Goal: Complete application form: Complete application form

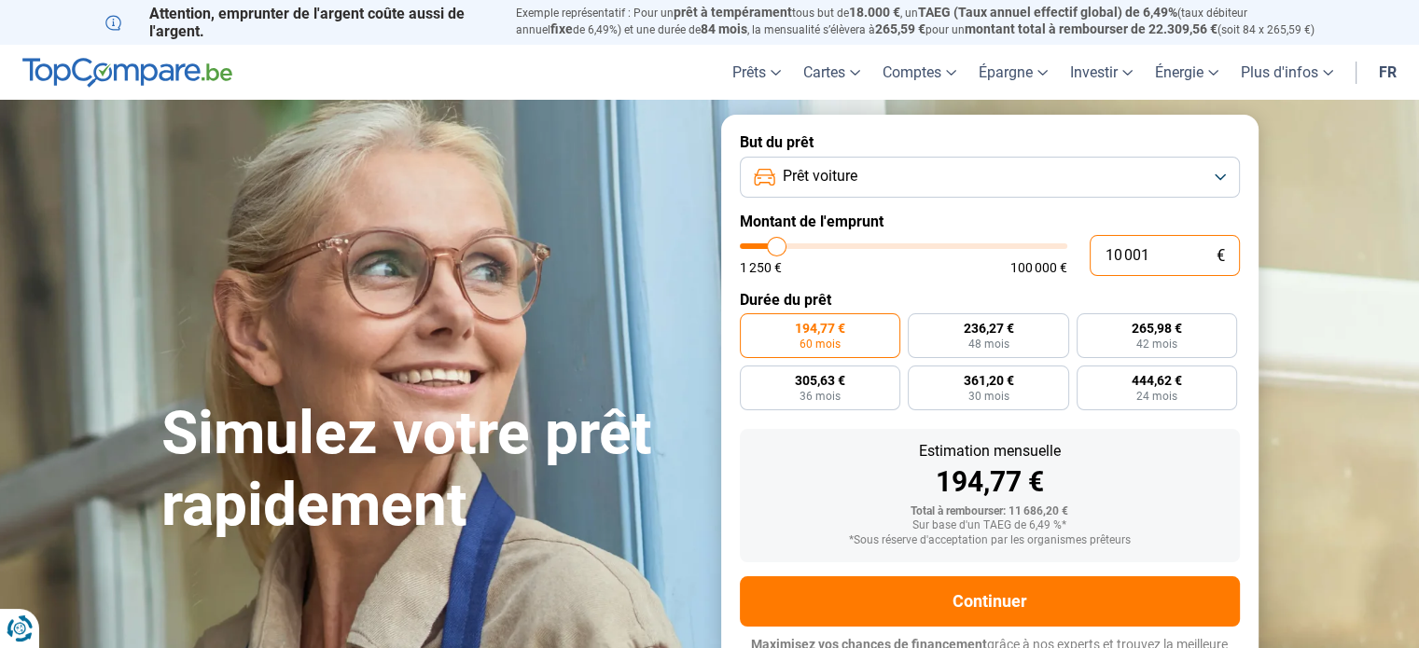
drag, startPoint x: 1186, startPoint y: 253, endPoint x: 979, endPoint y: 263, distance: 207.3
click at [979, 263] on div "10 001 € 1 250 € 100 000 €" at bounding box center [990, 255] width 500 height 41
type input "3"
type input "1250"
type input "36"
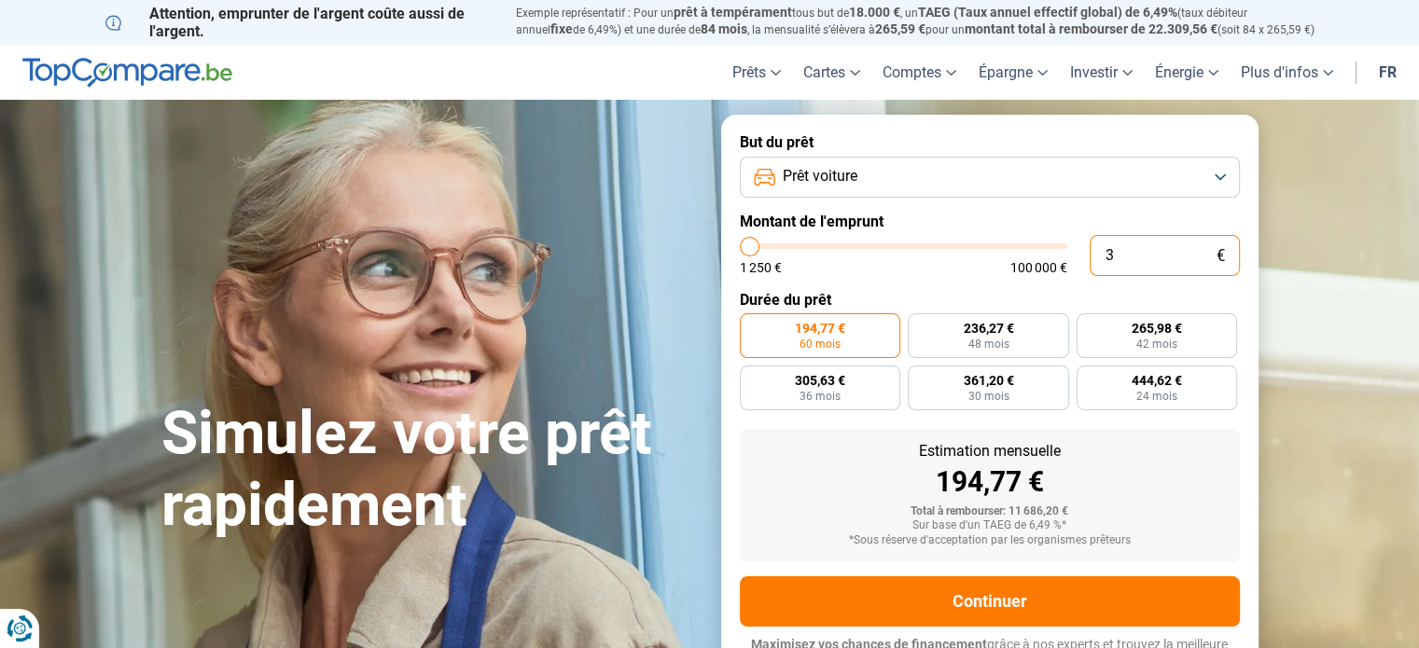
type input "1250"
type input "360"
type input "1250"
type input "3 600"
type input "3500"
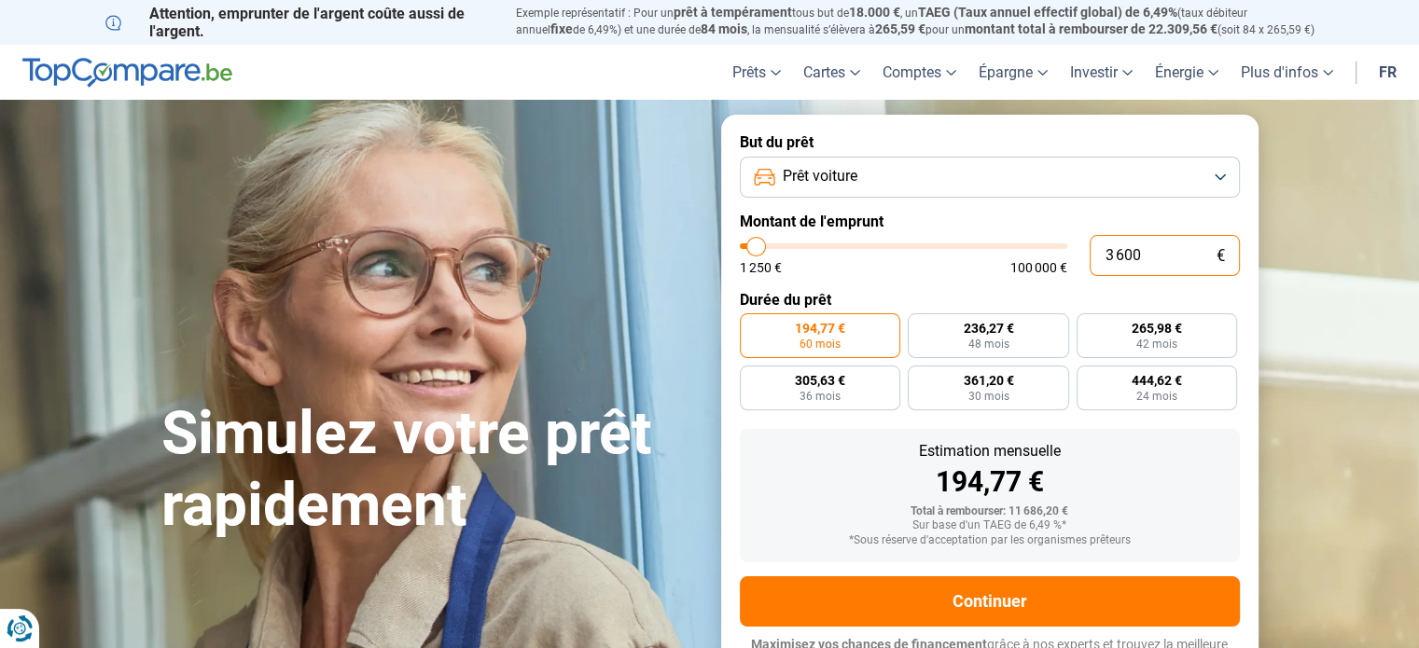
type input "36 000"
type input "36000"
radio input "false"
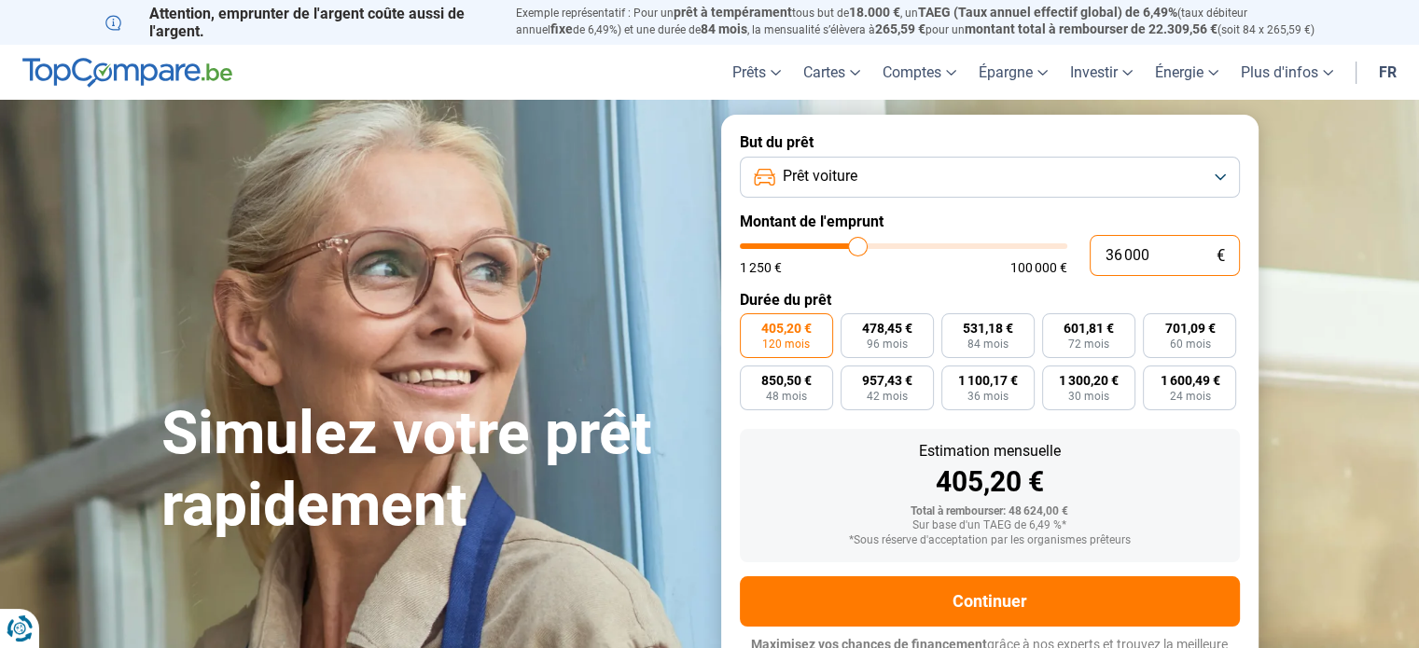
scroll to position [25, 0]
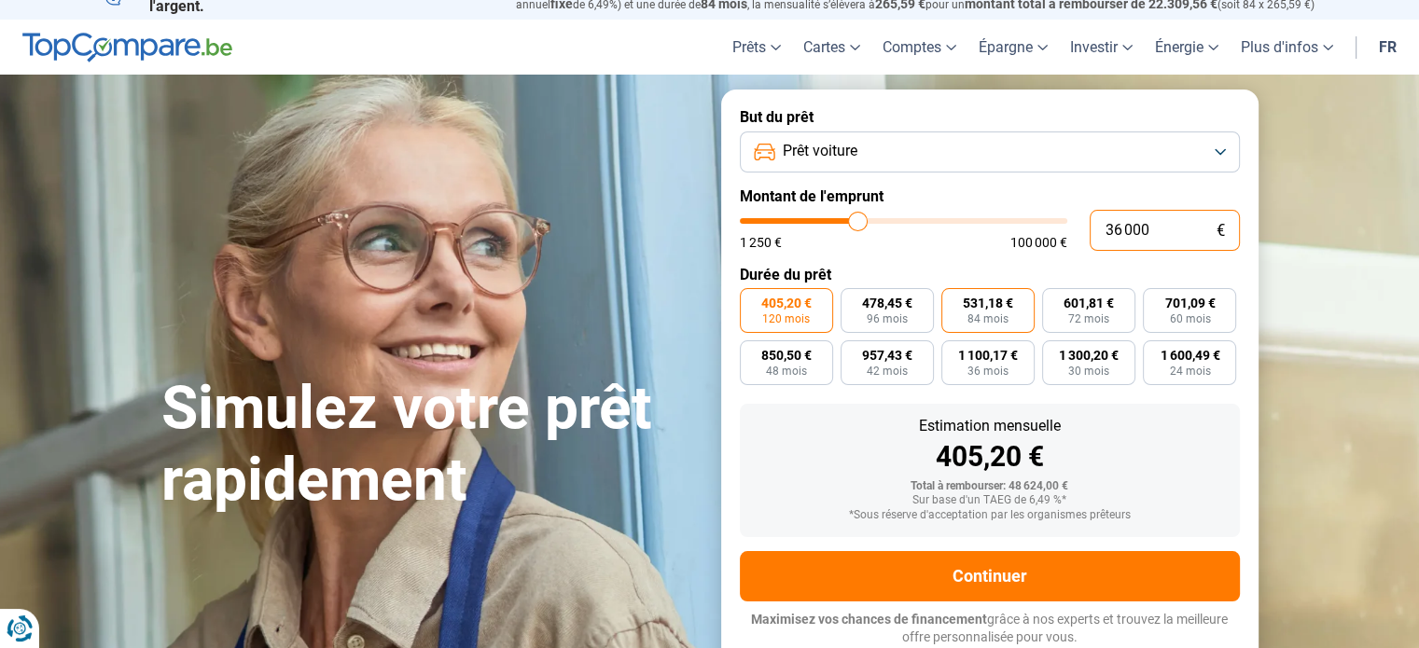
type input "36 000"
click at [979, 323] on span "84 mois" at bounding box center [987, 318] width 41 height 11
click at [953, 300] on input "531,18 € 84 mois" at bounding box center [947, 294] width 12 height 12
radio input "true"
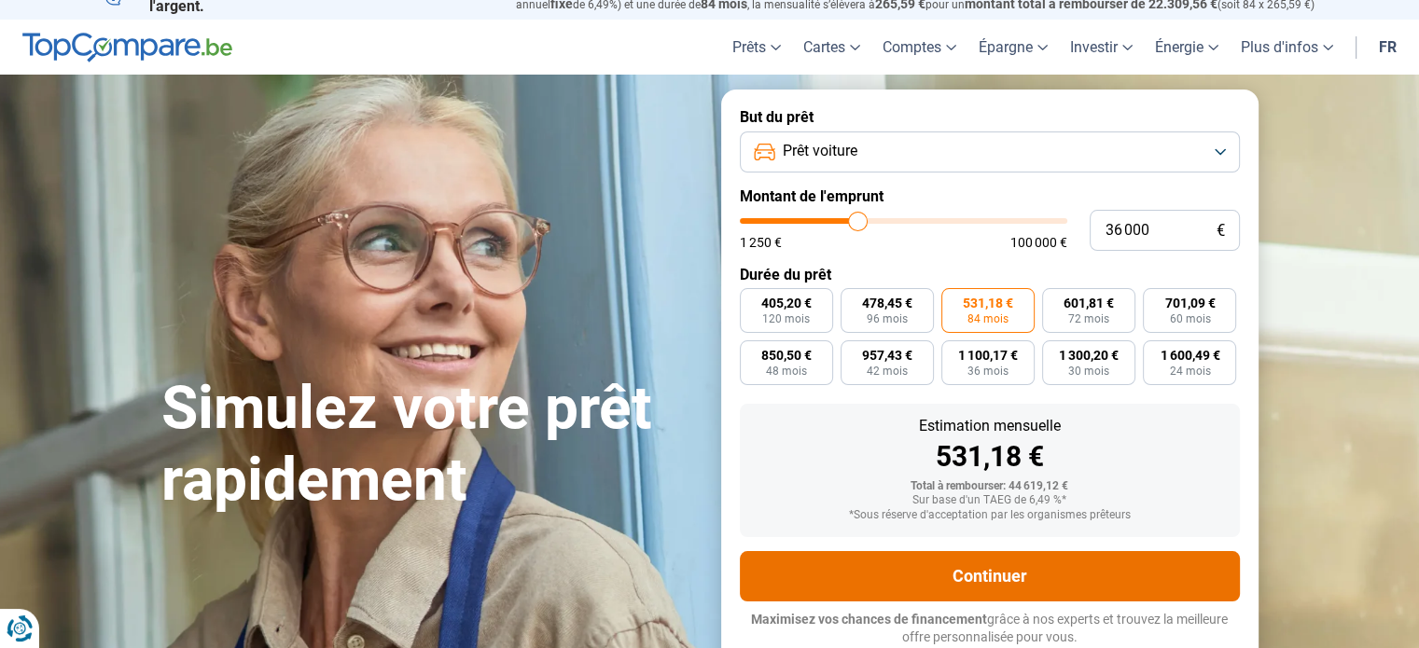
click at [989, 571] on button "Continuer" at bounding box center [990, 576] width 500 height 50
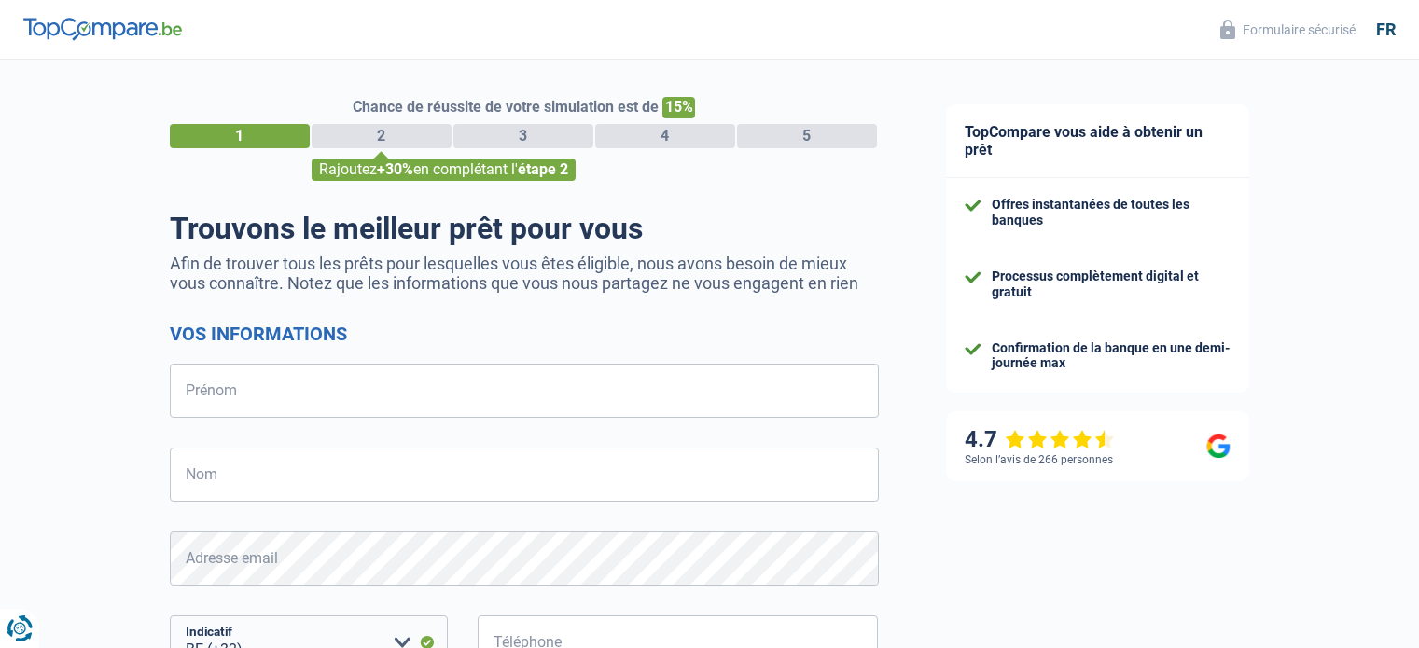
select select "32"
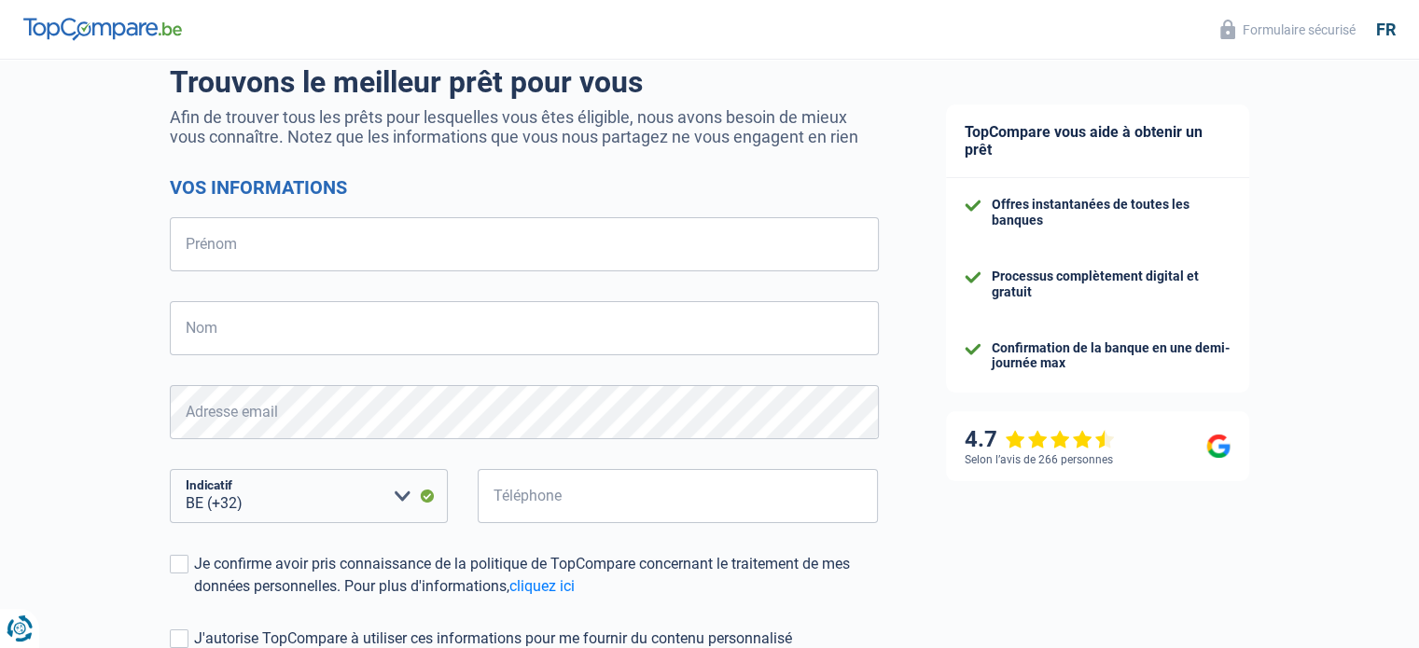
scroll to position [169, 0]
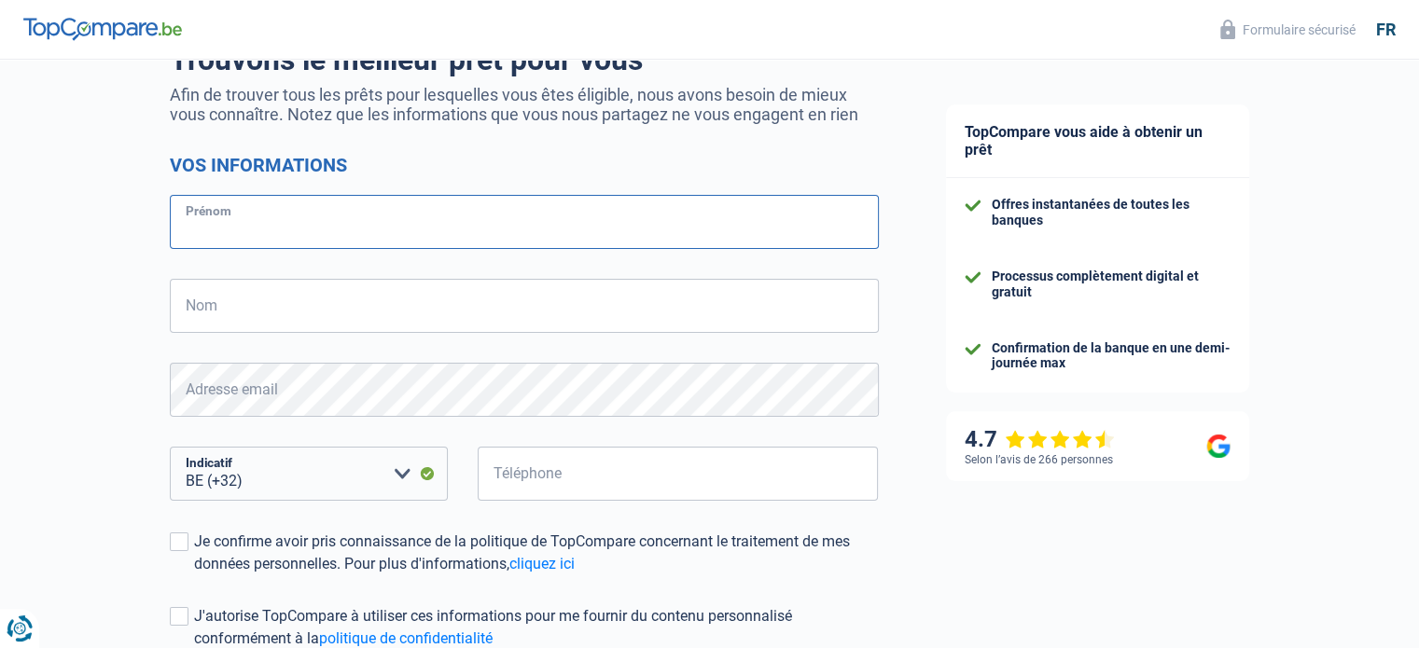
click at [198, 228] on input "Prénom" at bounding box center [524, 222] width 709 height 54
type input "Johan"
type input "Linskens"
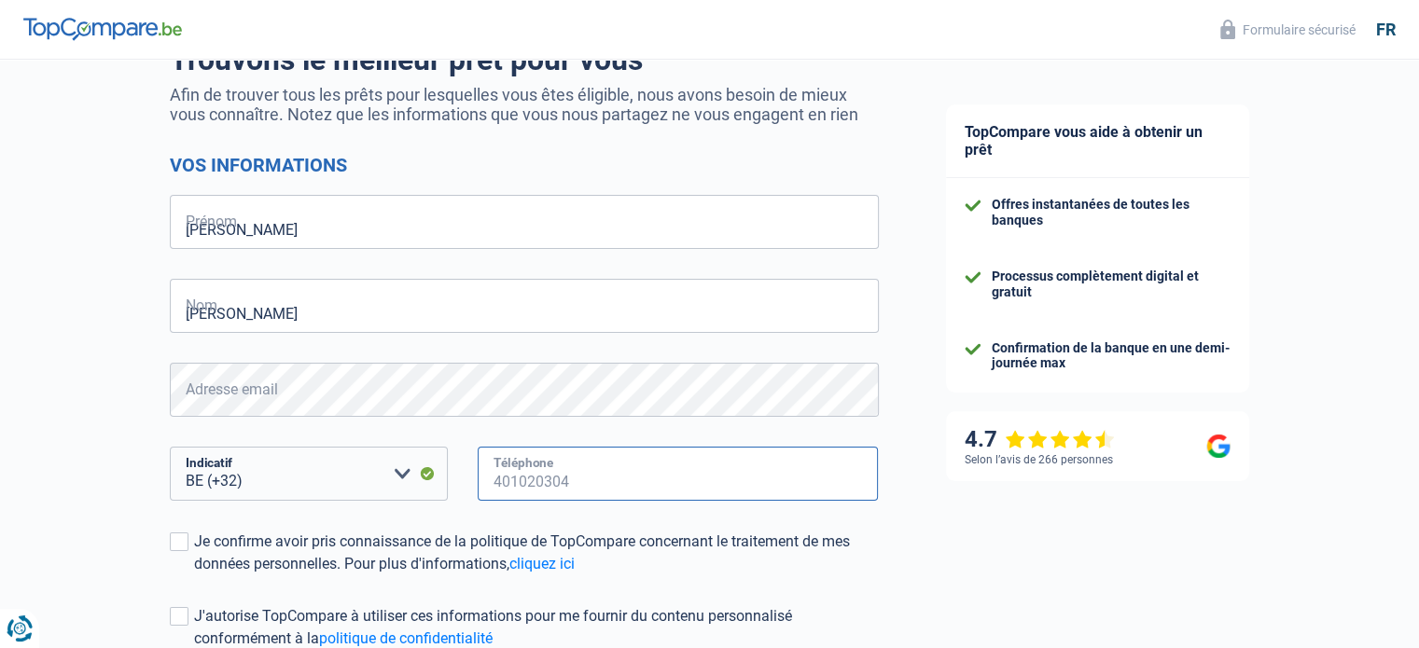
type input "477929795"
click at [175, 538] on span at bounding box center [179, 542] width 19 height 19
click at [194, 575] on input "Je confirme avoir pris connaissance de la politique de TopCompare concernant le…" at bounding box center [194, 575] width 0 height 0
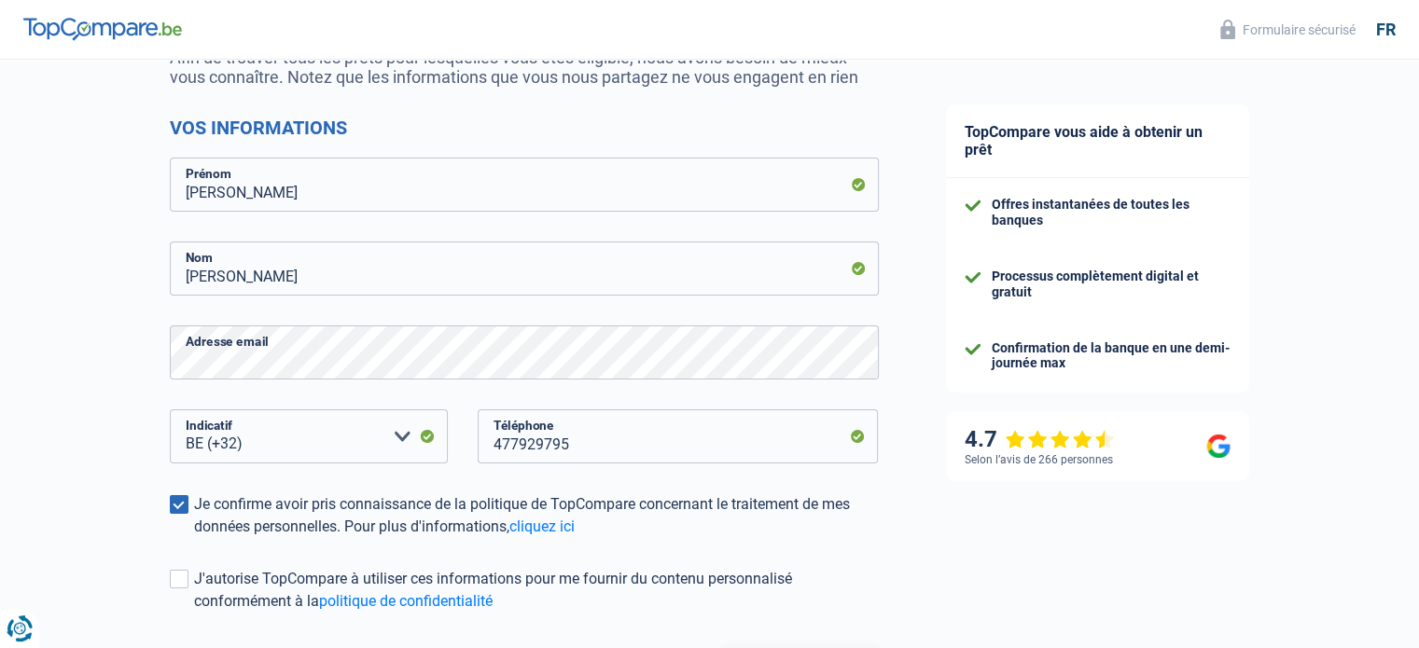
scroll to position [366, 0]
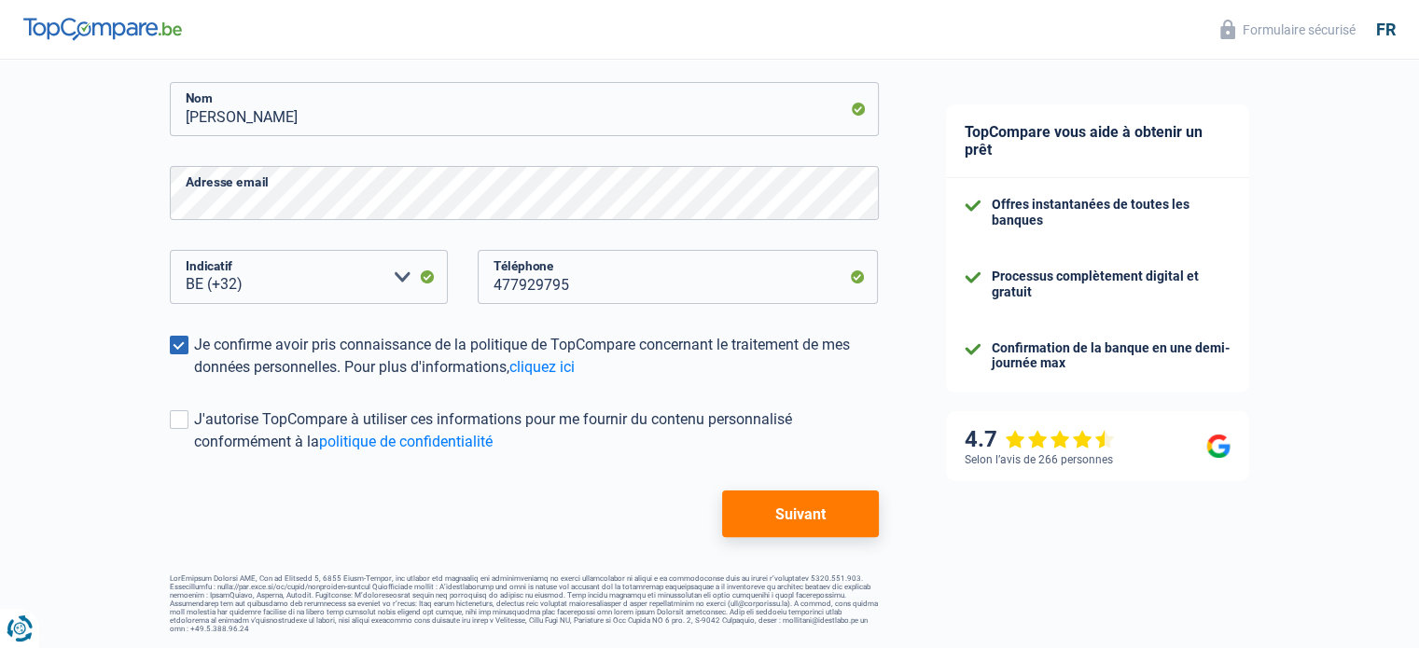
click at [790, 510] on button "Suivant" at bounding box center [800, 514] width 156 height 47
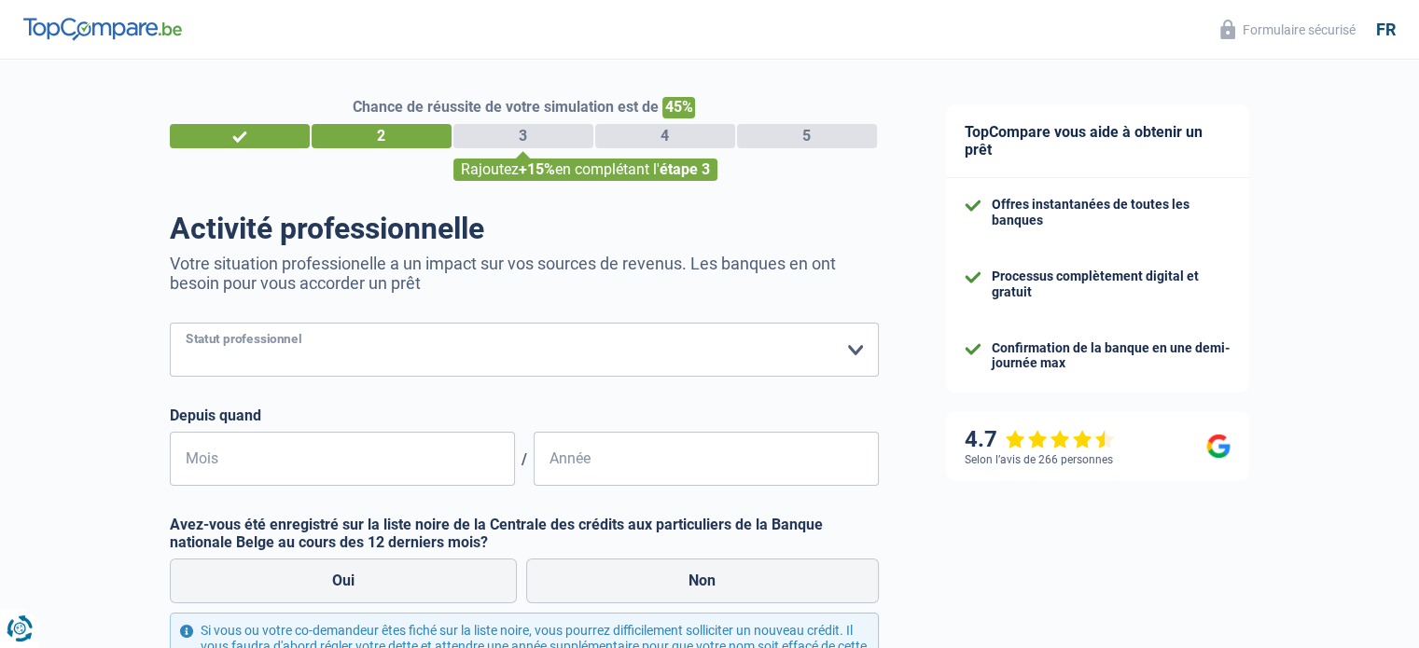
click at [868, 355] on select "Ouvrier Employé privé Employé public Invalide Indépendant Pensionné Chômeur Mut…" at bounding box center [524, 350] width 709 height 54
select select "publicEmployee"
click at [170, 324] on select "Ouvrier Employé privé Employé public Invalide Indépendant Pensionné Chômeur Mut…" at bounding box center [524, 350] width 709 height 54
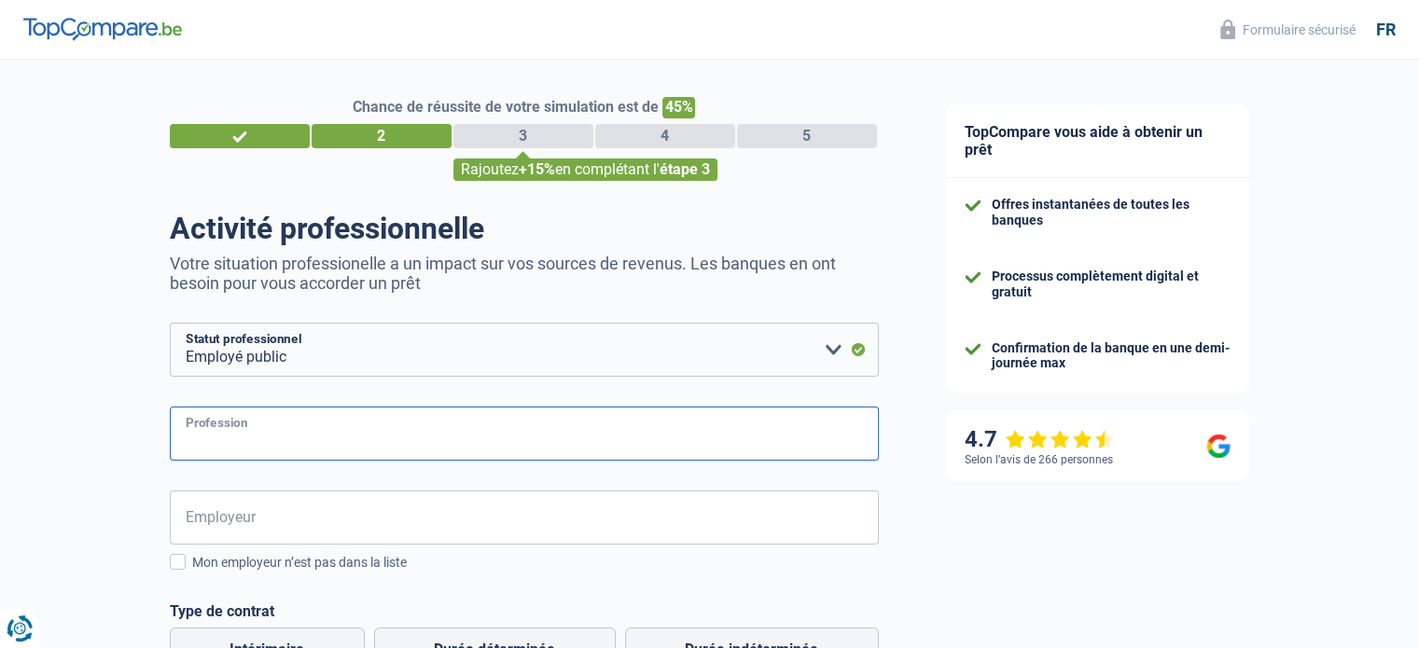
click at [272, 420] on input "Profession" at bounding box center [524, 434] width 709 height 54
type input "agent pénitentiaire"
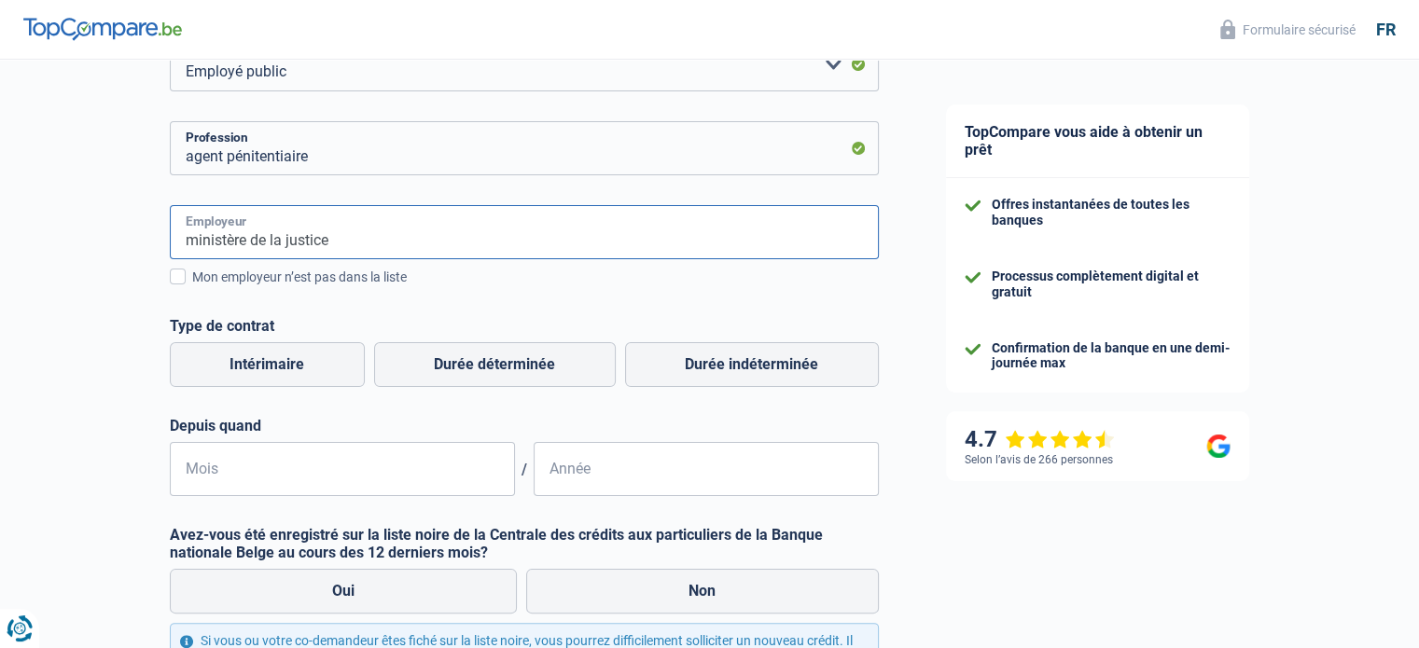
scroll to position [360, 0]
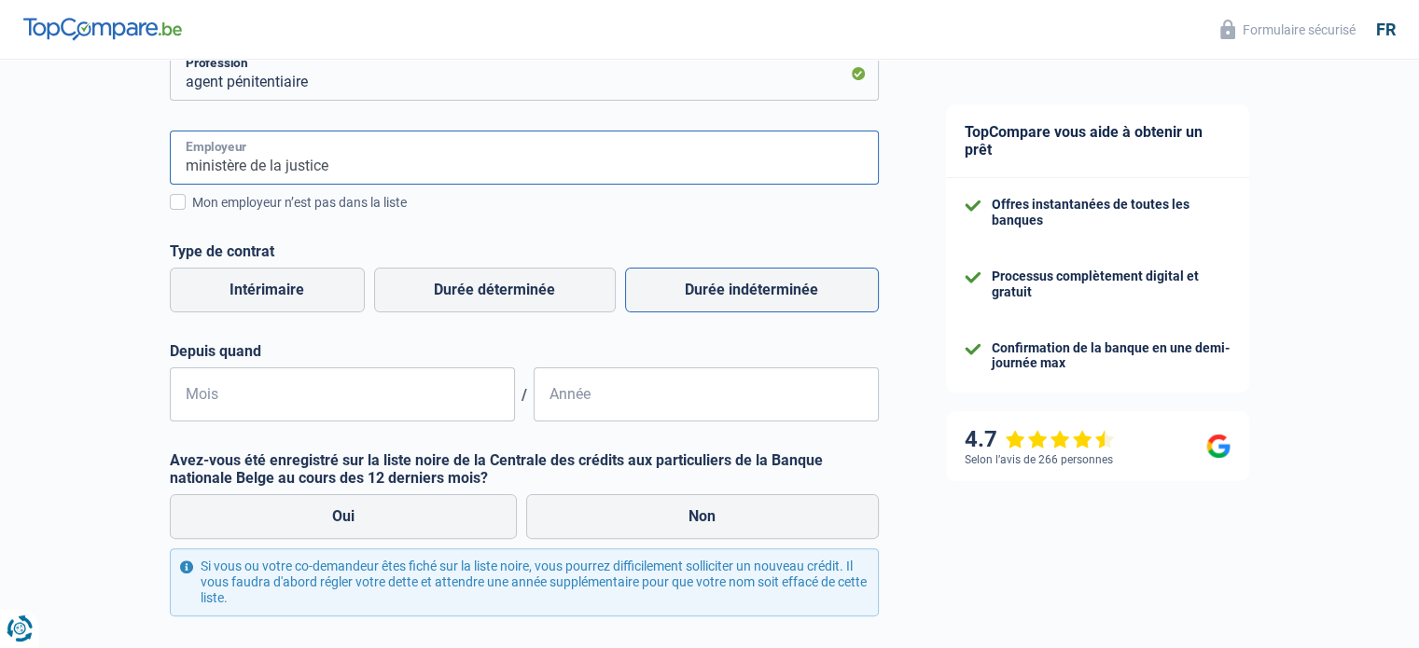
type input "ministère de la justice"
click at [739, 284] on label "Durée indéterminée" at bounding box center [752, 290] width 254 height 45
click at [739, 284] on input "Durée indéterminée" at bounding box center [752, 290] width 254 height 45
radio input "true"
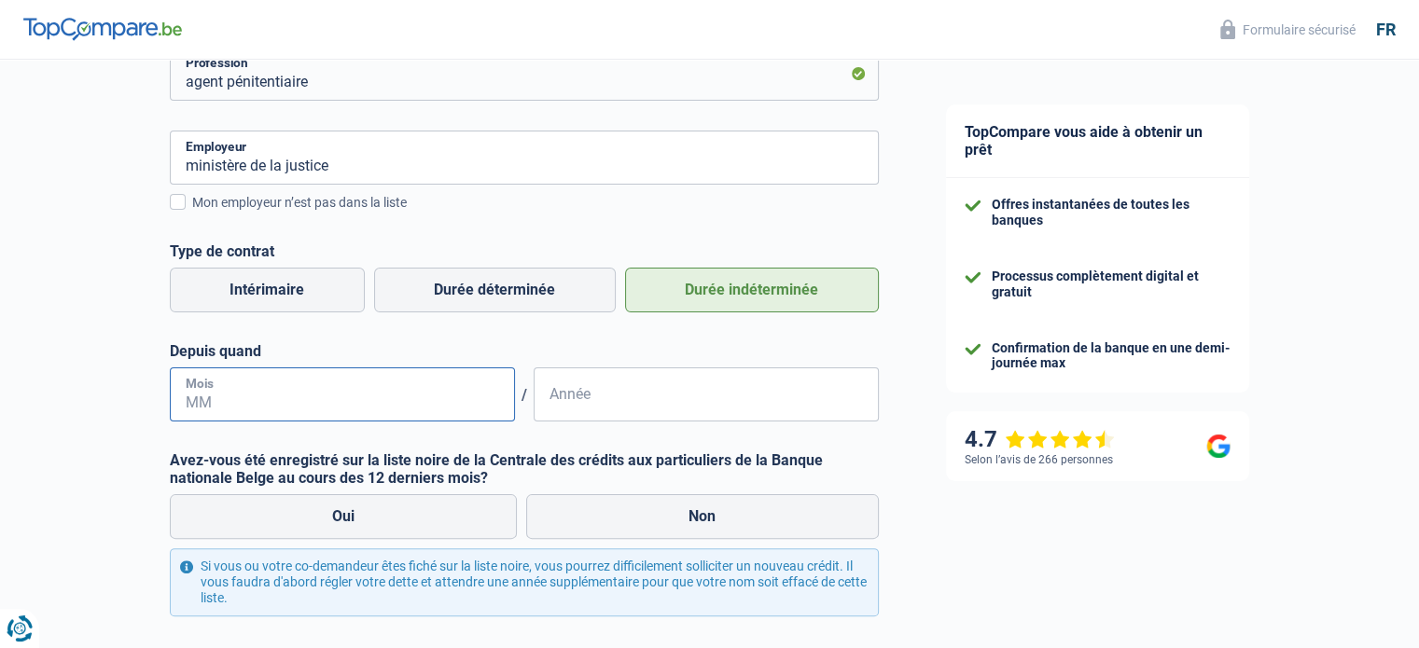
click at [235, 394] on input "Mois" at bounding box center [342, 394] width 345 height 54
type input "07"
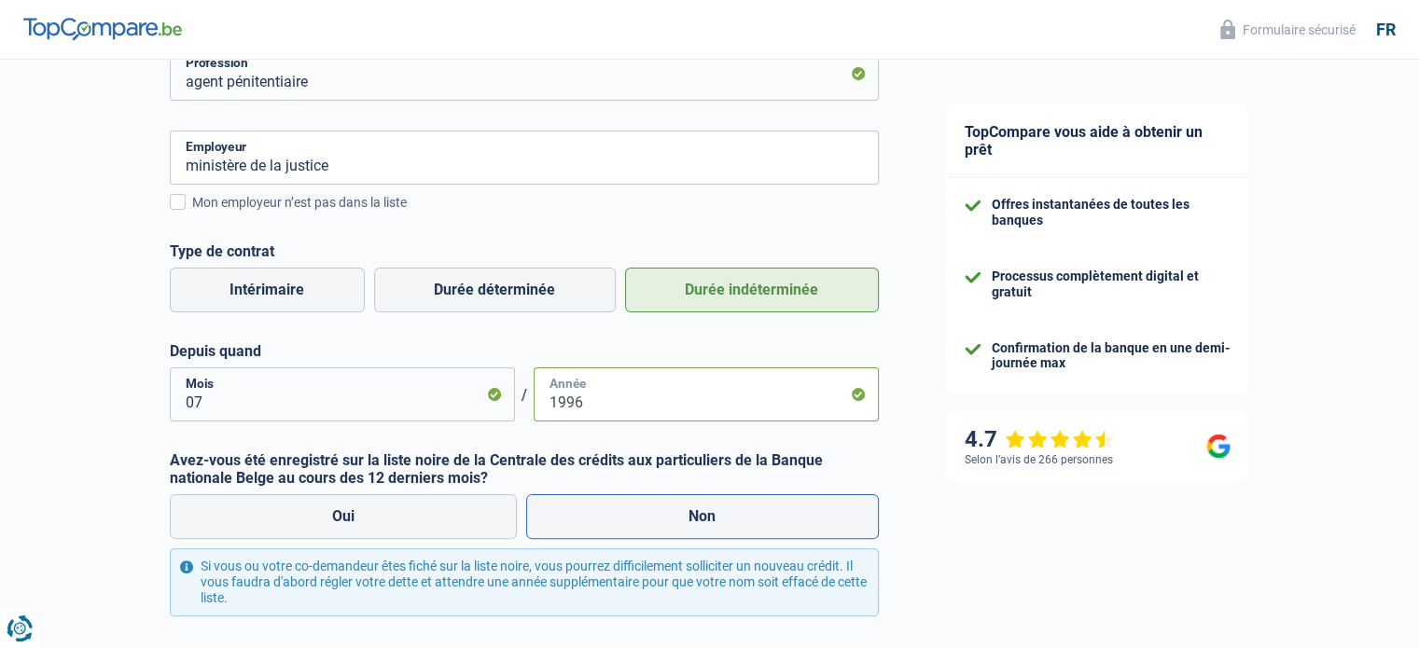
type input "1996"
click at [694, 518] on label "Non" at bounding box center [702, 516] width 353 height 45
click at [694, 518] on input "Non" at bounding box center [702, 516] width 353 height 45
radio input "true"
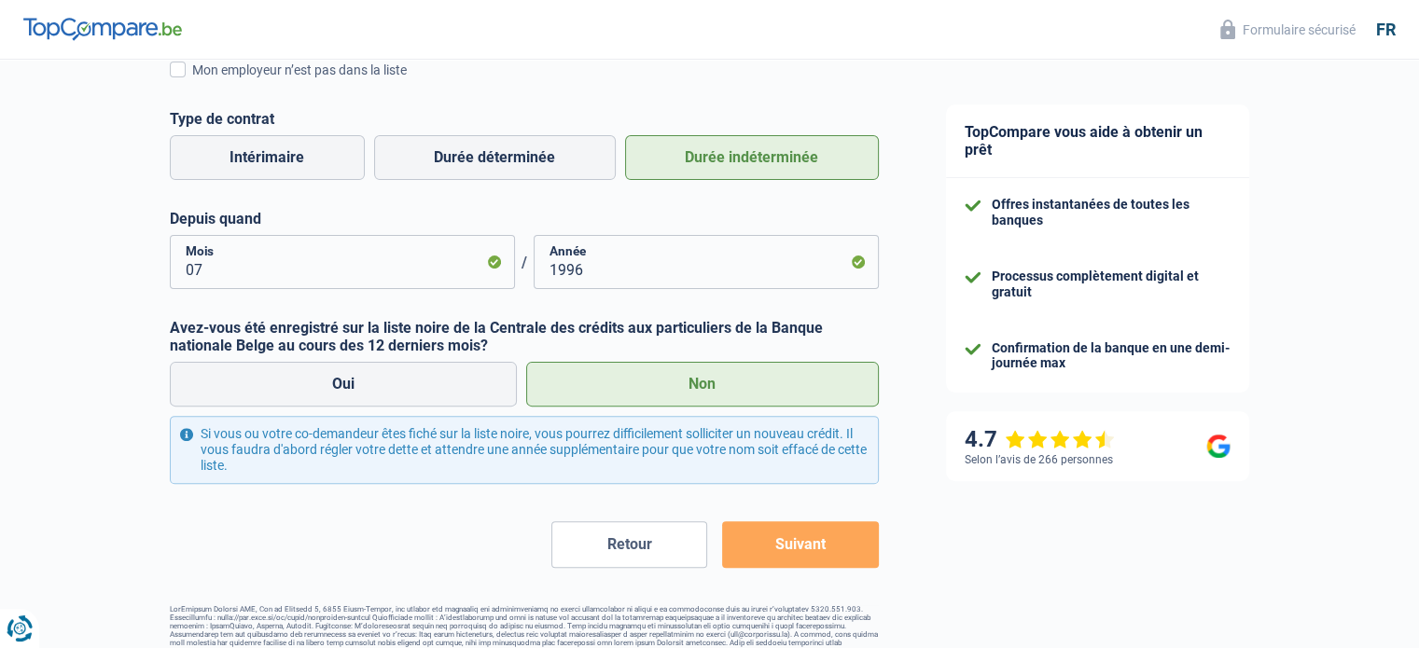
scroll to position [523, 0]
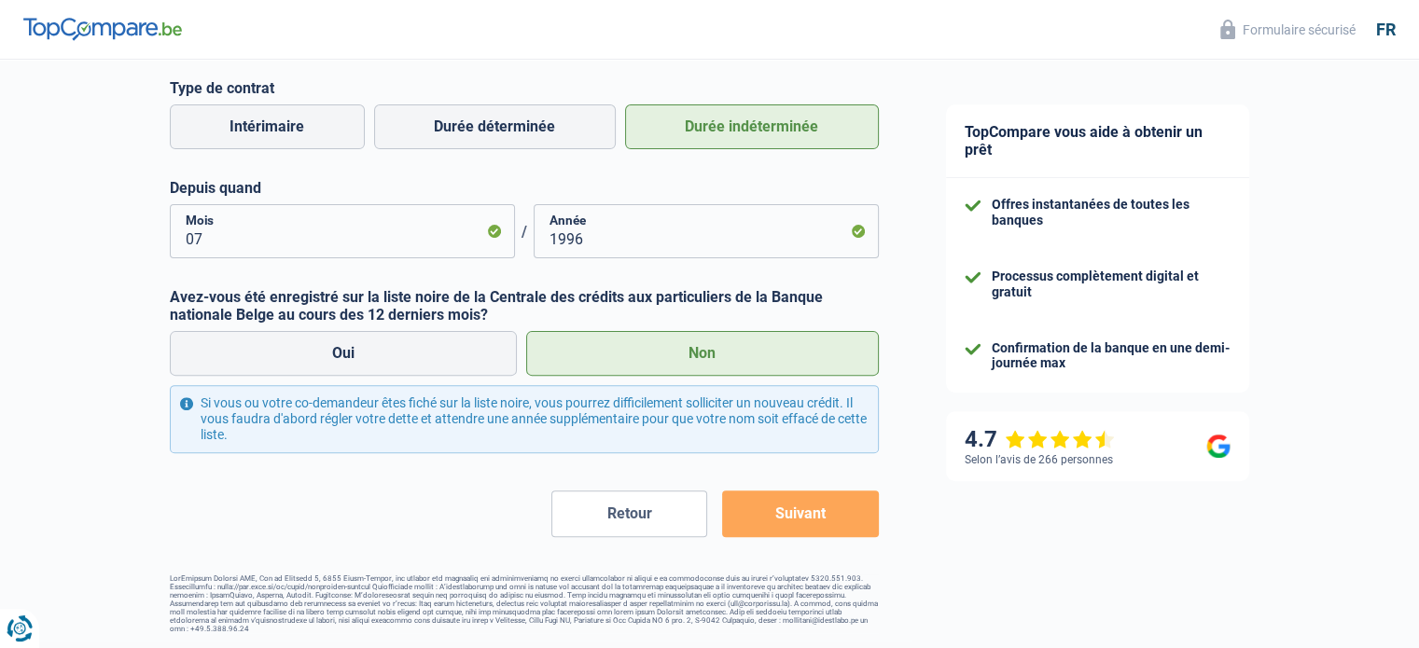
click at [826, 509] on button "Suivant" at bounding box center [800, 514] width 156 height 47
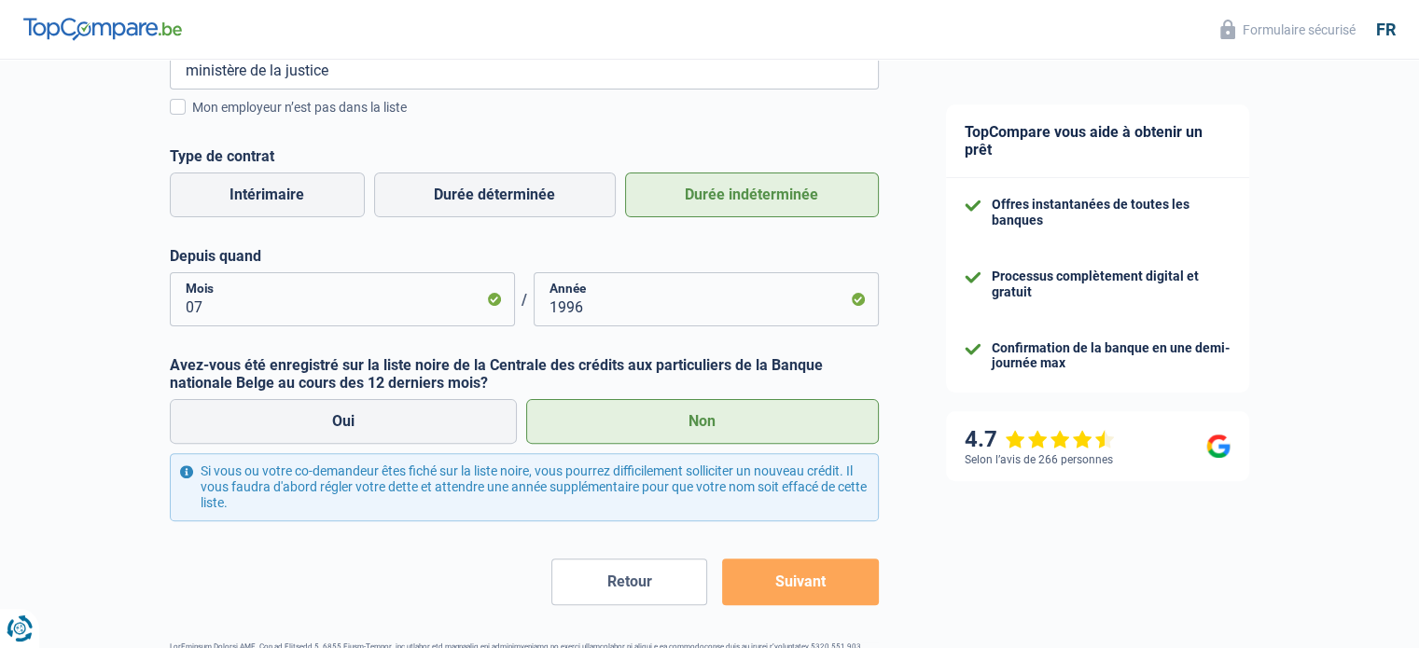
scroll to position [422, 0]
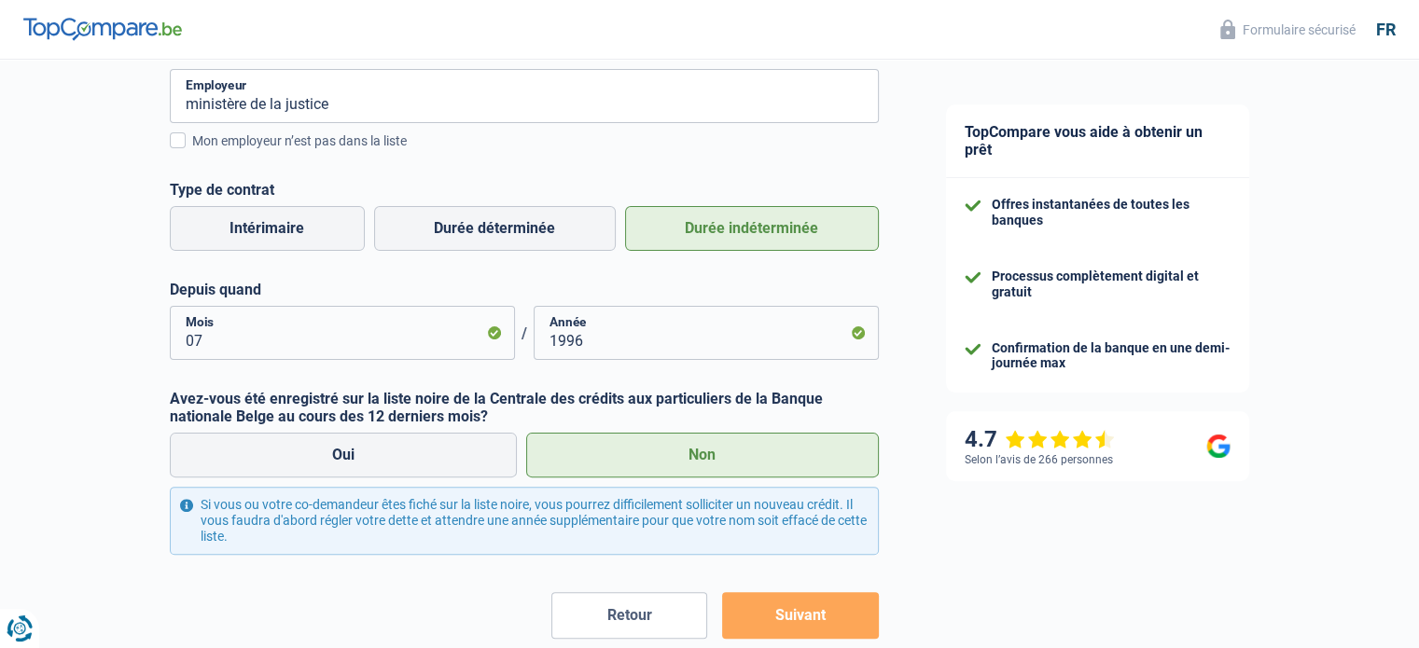
click at [775, 599] on button "Suivant" at bounding box center [800, 615] width 156 height 47
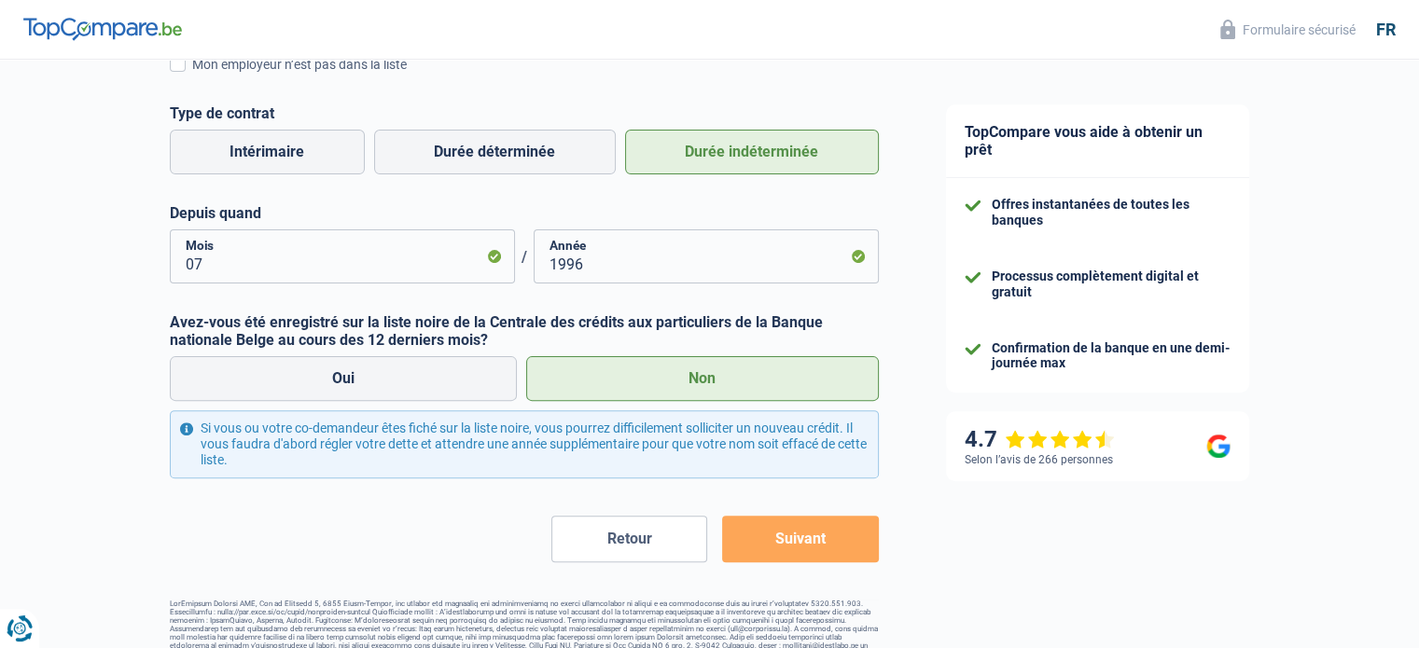
scroll to position [523, 0]
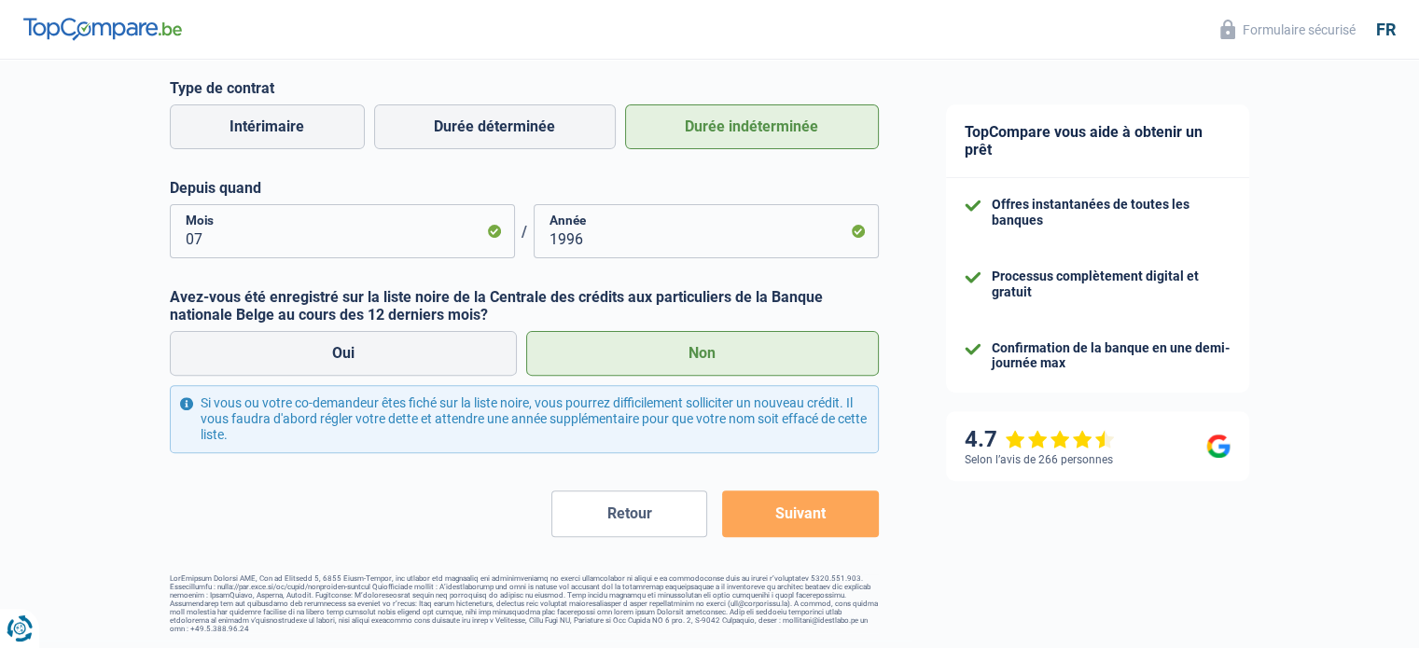
click at [795, 517] on button "Suivant" at bounding box center [800, 514] width 156 height 47
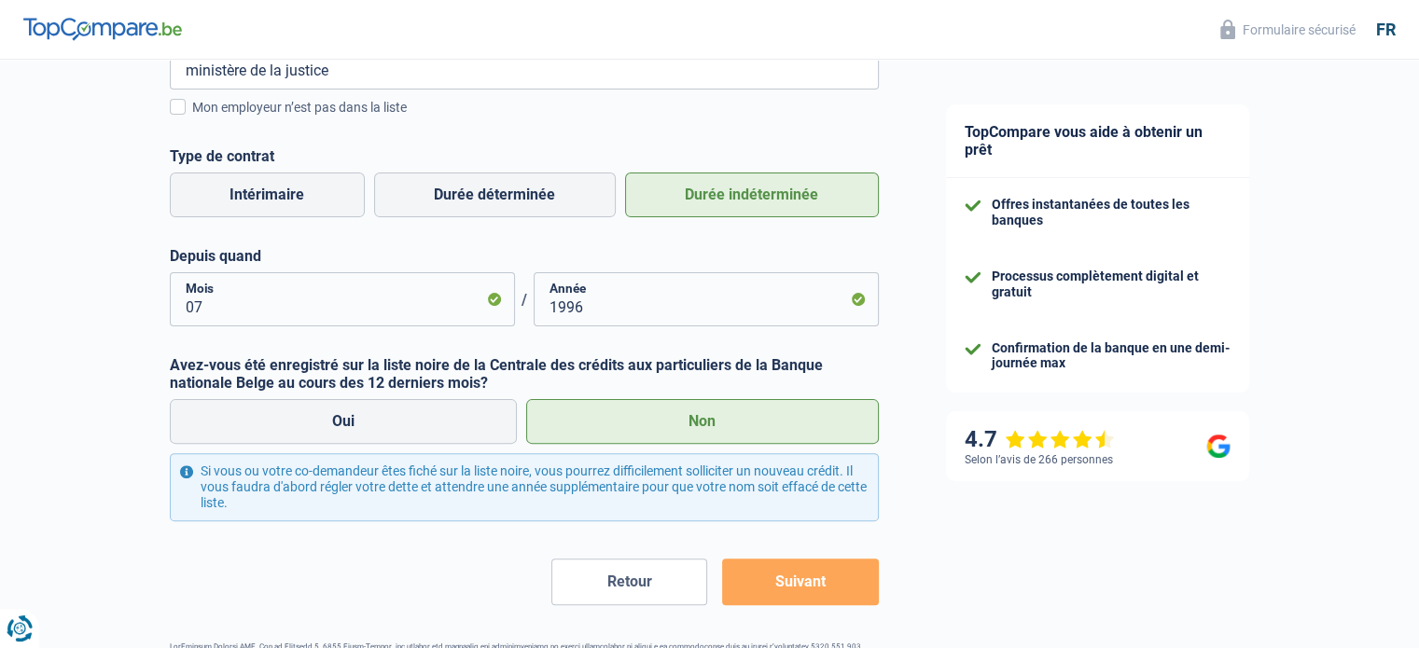
scroll to position [422, 0]
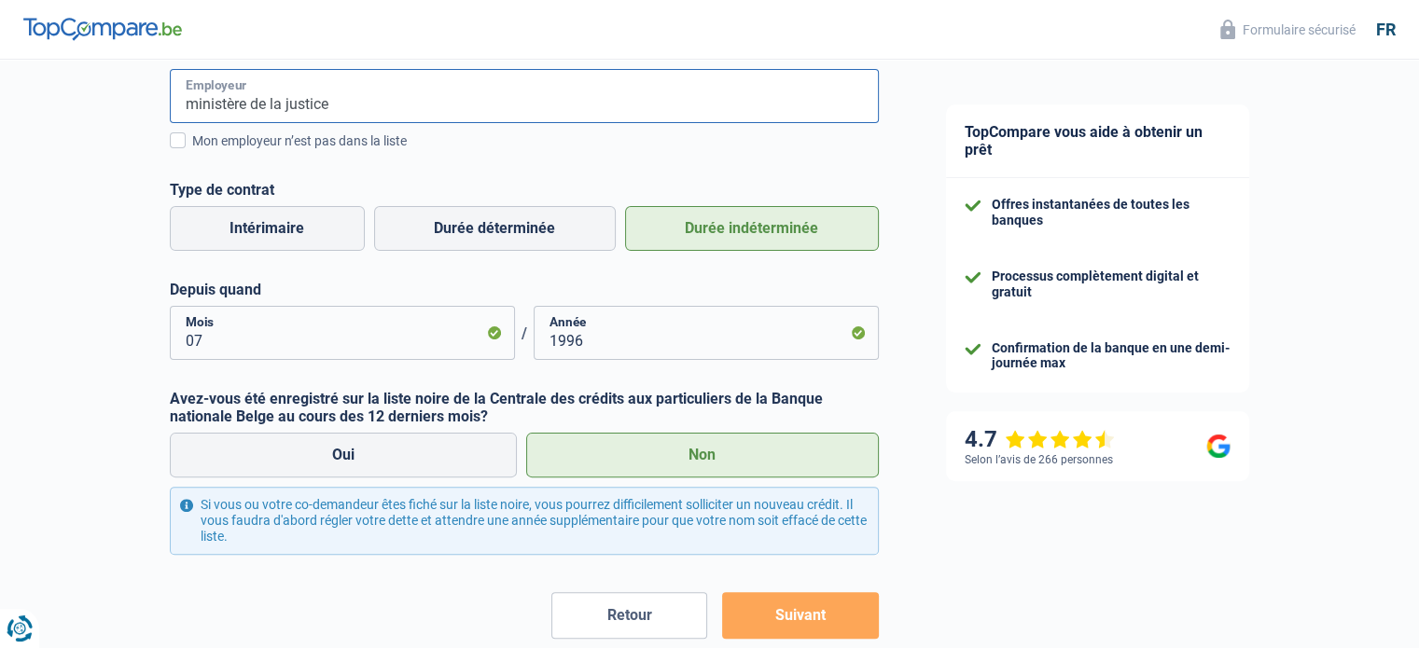
click at [342, 92] on input "ministère de la justice" at bounding box center [524, 96] width 709 height 54
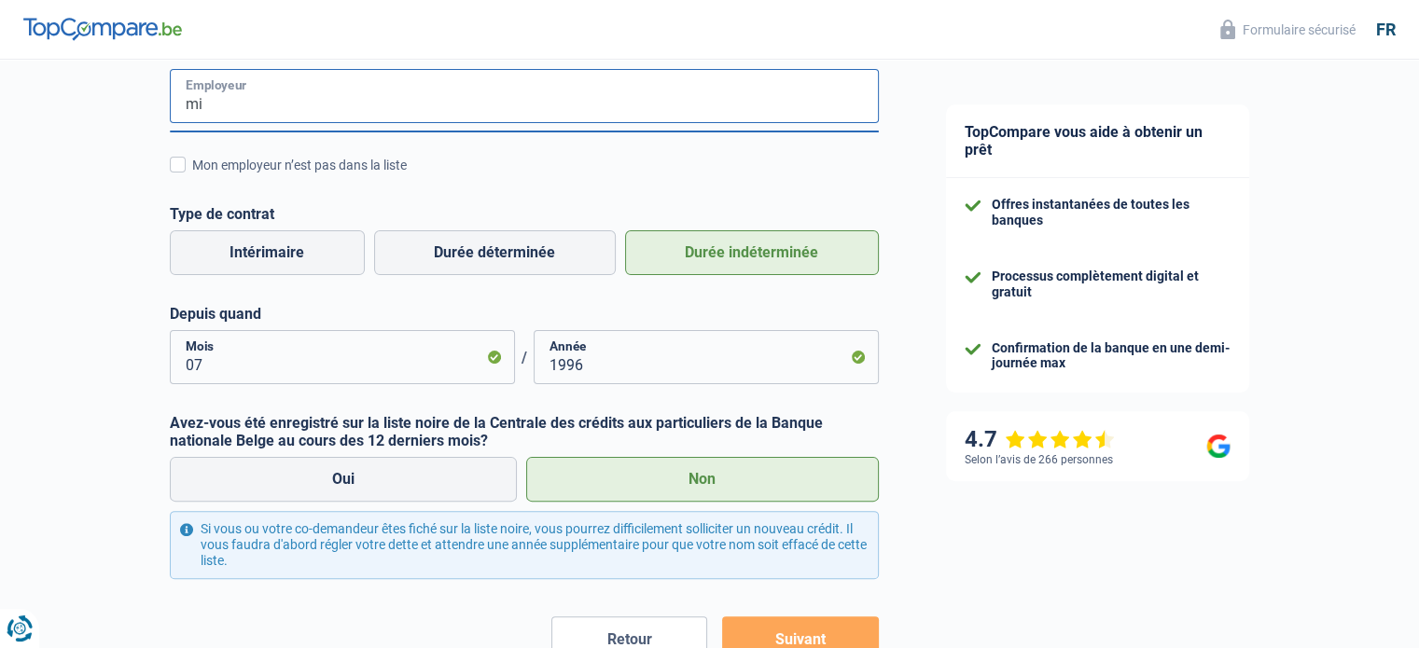
type input "m"
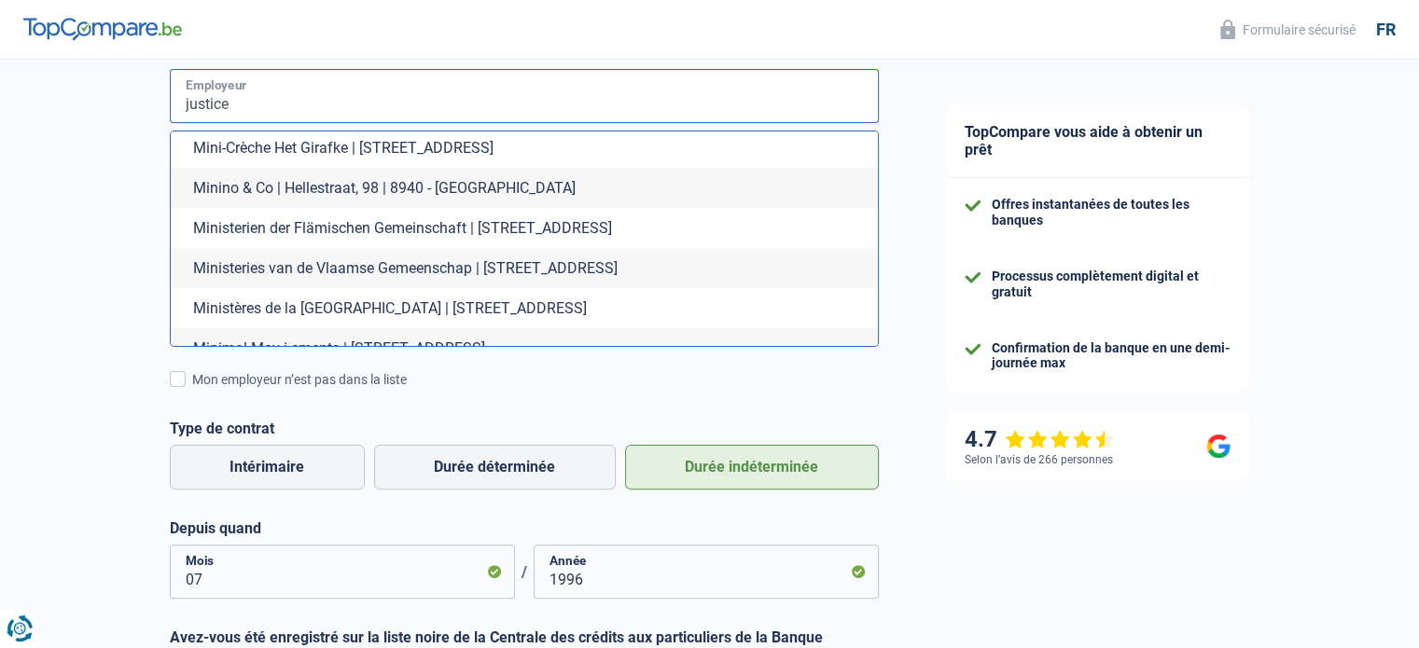
scroll to position [0, 0]
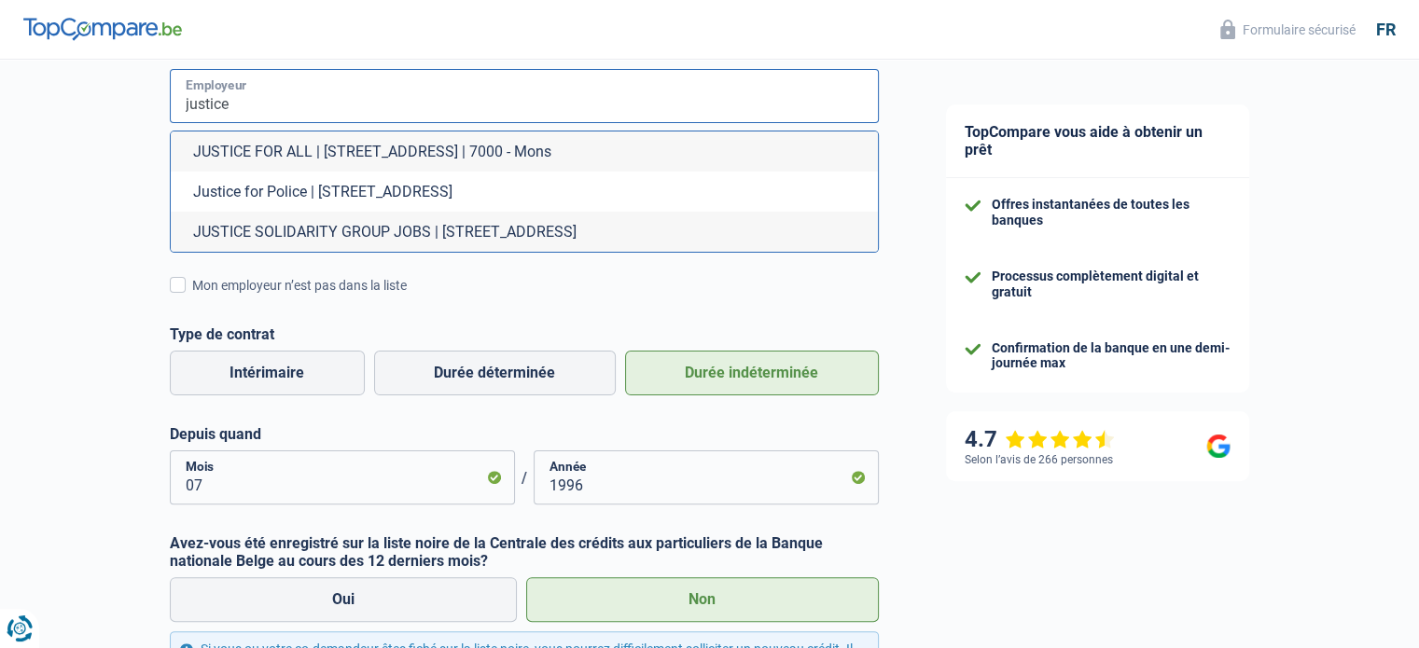
drag, startPoint x: 246, startPoint y: 104, endPoint x: 134, endPoint y: 118, distance: 112.8
click at [134, 118] on div "Chance de réussite de votre simulation est de 45% 1 2 3 4 5 Rajoutez +15% en co…" at bounding box center [456, 259] width 912 height 1256
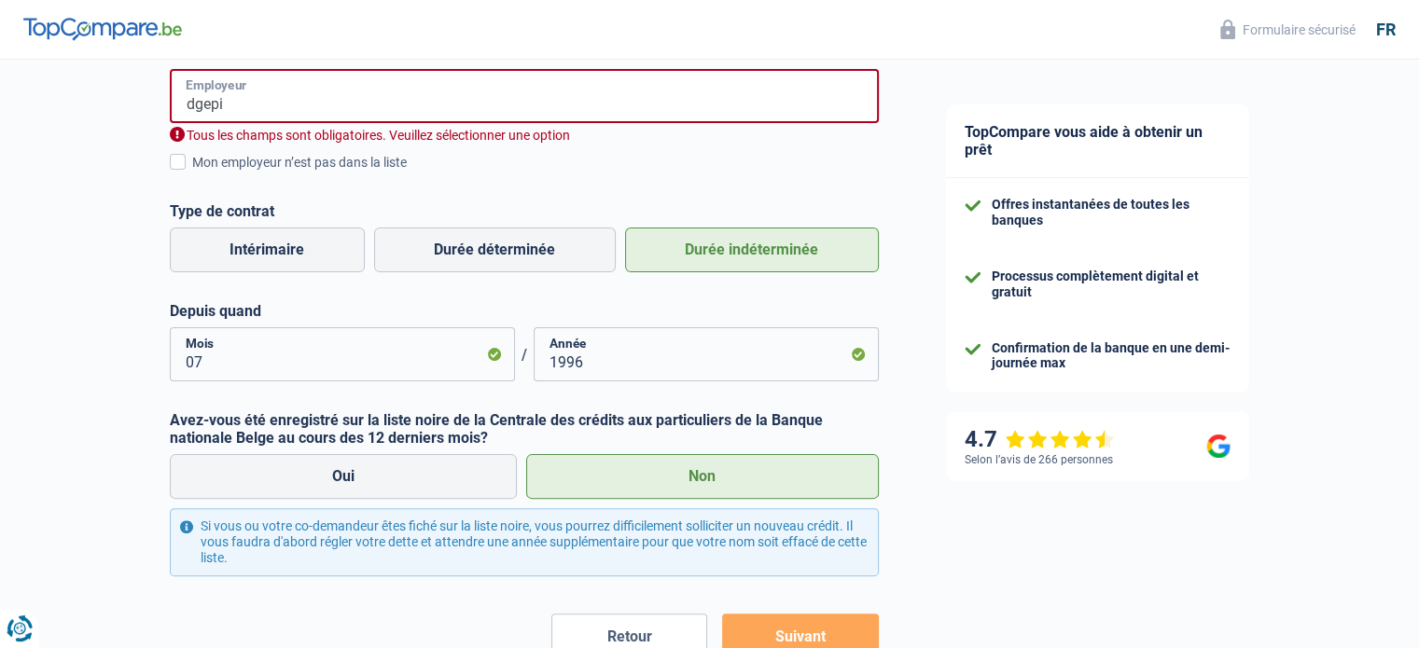
type input "dgepi"
drag, startPoint x: 237, startPoint y: 107, endPoint x: 90, endPoint y: 116, distance: 146.7
click at [90, 116] on div "Chance de réussite de votre simulation est de 45% 1 2 3 4 5 Rajoutez +15% en co…" at bounding box center [456, 197] width 912 height 1133
click at [179, 163] on span at bounding box center [178, 162] width 16 height 16
click at [192, 173] on input "Mon employeur n’est pas dans la liste" at bounding box center [192, 173] width 0 height 0
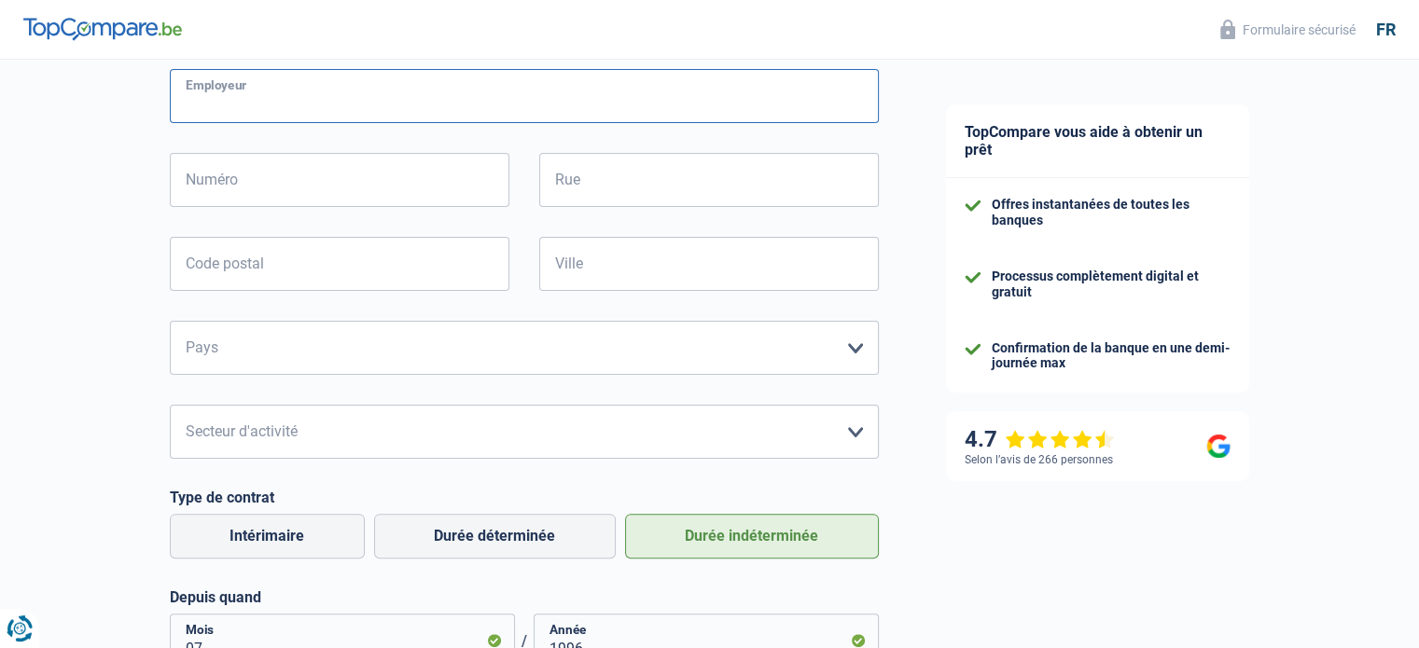
click at [190, 96] on input "Employeur" at bounding box center [524, 96] width 709 height 54
type input "ministère de la justice"
click at [215, 199] on input "23" at bounding box center [339, 180] width 339 height 54
type input "24"
click at [589, 192] on input "Rue" at bounding box center [708, 180] width 339 height 54
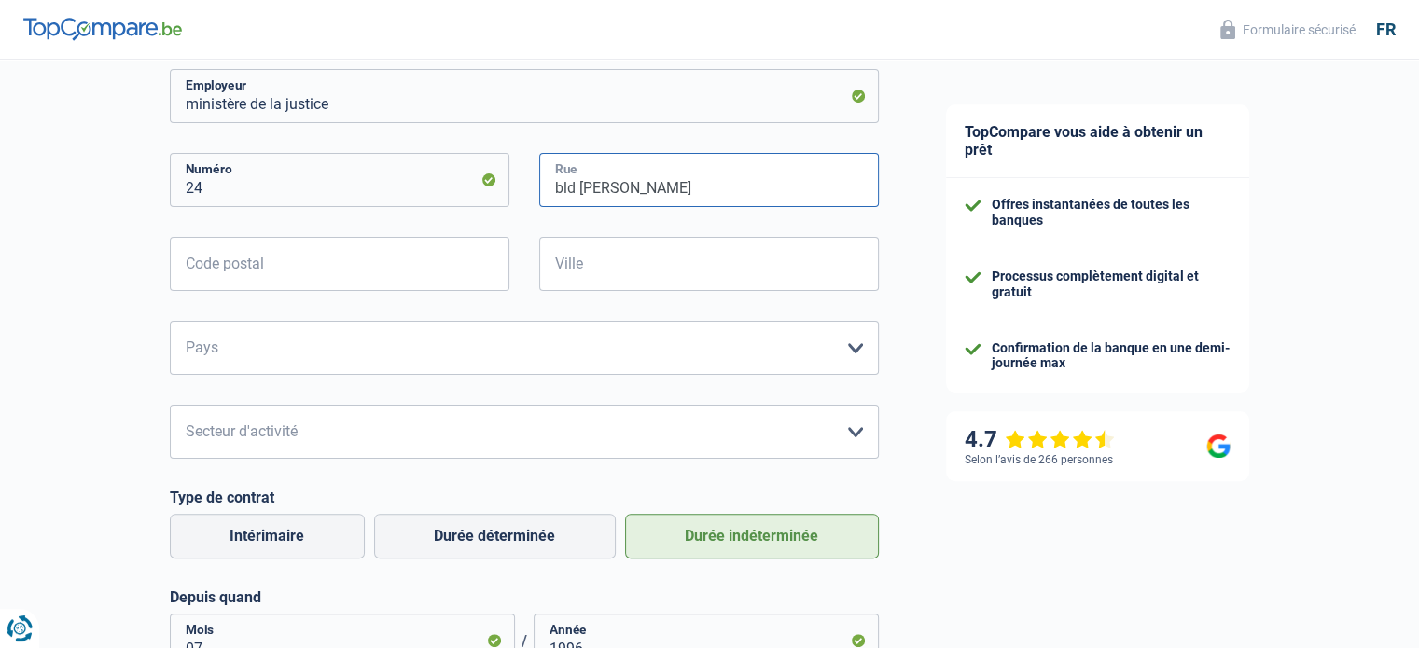
type input "bld winston churchill"
type input "7000"
type input "Mons"
select select "BE"
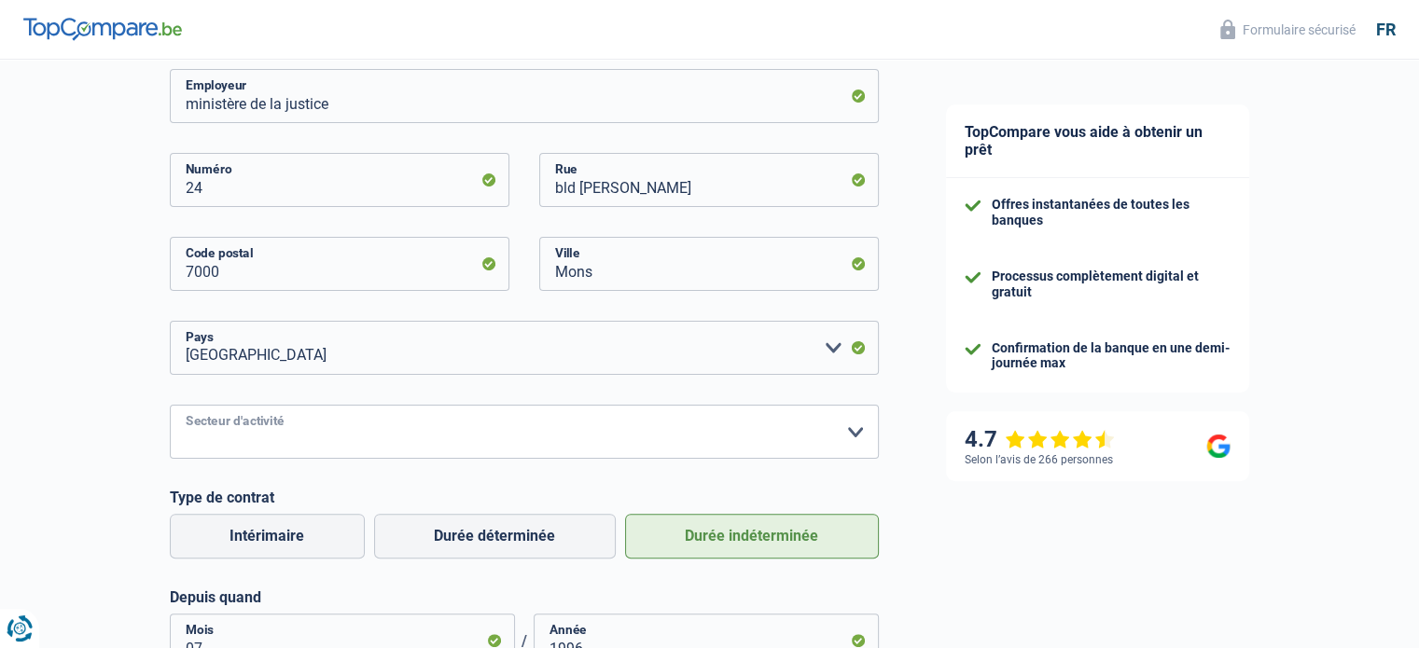
drag, startPoint x: 334, startPoint y: 439, endPoint x: 283, endPoint y: 450, distance: 52.5
click at [283, 450] on select "Agriculture/Pêche Industrie Horeca Courier/Fitness/Taxi Construction Banques/As…" at bounding box center [524, 432] width 709 height 54
select select "stateUniversityEu"
click at [170, 405] on select "Agriculture/Pêche Industrie Horeca Courier/Fitness/Taxi Construction Banques/As…" at bounding box center [524, 432] width 709 height 54
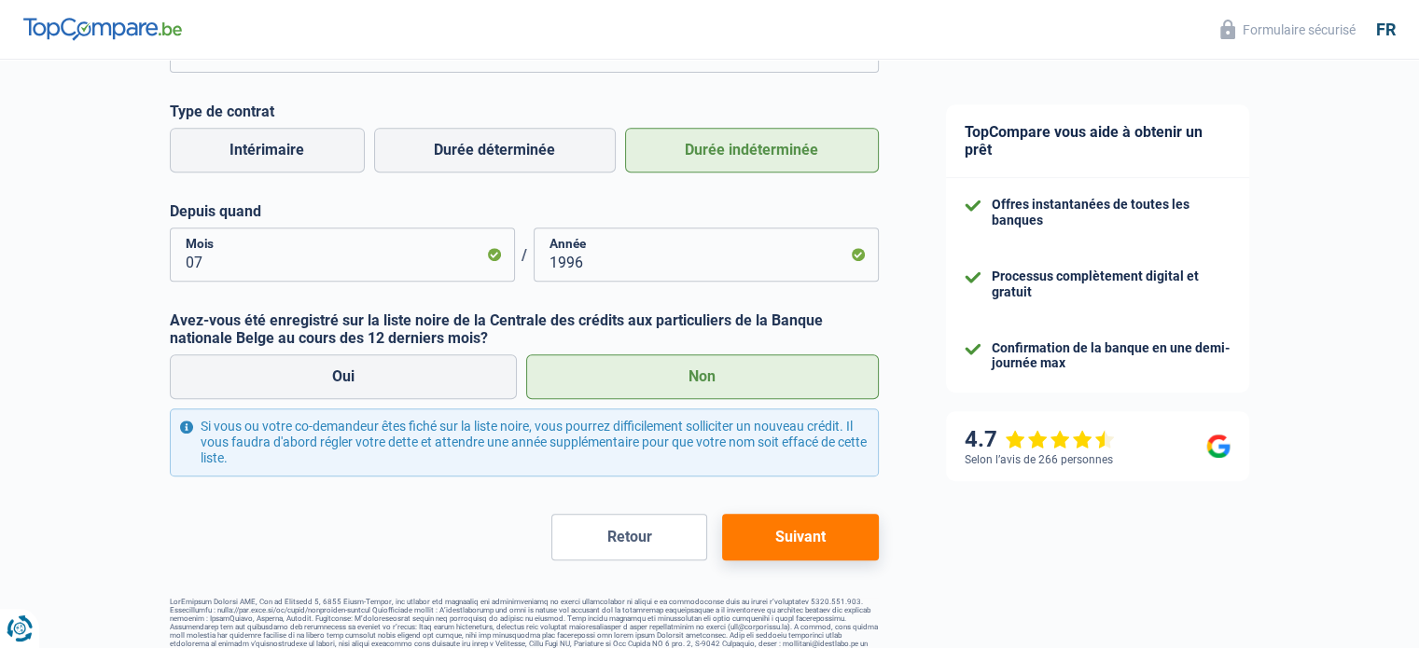
scroll to position [831, 0]
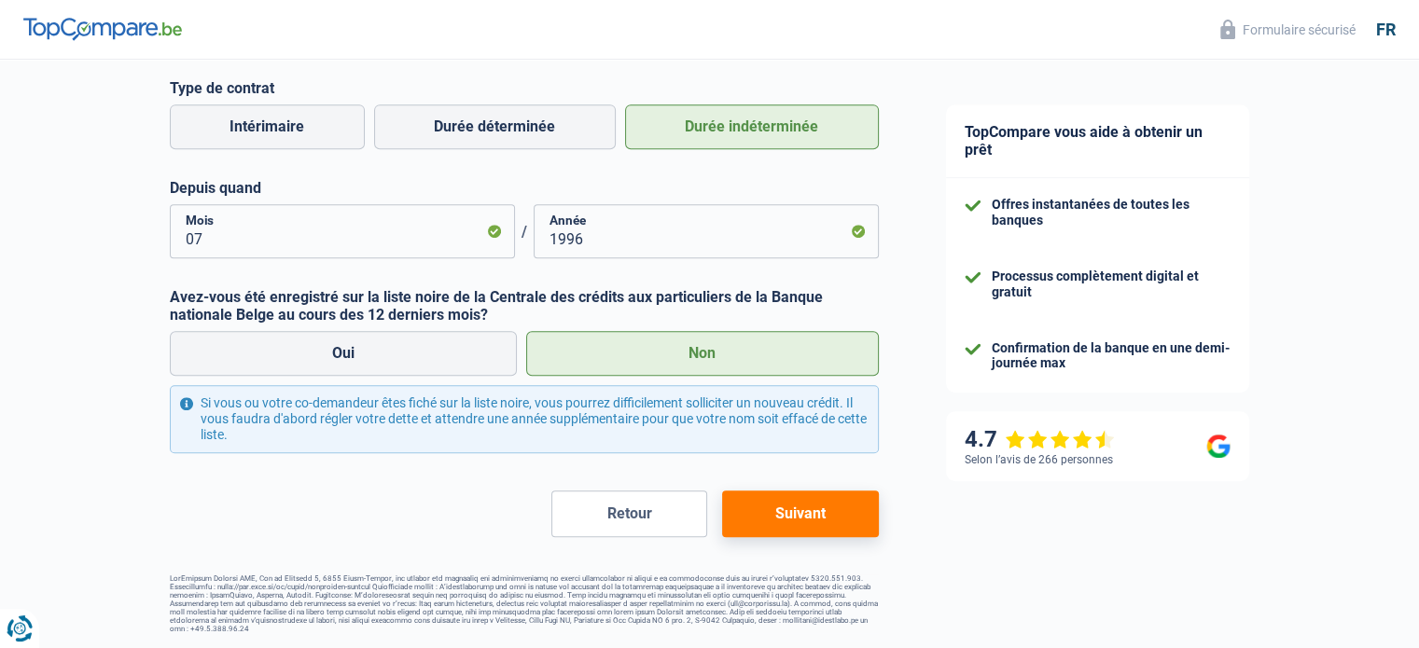
click at [815, 508] on button "Suivant" at bounding box center [800, 514] width 156 height 47
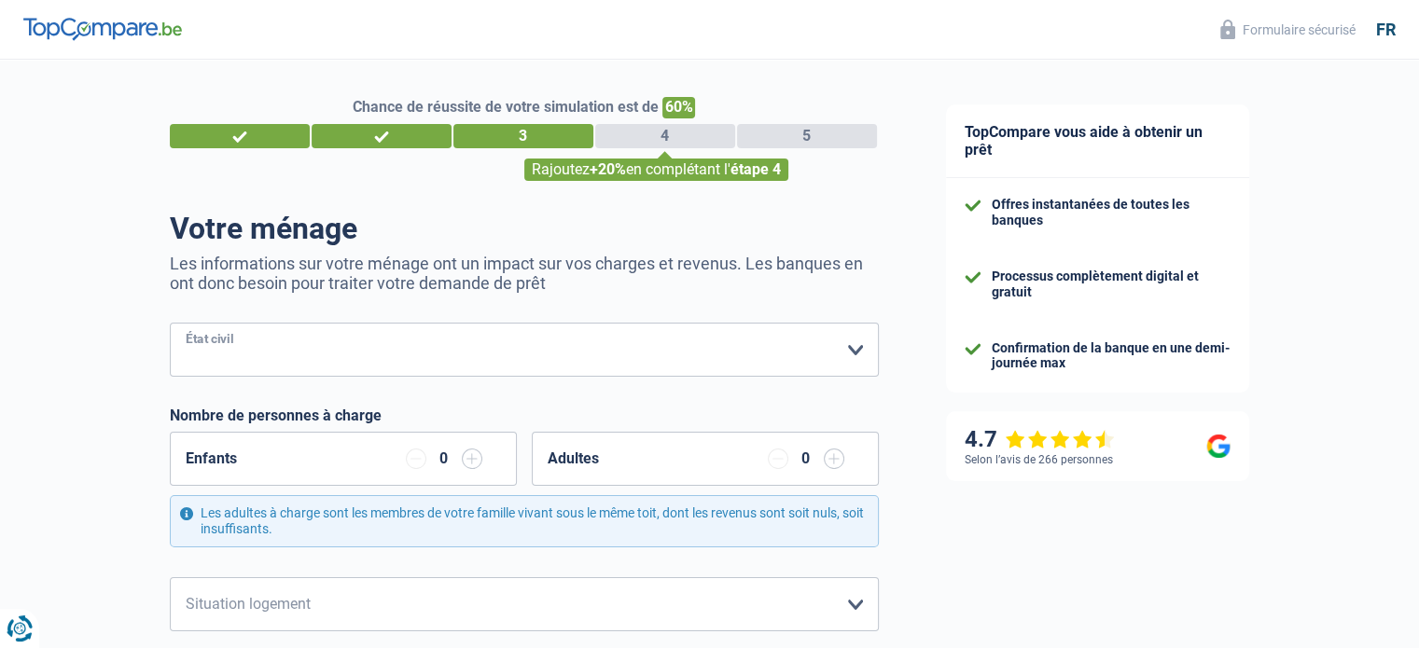
click at [847, 354] on select "Célibataire Marié(e) Cohabitant(e) légal(e) Divorcé(e) Veuf(ve) Séparé (de fait…" at bounding box center [524, 350] width 709 height 54
select select "married"
click at [170, 324] on select "Célibataire Marié(e) Cohabitant(e) légal(e) Divorcé(e) Veuf(ve) Séparé (de fait…" at bounding box center [524, 350] width 709 height 54
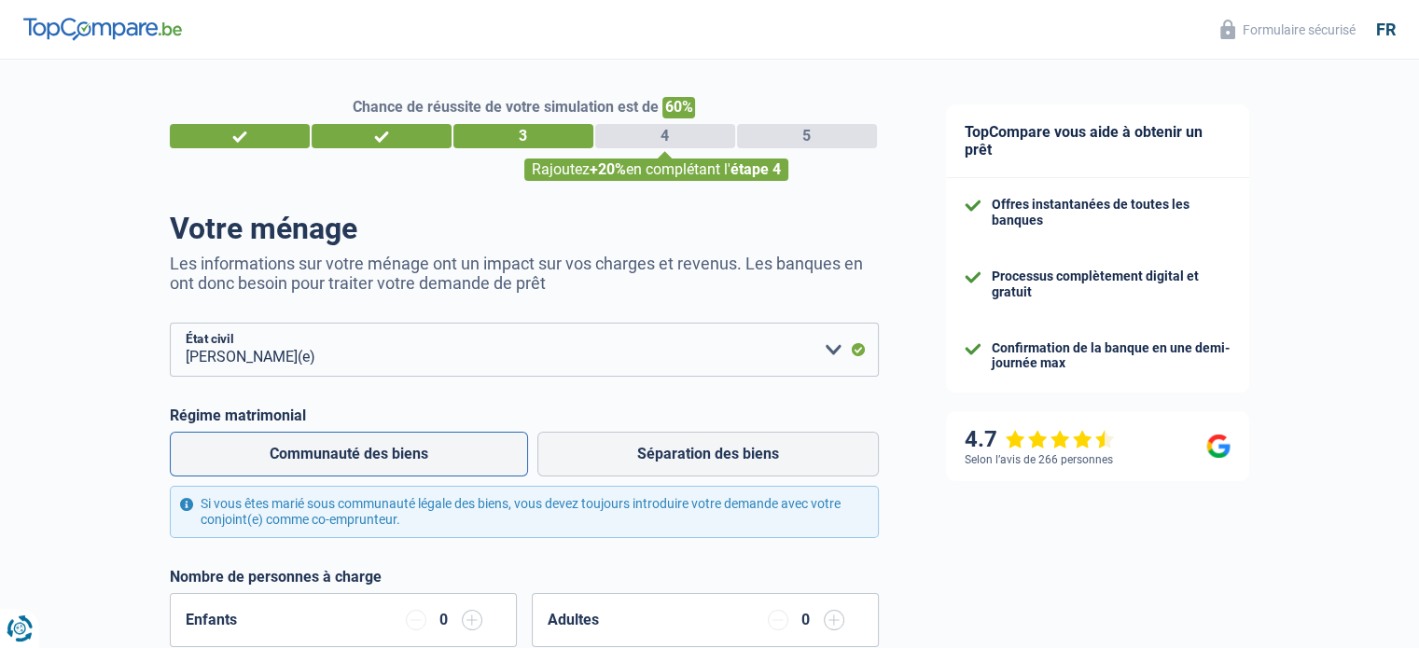
click at [354, 452] on label "Communauté des biens" at bounding box center [349, 454] width 358 height 45
click at [354, 452] on input "Communauté des biens" at bounding box center [349, 454] width 358 height 45
radio input "true"
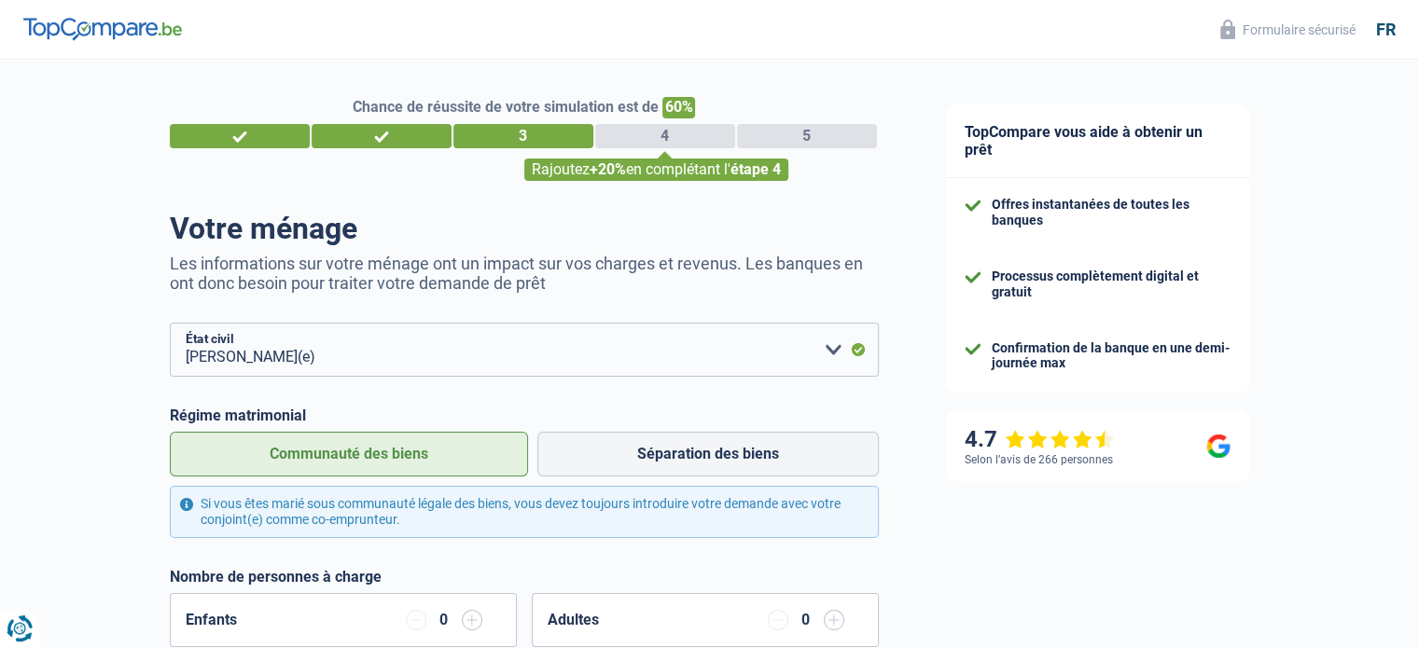
click at [470, 623] on input "button" at bounding box center [472, 620] width 21 height 21
click at [416, 621] on input "button" at bounding box center [416, 620] width 21 height 21
click at [833, 622] on input "button" at bounding box center [834, 620] width 21 height 21
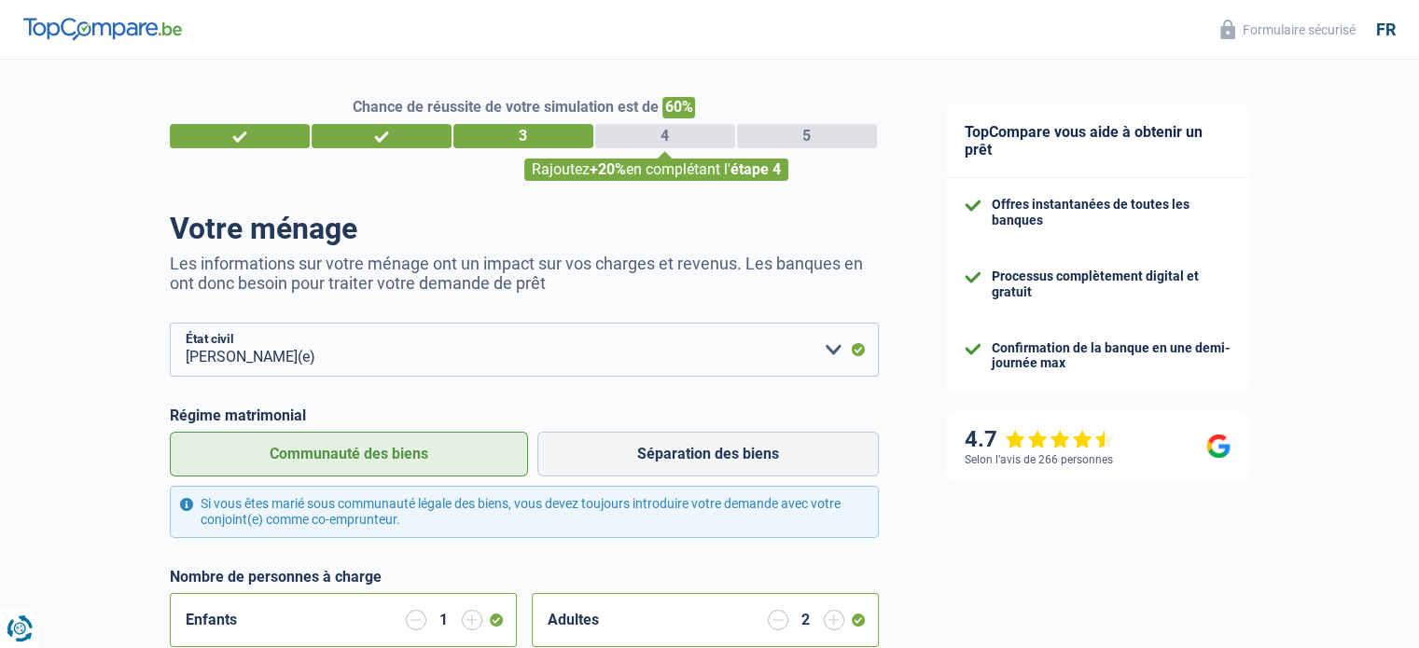
click at [833, 622] on input "button" at bounding box center [834, 620] width 21 height 21
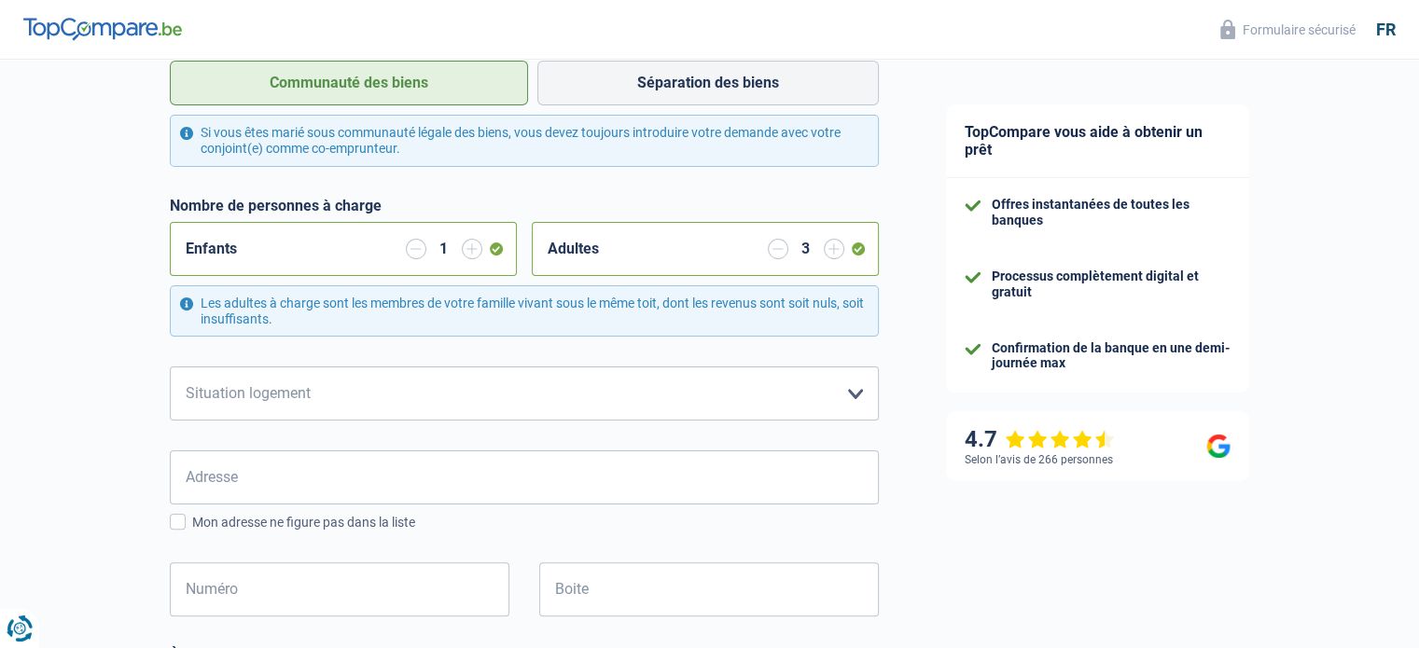
scroll to position [373, 0]
click at [856, 391] on select "Locataire Propriétaire avec prêt hypothécaire Propriétaire sans prêt hypothécai…" at bounding box center [524, 392] width 709 height 54
select select "ownerWithMortgage"
click at [170, 365] on select "Locataire Propriétaire avec prêt hypothécaire Propriétaire sans prêt hypothécai…" at bounding box center [524, 392] width 709 height 54
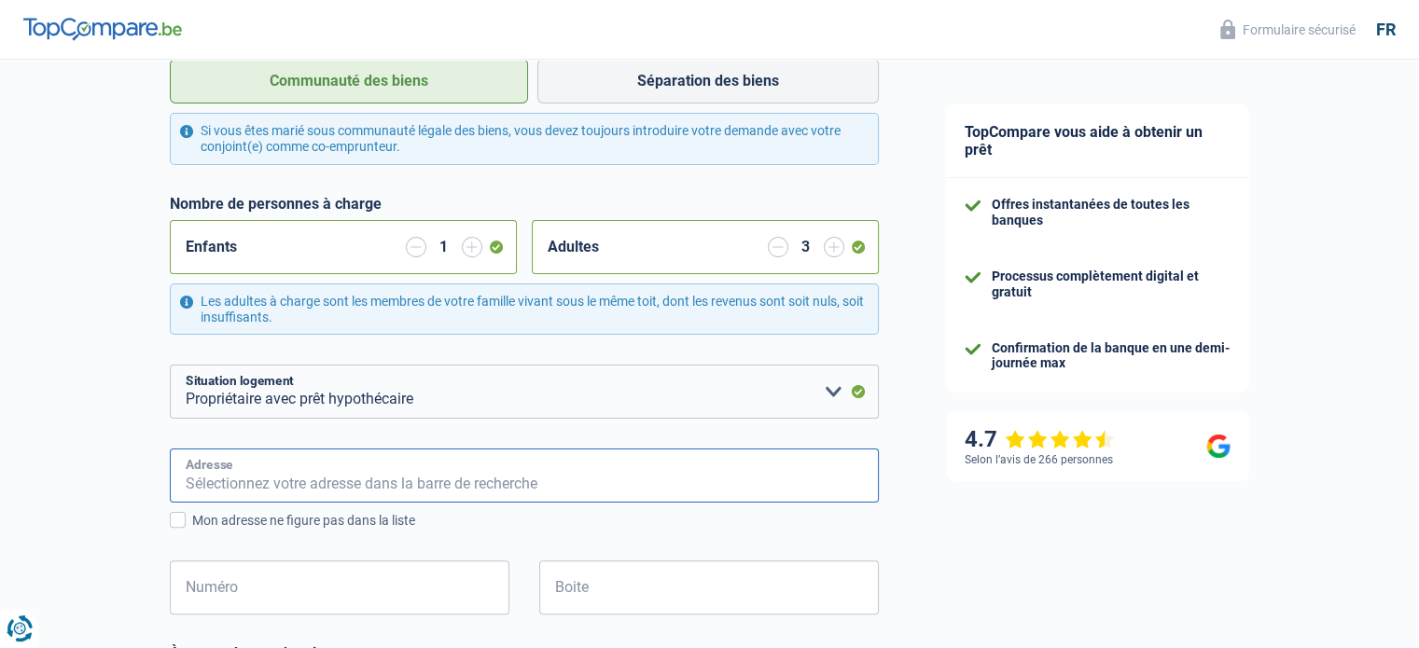
click at [252, 474] on input "Adresse" at bounding box center [524, 476] width 709 height 54
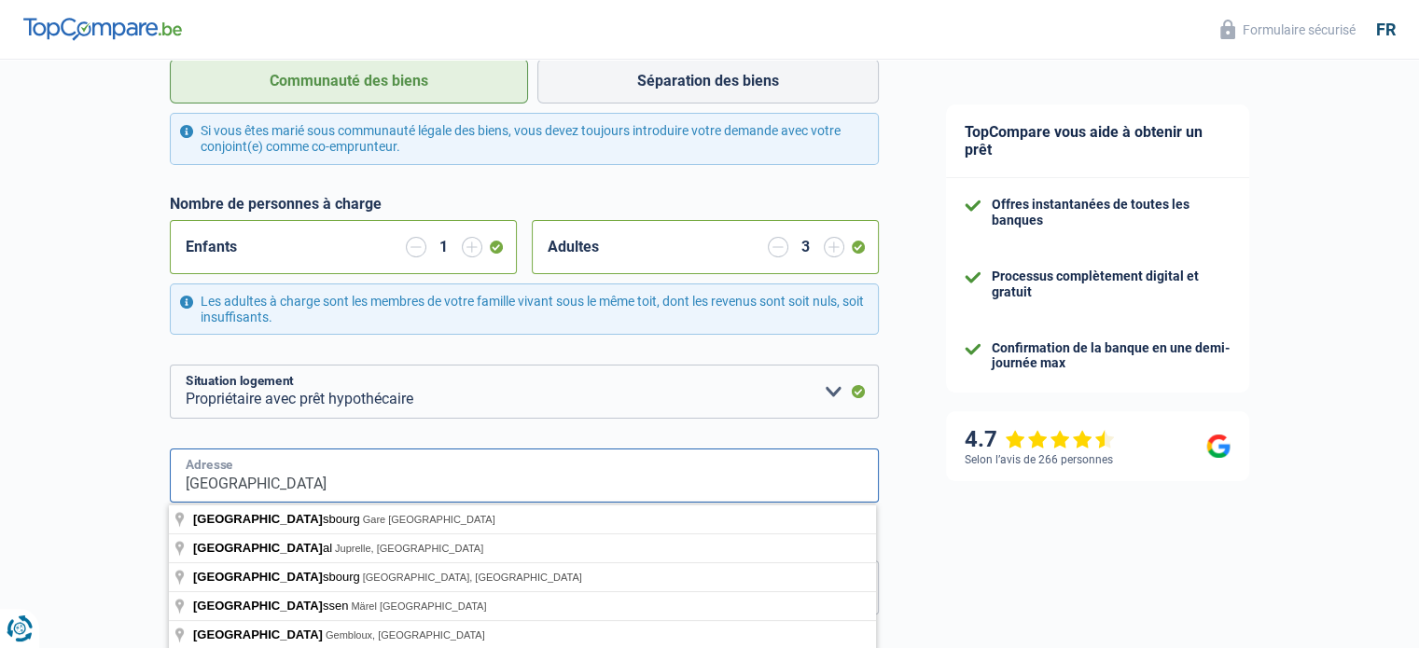
type input "rue de Strasbourg 23"
type input "Belgique"
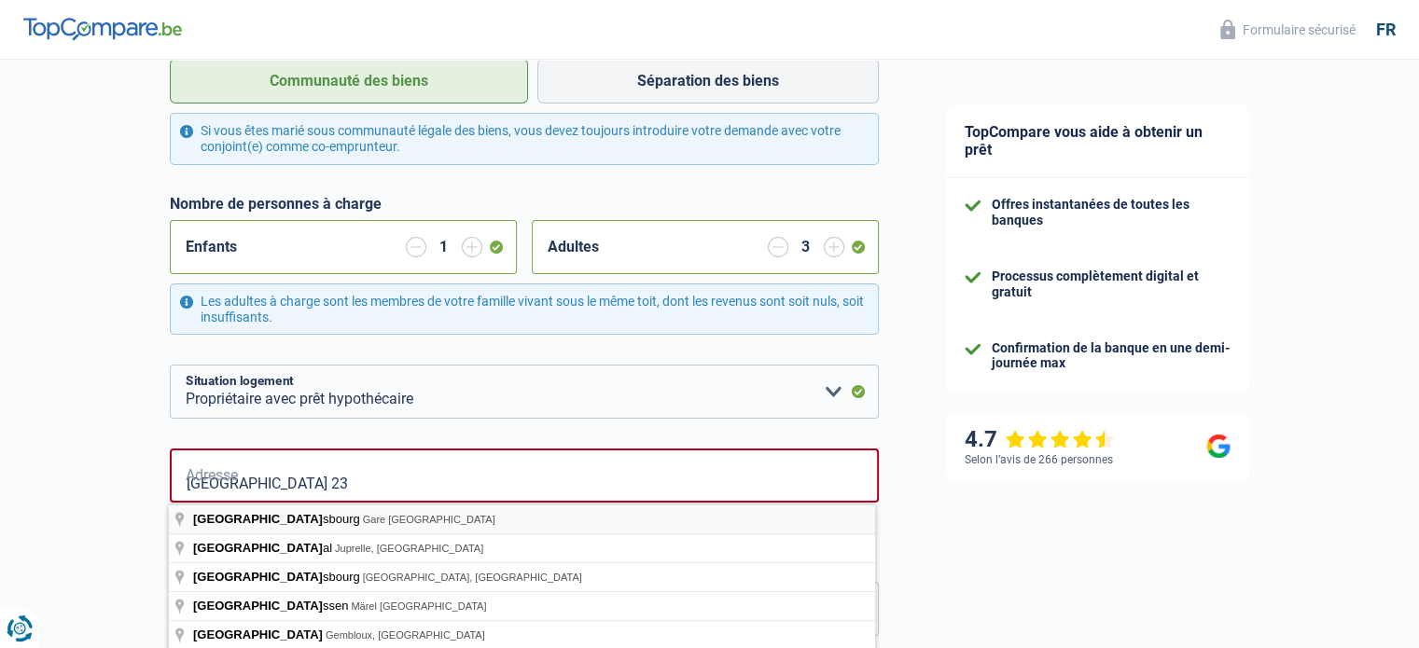
type input "Belgique"
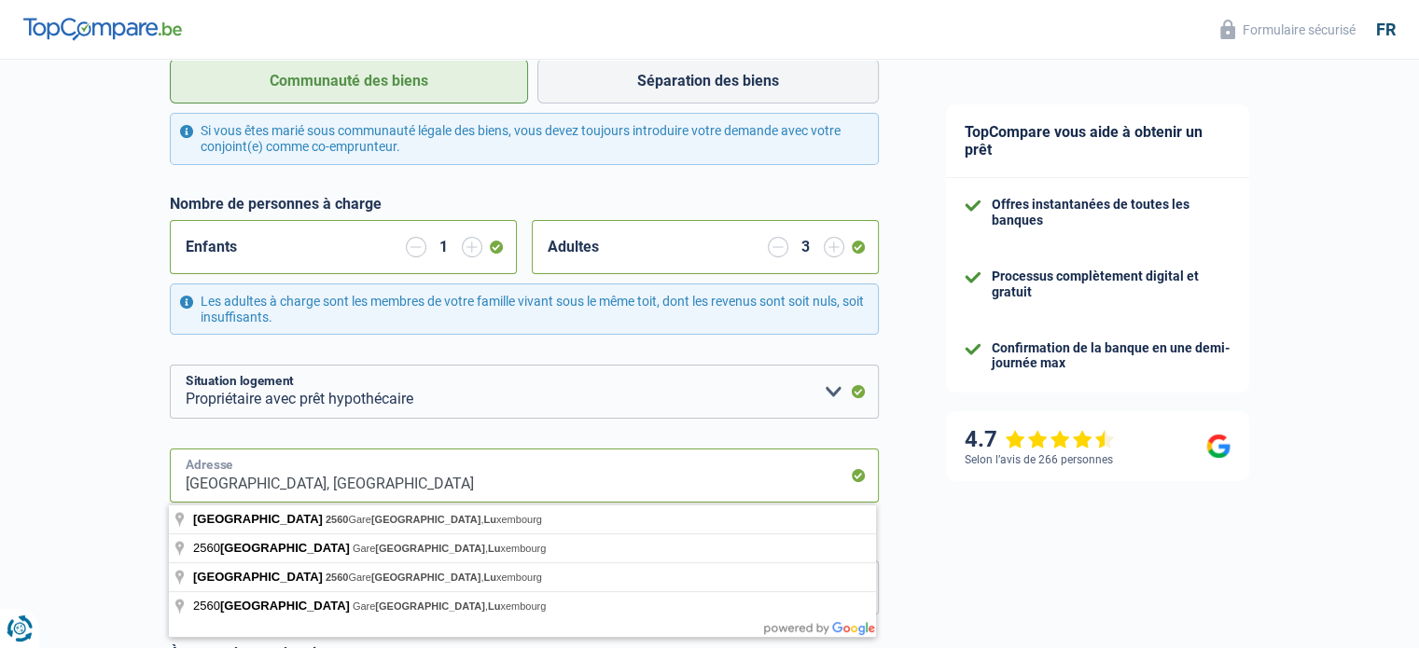
drag, startPoint x: 481, startPoint y: 485, endPoint x: 306, endPoint y: 484, distance: 175.3
click at [306, 484] on input "Rue de Strasbourg, 2560, Luxembourg, LU" at bounding box center [524, 476] width 709 height 54
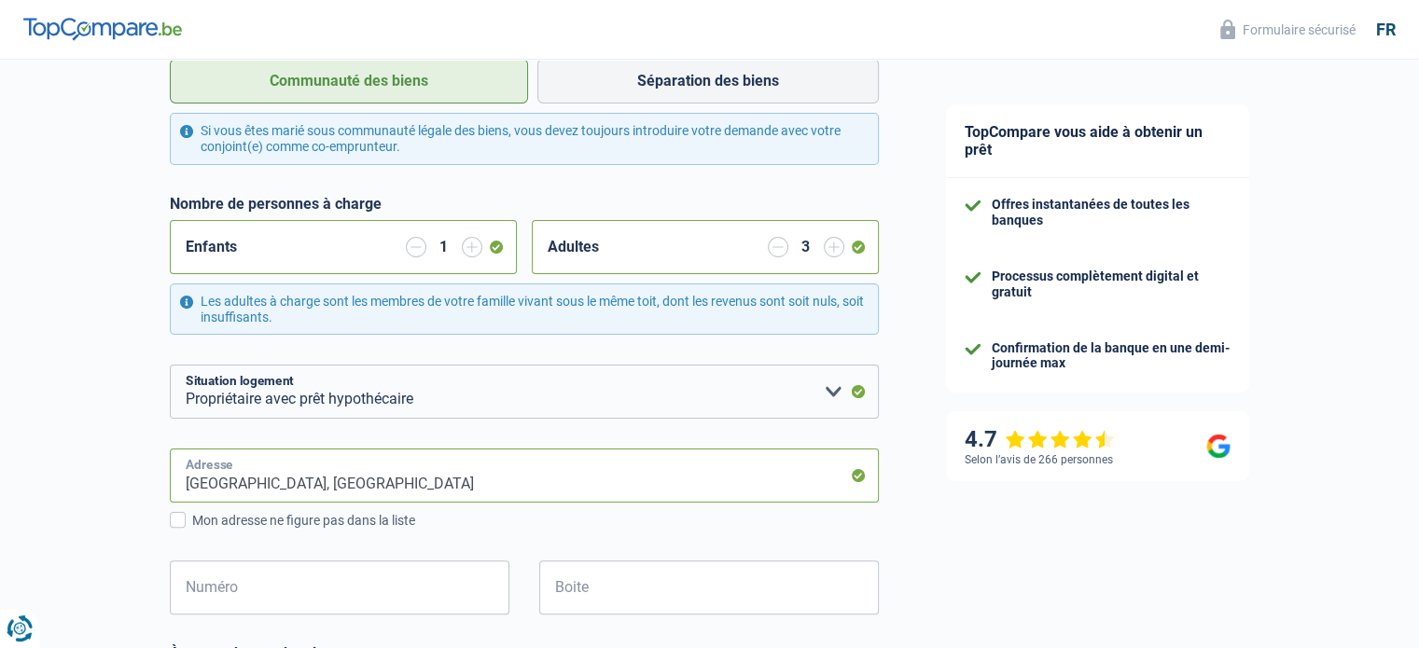
click at [479, 471] on input "Rue de Strasbourg, 2560, Luxembourg, LU" at bounding box center [524, 476] width 709 height 54
click at [44, 513] on div "Chance de réussite de votre simulation est de 60% 1 2 3 4 5 Rajoutez +20% en co…" at bounding box center [456, 590] width 912 height 1823
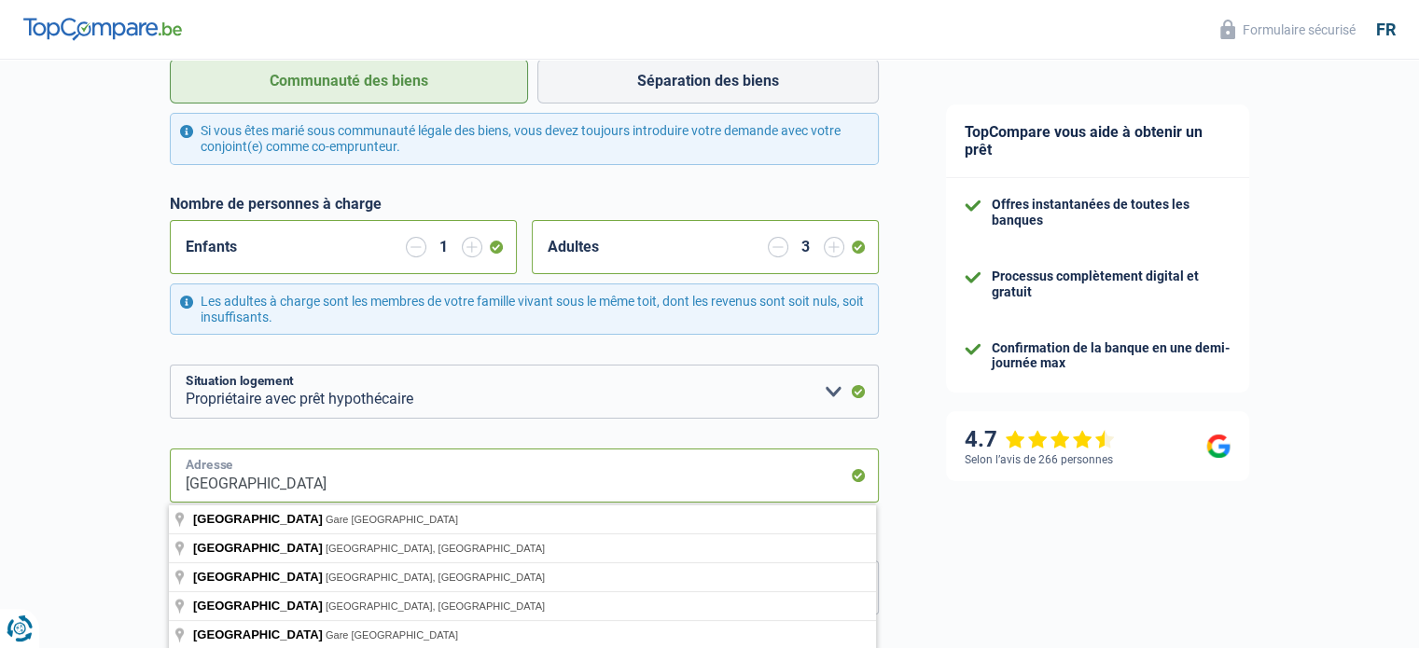
click at [316, 482] on input "Rue de Strasbourg" at bounding box center [524, 476] width 709 height 54
click at [367, 465] on input "Rue de Strasbourg" at bounding box center [524, 476] width 709 height 54
click at [339, 475] on input "Rue de Strasbourg" at bounding box center [524, 476] width 709 height 54
type input "Rue de Strasbourg, 7000, Mons, BE"
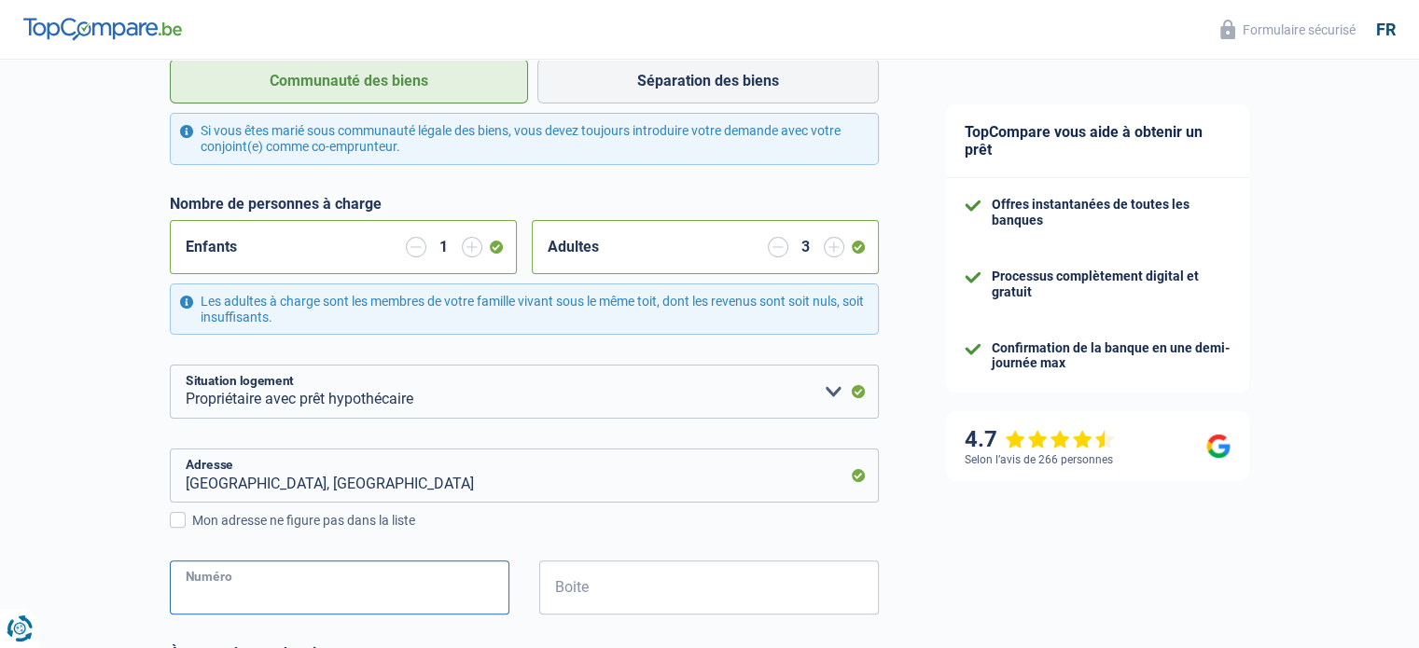
click at [261, 607] on input "Numéro" at bounding box center [339, 588] width 339 height 54
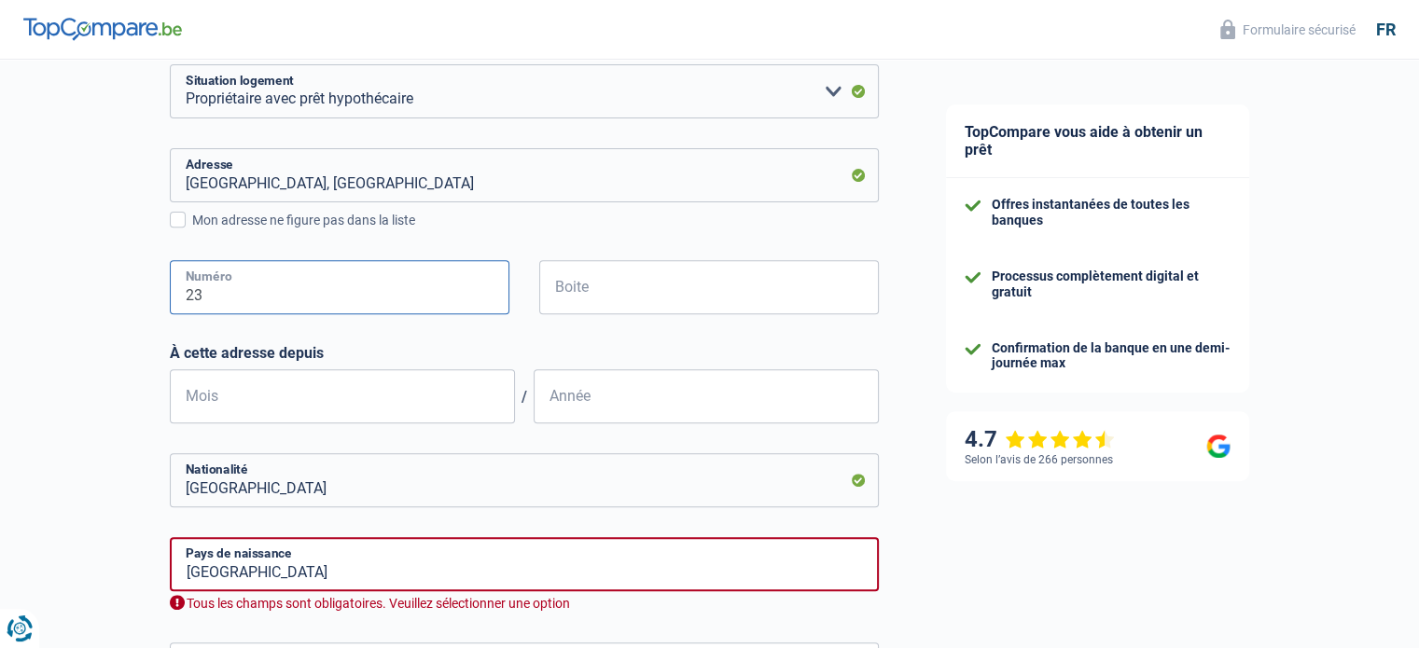
scroll to position [747, 0]
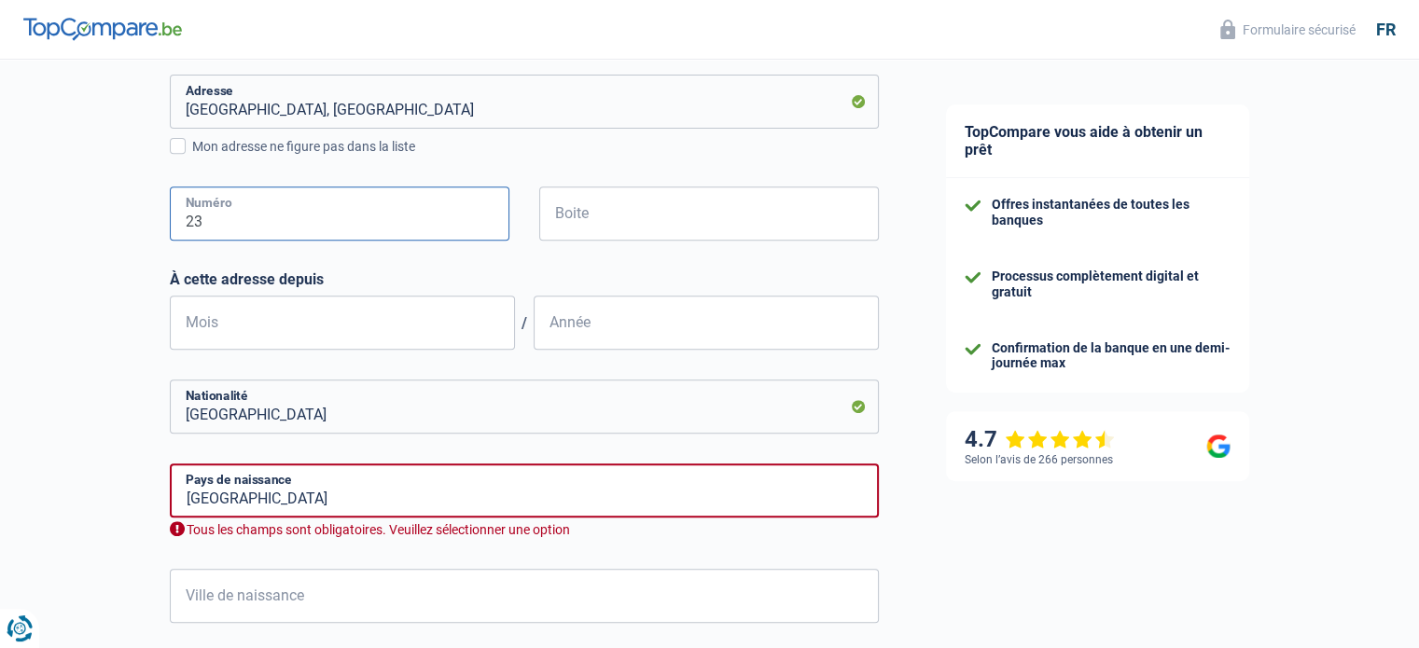
type input "23"
click at [225, 324] on input "Mois" at bounding box center [342, 323] width 345 height 54
type input "05"
type input "2020"
click at [220, 602] on input "Ville de naissance" at bounding box center [524, 596] width 709 height 54
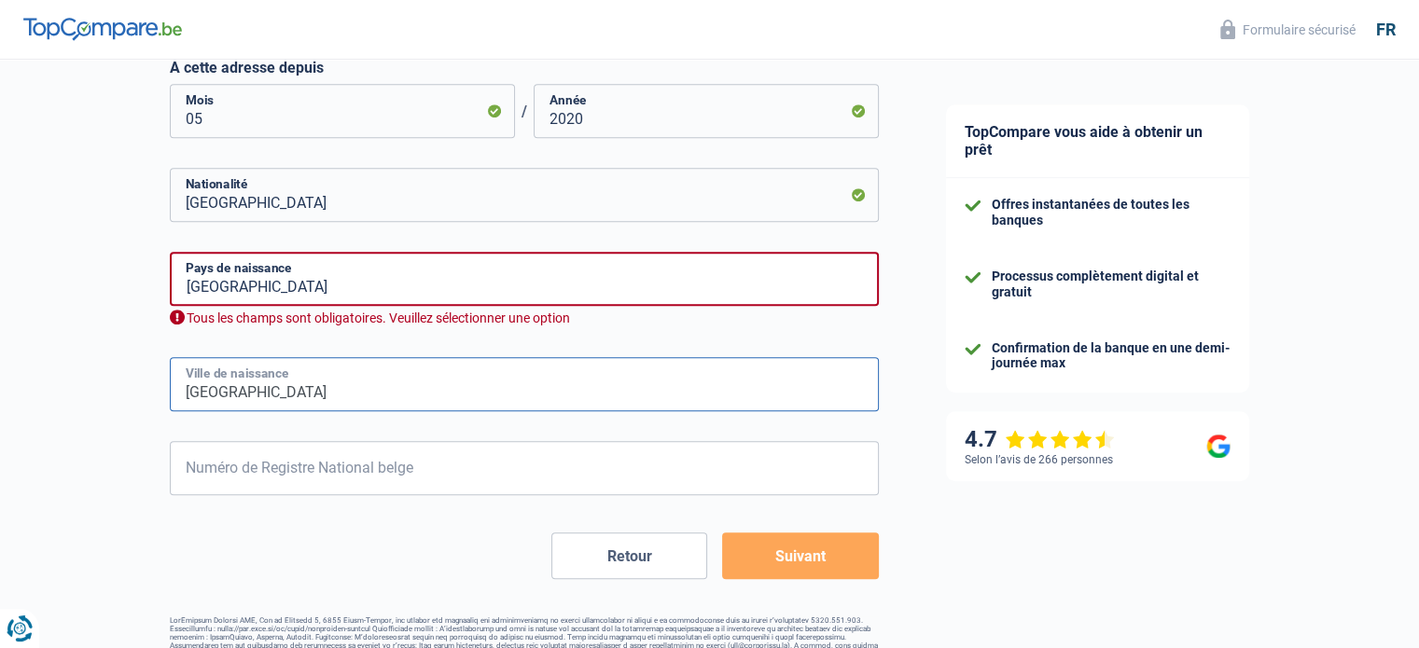
scroll to position [1001, 0]
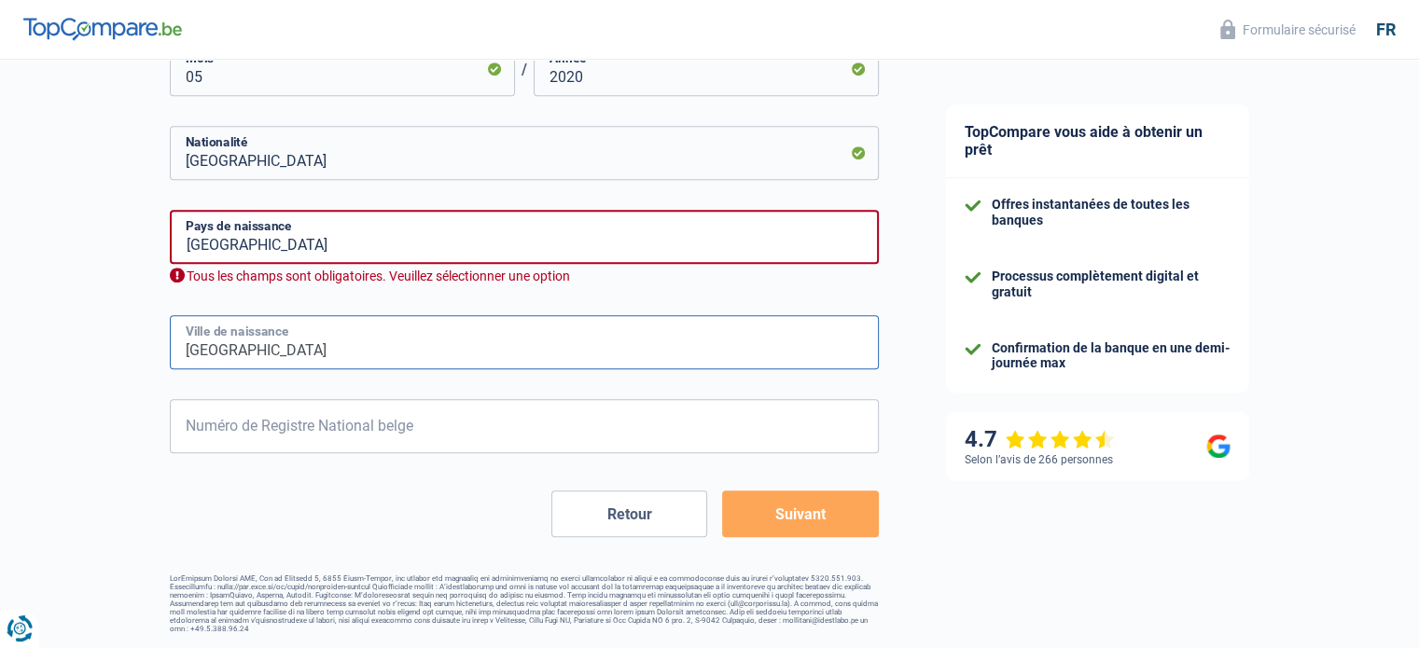
type input "charleroi"
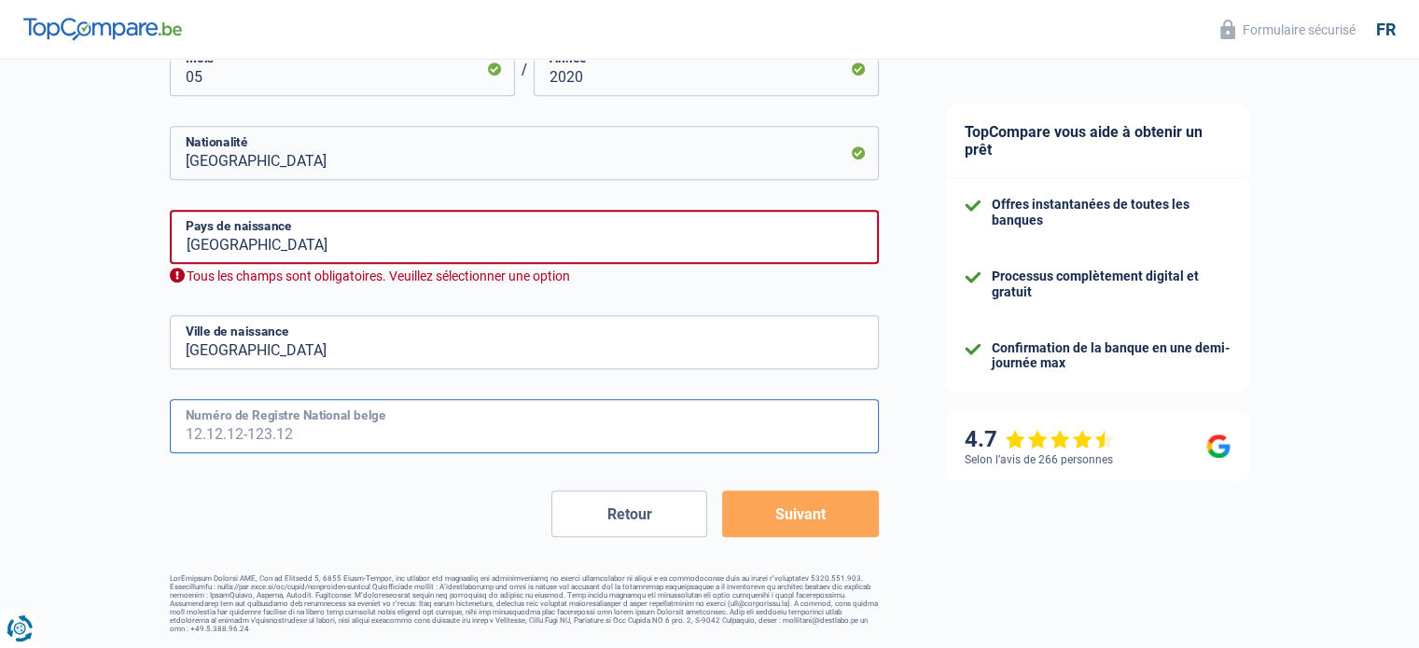
click at [209, 437] on input "Numéro de Registre National belge" at bounding box center [524, 426] width 709 height 54
type input "72.03.11-385.42"
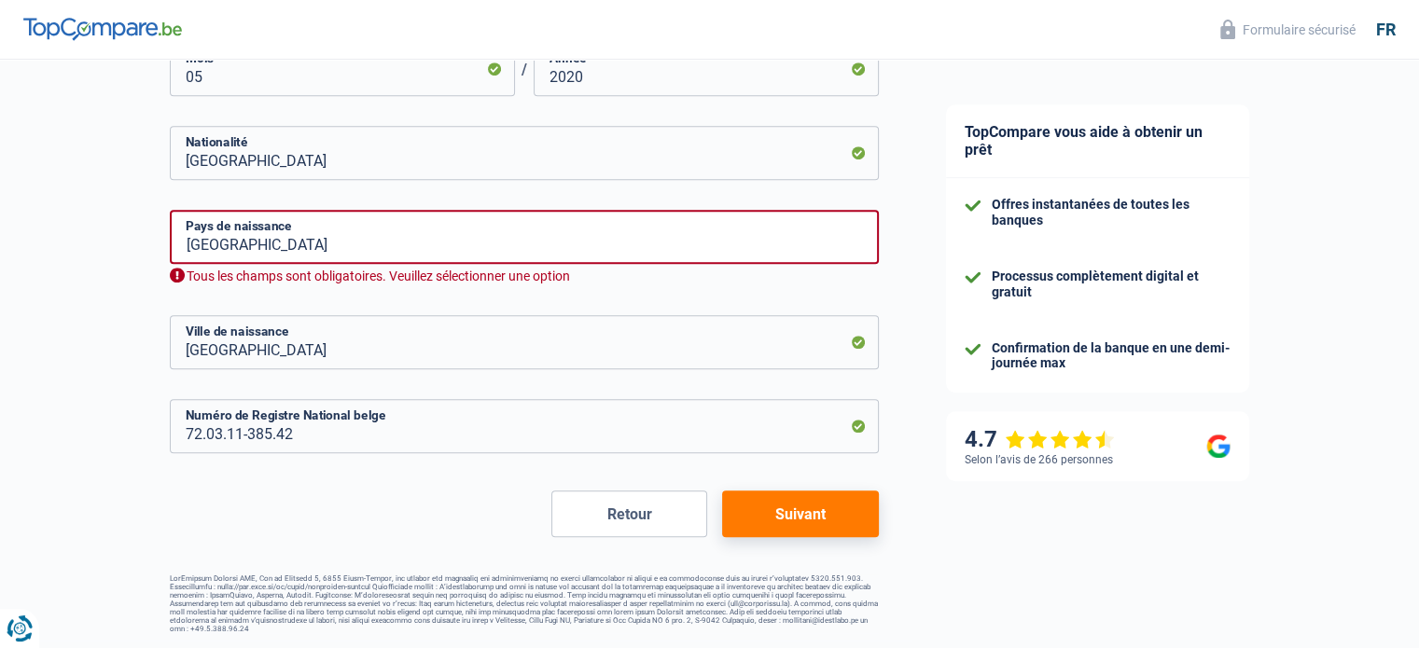
click at [785, 514] on button "Suivant" at bounding box center [800, 514] width 156 height 47
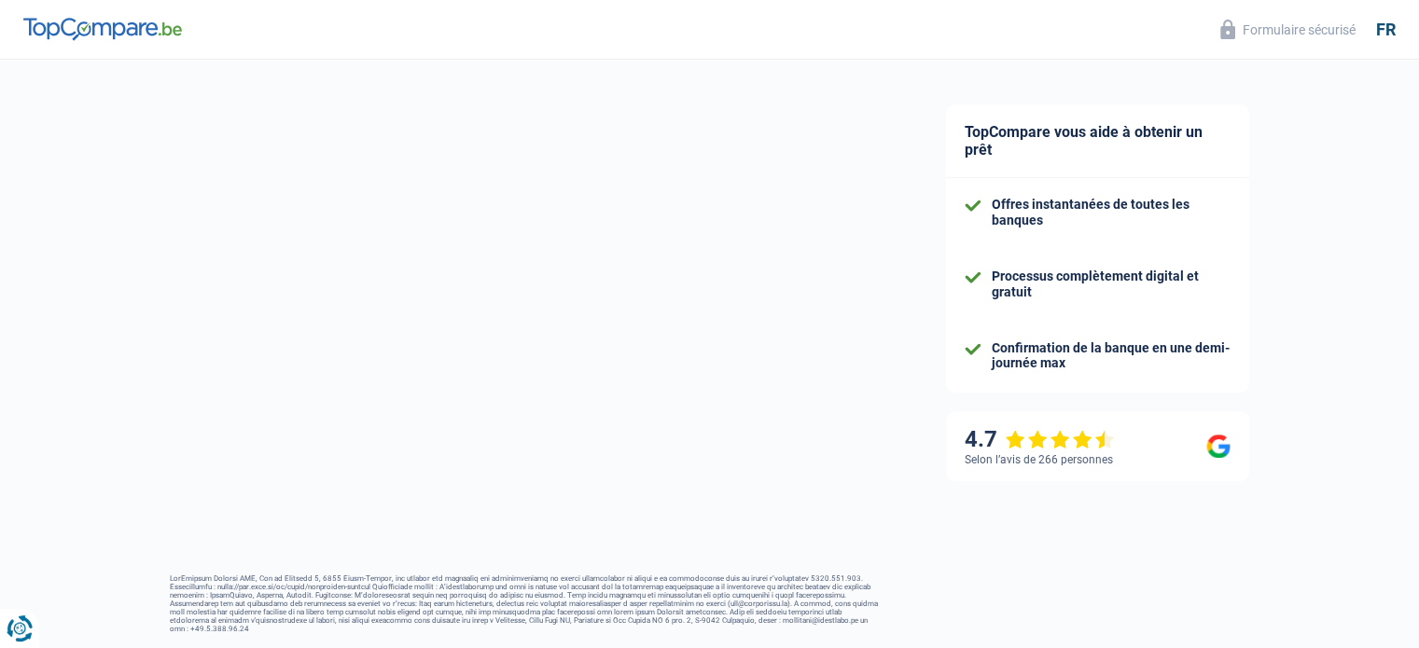
select select "familyAllowances"
select select "netSalary"
select select "mealVouchers"
select select "mortgage"
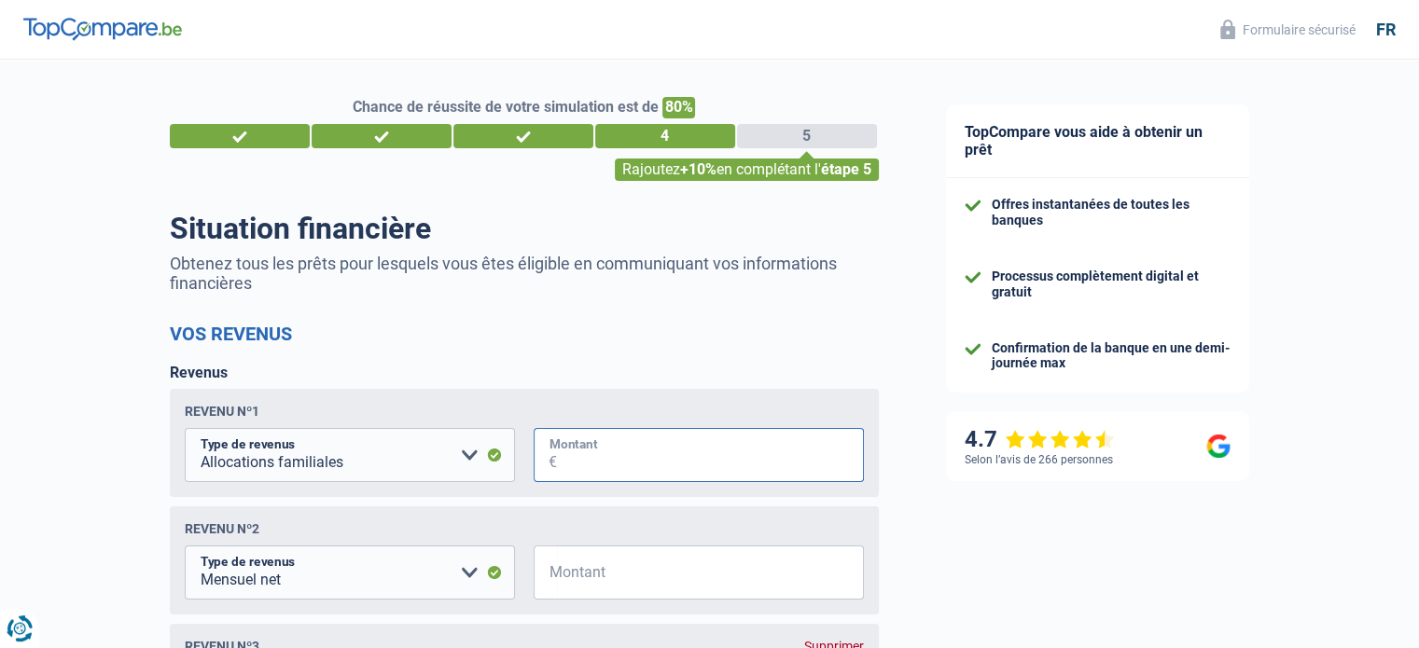
click at [601, 453] on input "Montant" at bounding box center [710, 455] width 307 height 54
type input "98.778"
click at [599, 566] on input "Montant" at bounding box center [710, 573] width 307 height 54
type input "3.368"
click at [571, 465] on input "98.778" at bounding box center [710, 455] width 307 height 54
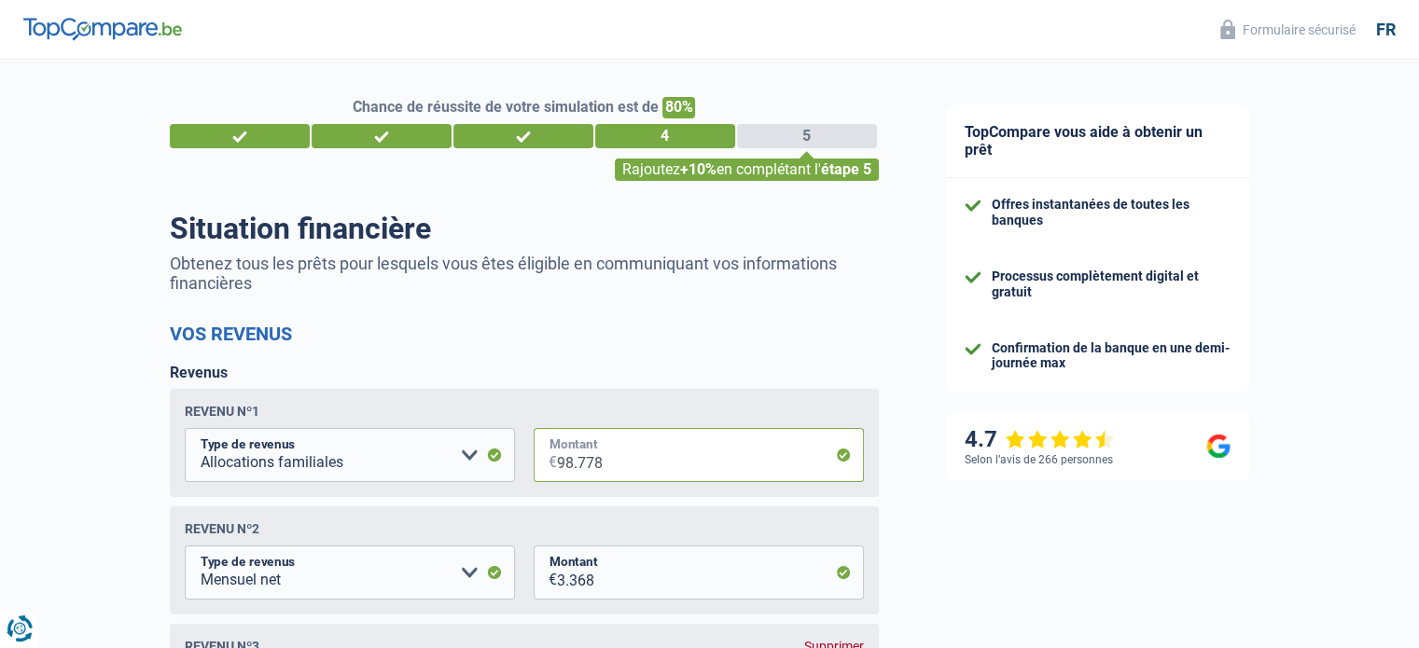
click at [580, 463] on input "98.778" at bounding box center [710, 455] width 307 height 54
click at [602, 464] on input "98.778" at bounding box center [710, 455] width 307 height 54
drag, startPoint x: 602, startPoint y: 464, endPoint x: 574, endPoint y: 464, distance: 28.9
click at [574, 464] on input "98.778" at bounding box center [710, 455] width 307 height 54
type input "987"
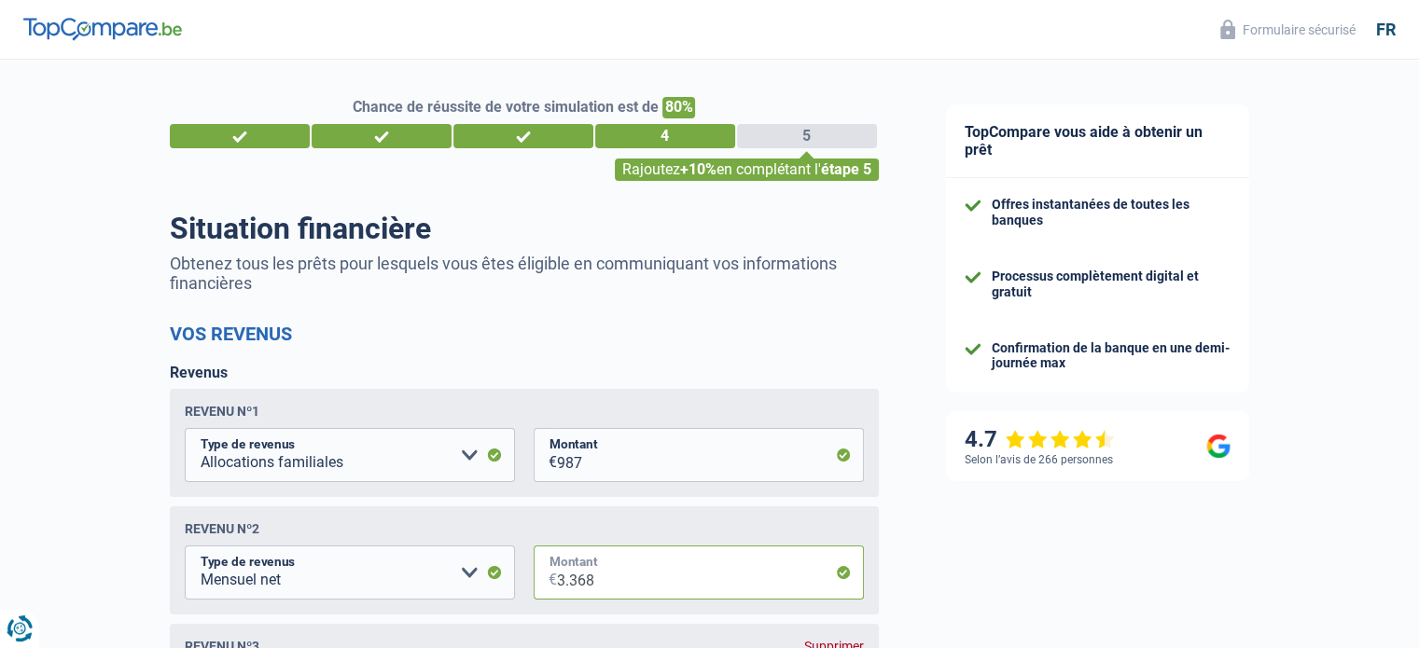
click at [630, 585] on input "3.368" at bounding box center [710, 573] width 307 height 54
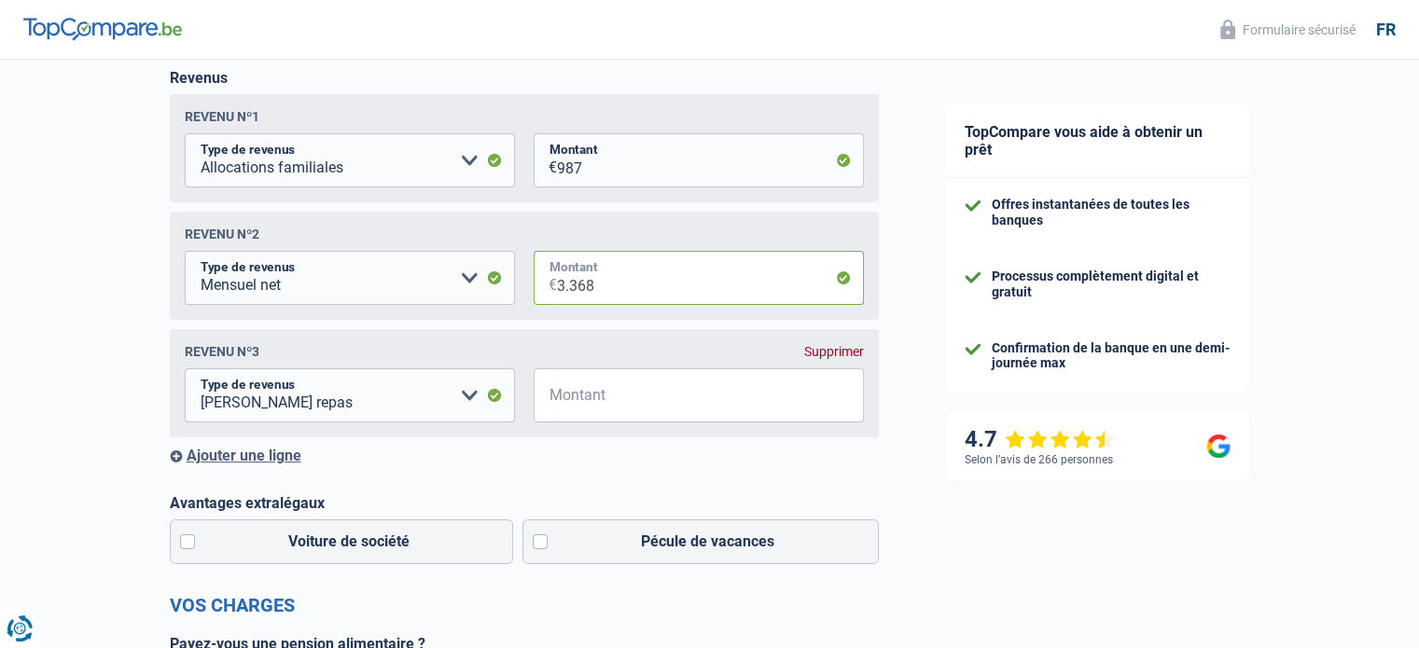
scroll to position [298, 0]
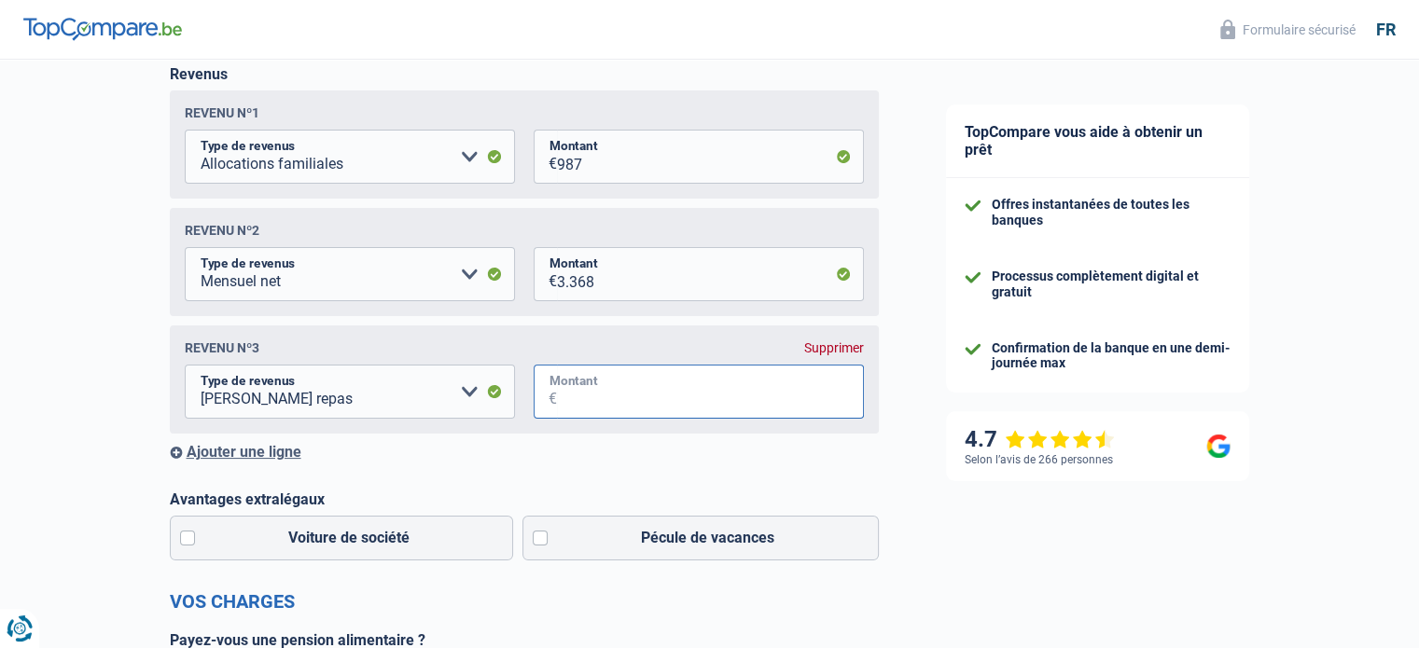
click at [571, 387] on input "Montant" at bounding box center [710, 392] width 307 height 54
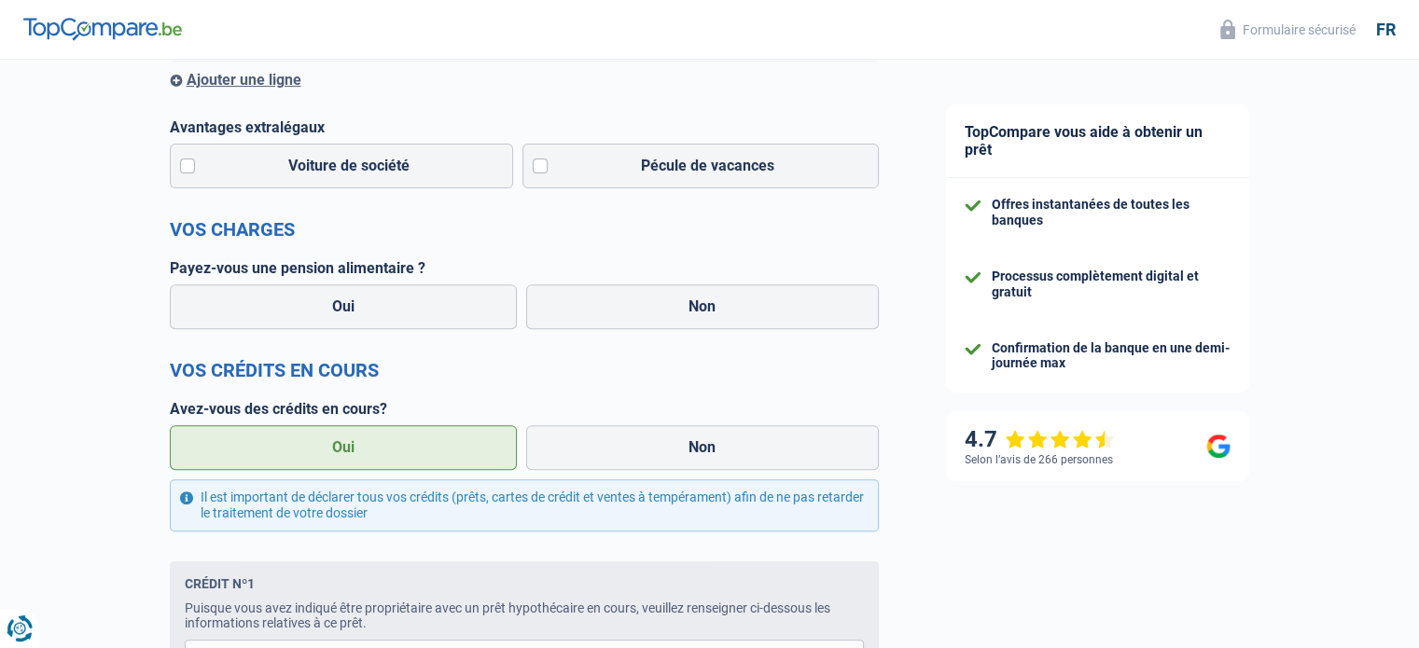
scroll to position [671, 0]
type input "100"
click at [786, 297] on label "Non" at bounding box center [702, 306] width 353 height 45
click at [786, 297] on input "Non" at bounding box center [702, 306] width 353 height 45
radio input "true"
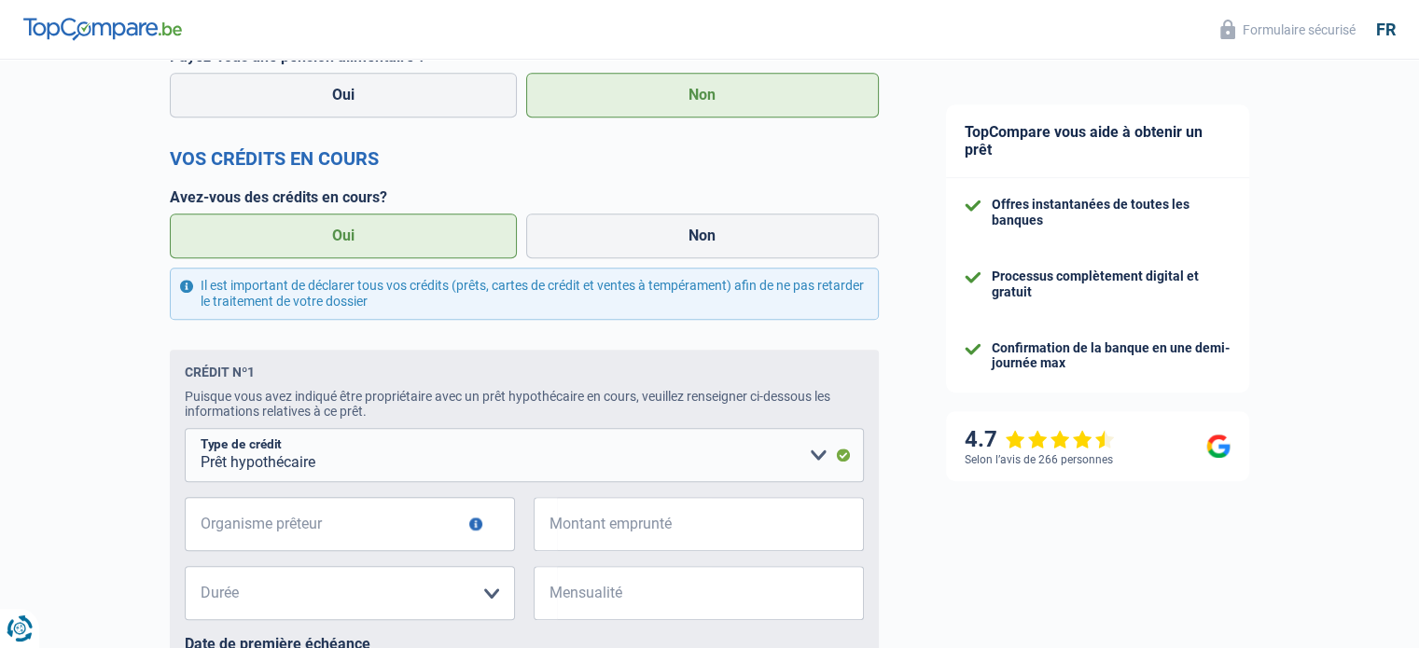
scroll to position [933, 0]
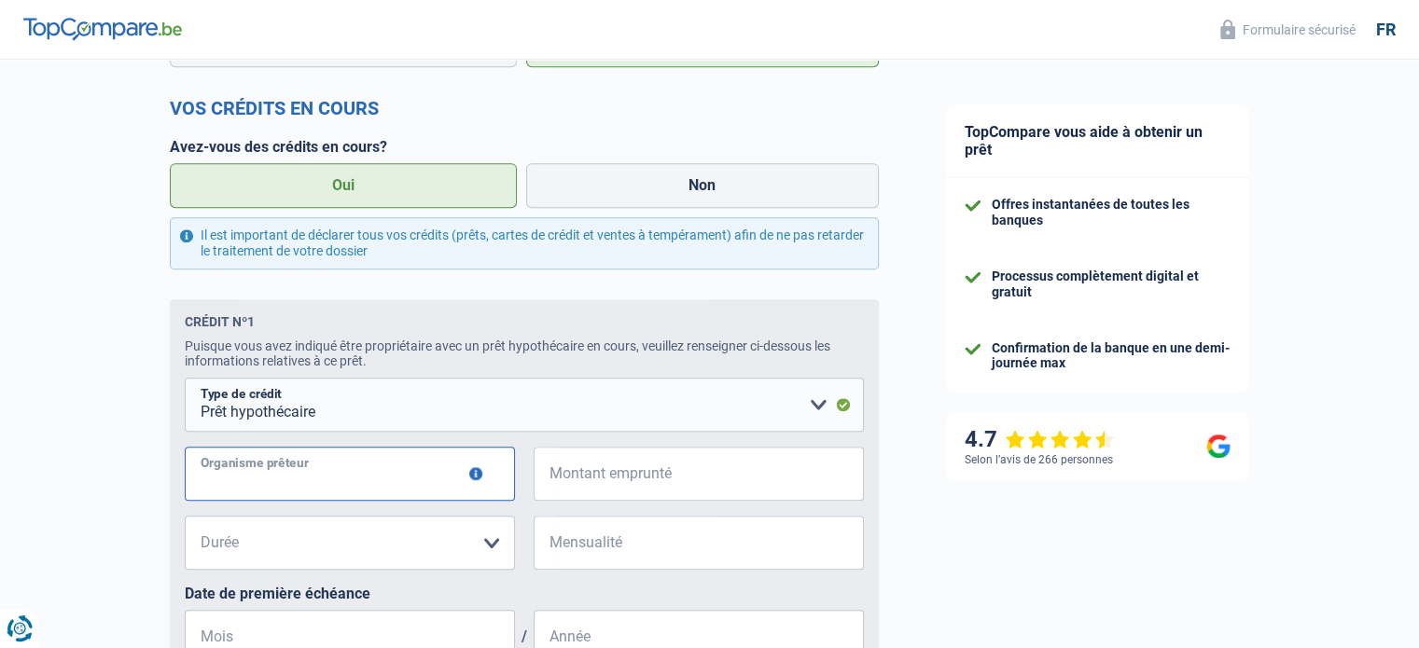
click at [358, 477] on input "Organisme prêteur" at bounding box center [350, 474] width 330 height 54
type input "ing"
click at [582, 485] on input "Montant emprunté" at bounding box center [710, 474] width 307 height 54
type input "1.067"
click at [485, 549] on select "120 mois 180 mois 240 mois 300 mois 360 mois 420 mois Veuillez sélectionner une…" at bounding box center [350, 543] width 330 height 54
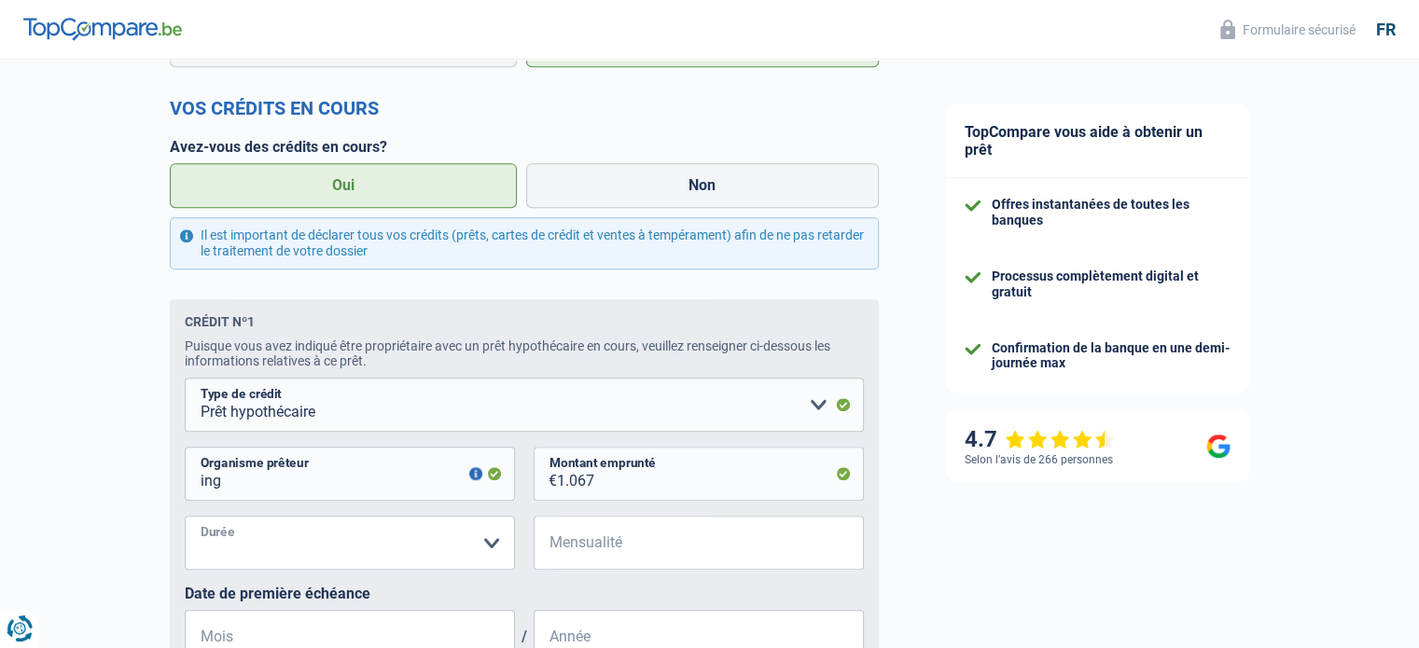
select select "240"
click at [185, 521] on select "120 mois 180 mois 240 mois 300 mois 360 mois 420 mois Veuillez sélectionner une…" at bounding box center [350, 543] width 330 height 54
click at [571, 540] on input "Mensualité" at bounding box center [710, 543] width 307 height 54
type input "1.067"
click at [599, 491] on input "1.067" at bounding box center [710, 474] width 307 height 54
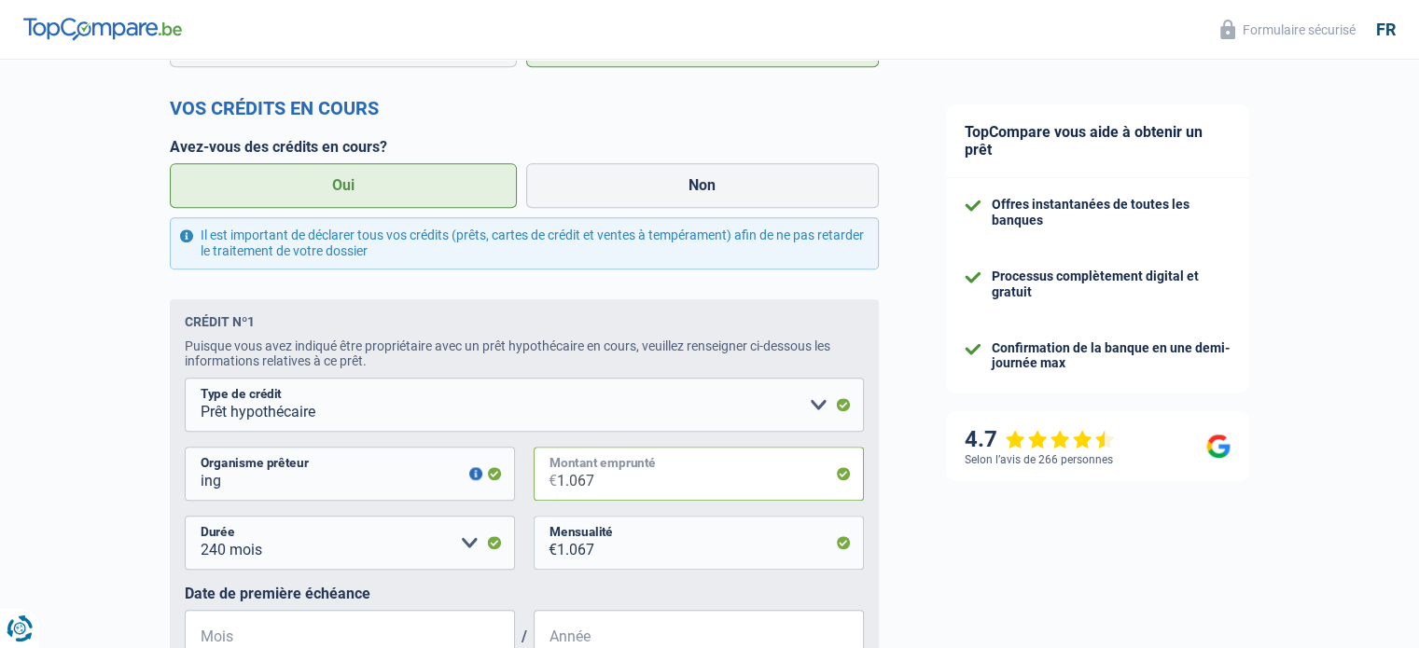
type input "106"
select select
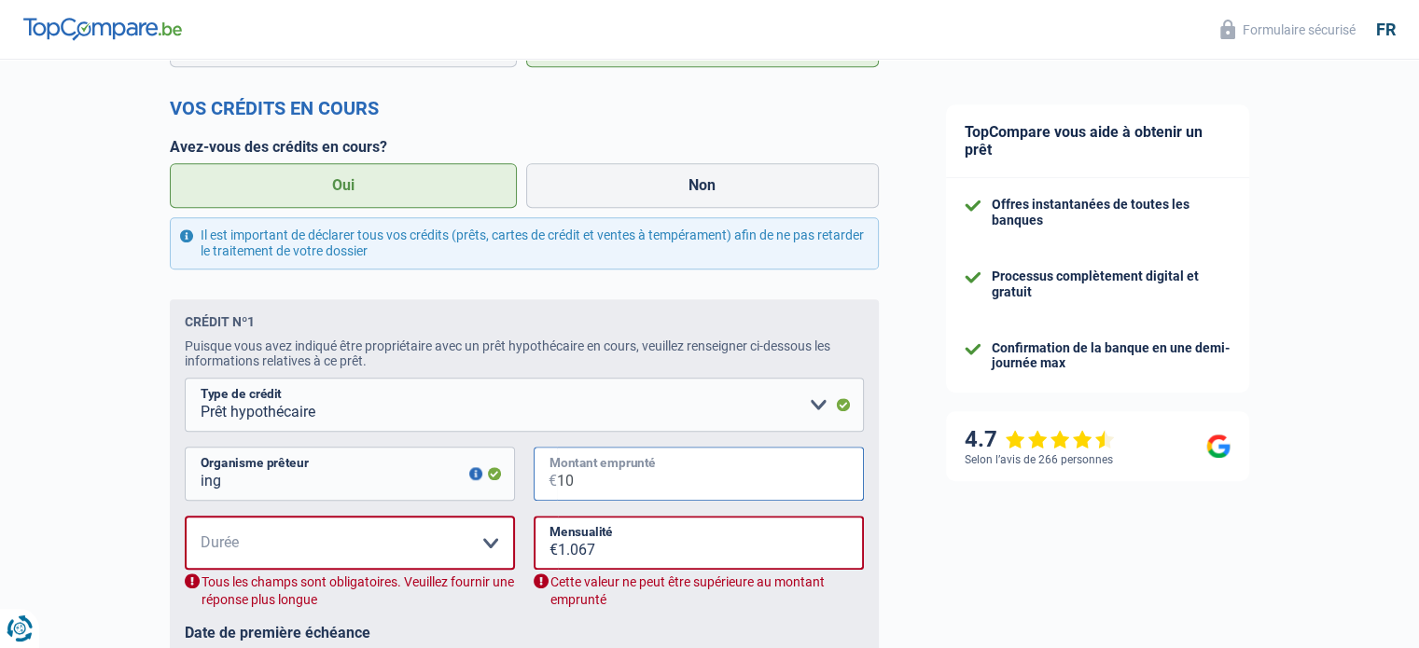
type input "1"
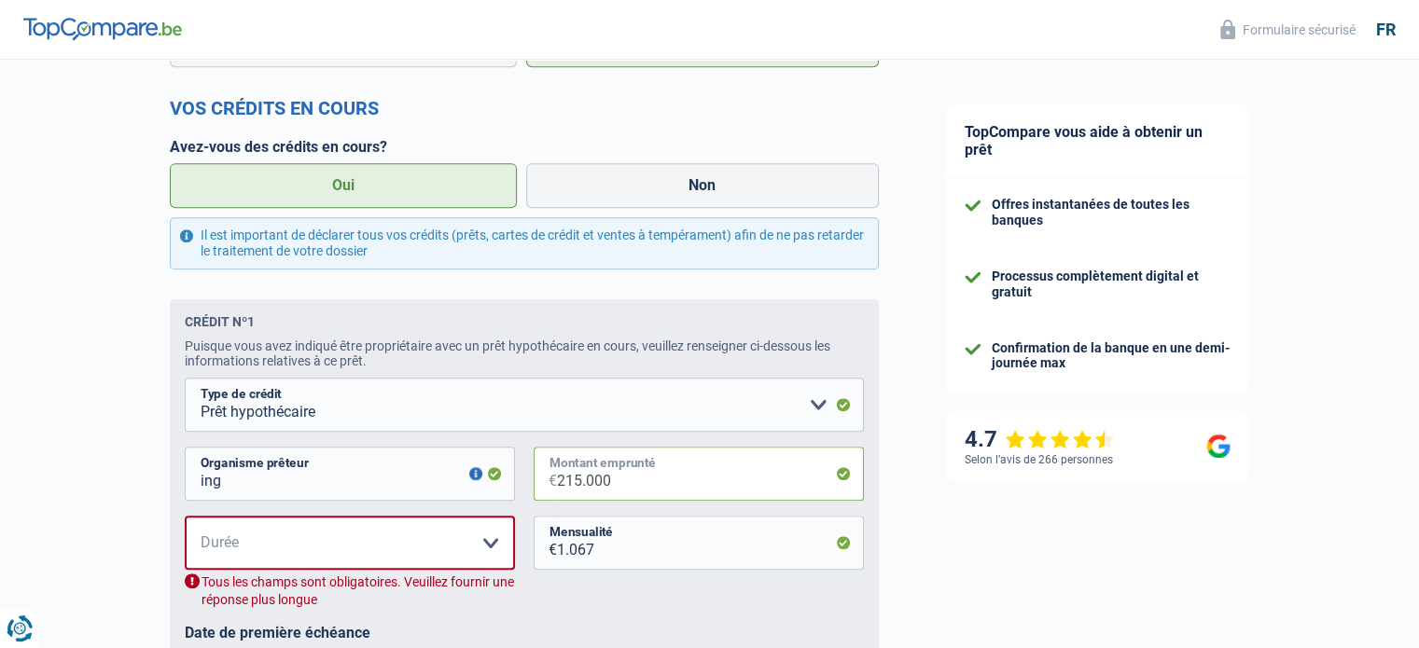
type input "215.000"
click at [578, 600] on div "120 mois 180 mois 240 mois 300 mois 360 mois 420 mois Veuillez sélectionner une…" at bounding box center [524, 570] width 679 height 108
click at [490, 546] on select "120 mois 180 mois 240 mois 300 mois 360 mois 420 mois Veuillez sélectionner une…" at bounding box center [350, 543] width 330 height 54
click at [185, 521] on select "120 mois 180 mois 240 mois 300 mois 360 mois 420 mois Veuillez sélectionner une…" at bounding box center [350, 543] width 330 height 54
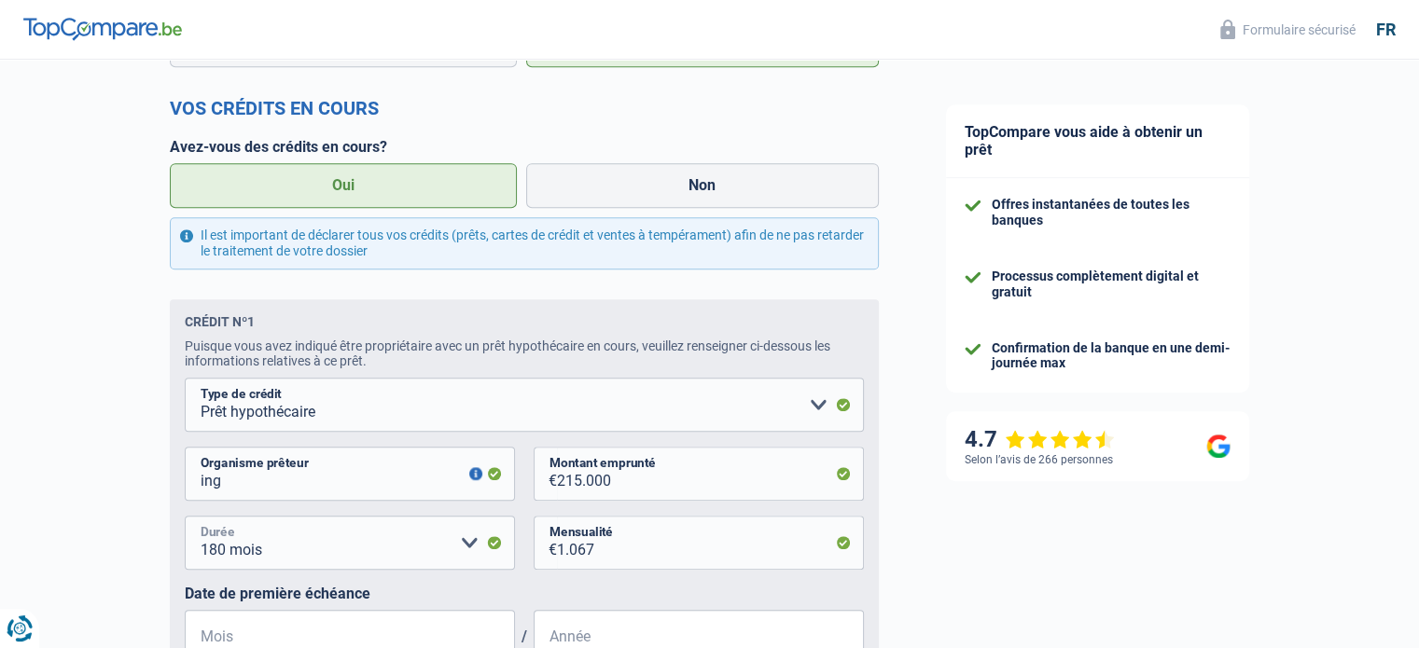
click at [470, 550] on select "120 mois 180 mois 240 mois 300 mois 360 mois 420 mois Veuillez sélectionner une…" at bounding box center [350, 543] width 330 height 54
select select "240"
click at [185, 521] on select "120 mois 180 mois 240 mois 300 mois 360 mois 420 mois Veuillez sélectionner une…" at bounding box center [350, 543] width 330 height 54
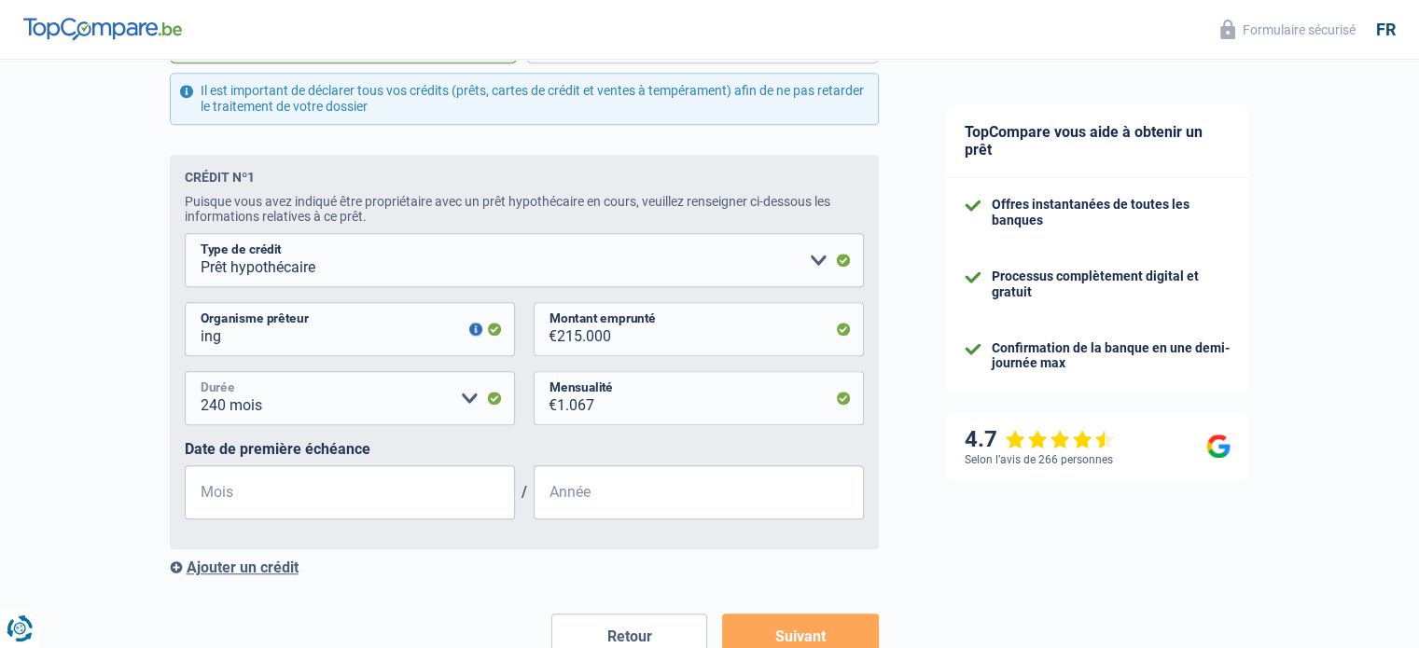
scroll to position [1082, 0]
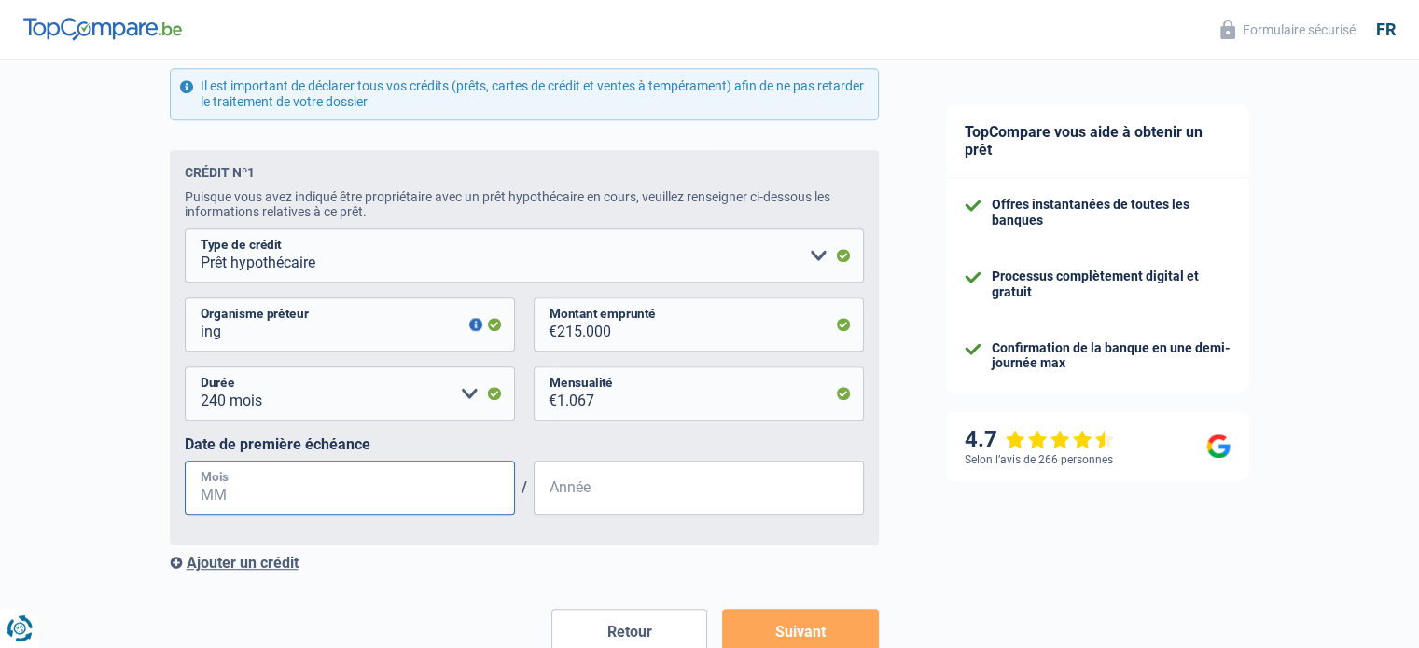
click at [265, 489] on input "Mois" at bounding box center [350, 488] width 330 height 54
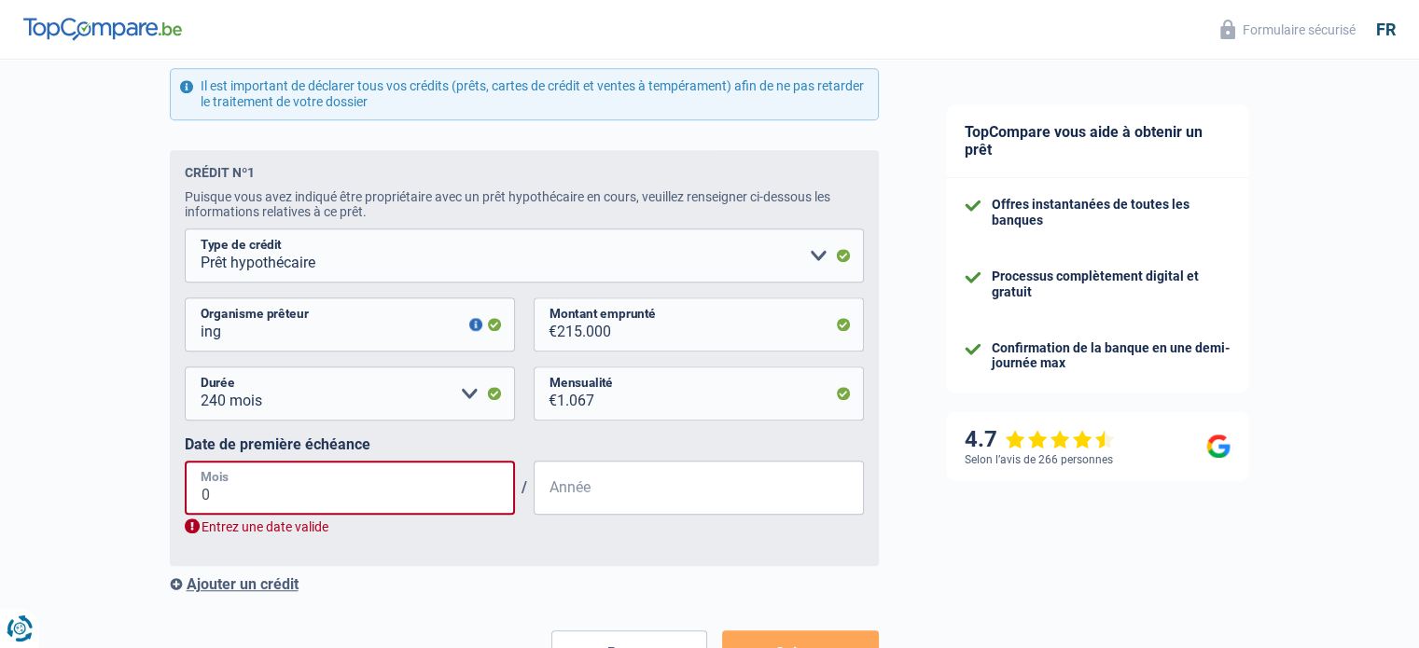
type input "03"
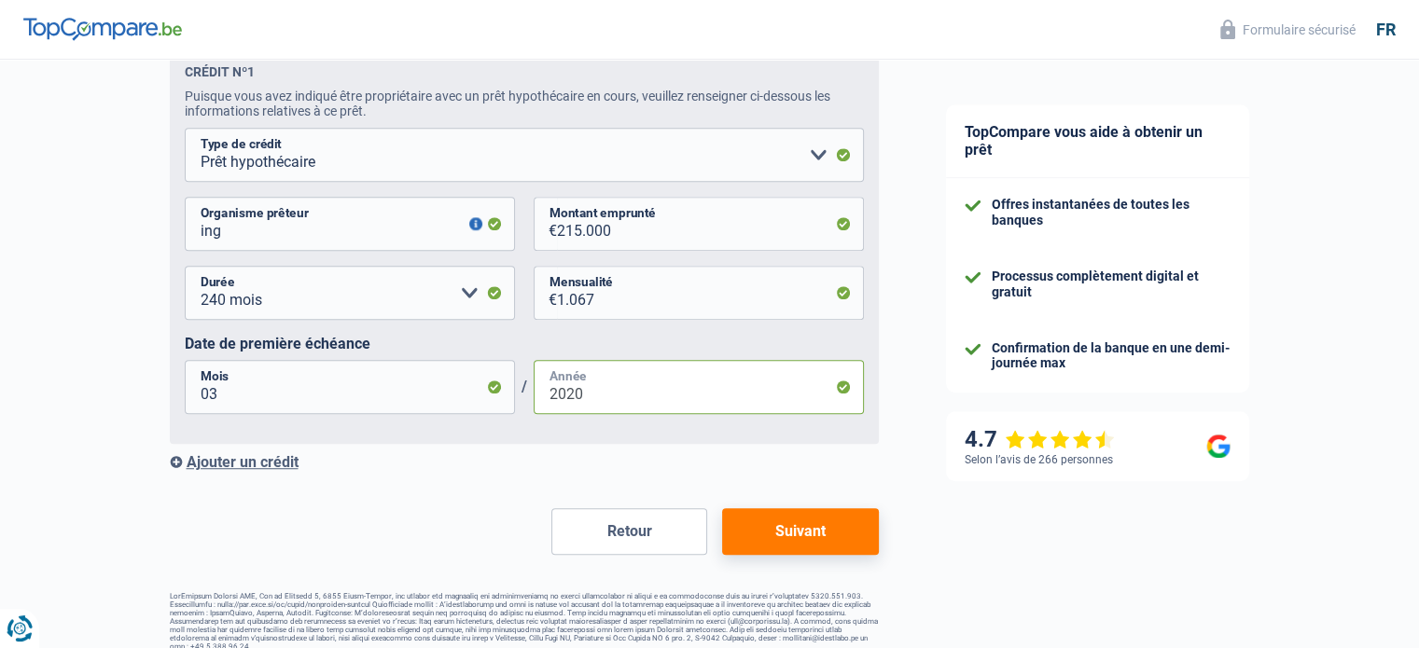
scroll to position [1205, 0]
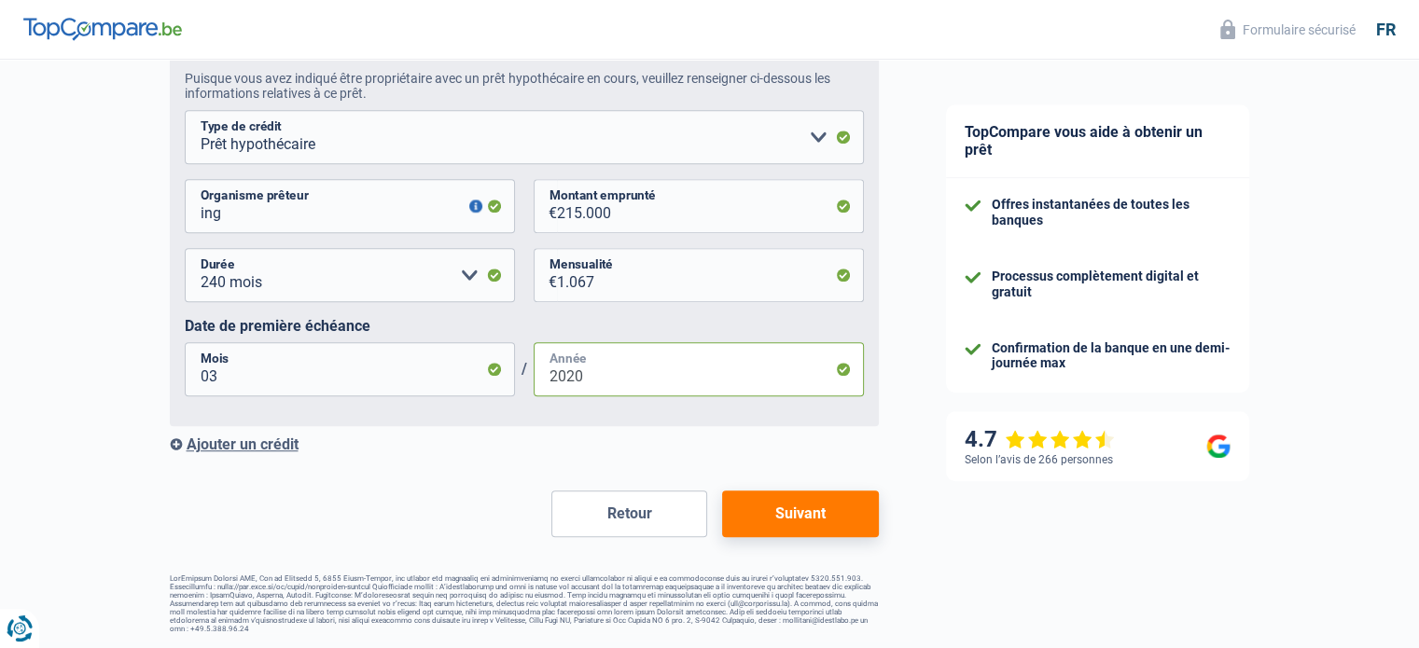
type input "2020"
click at [828, 516] on button "Suivant" at bounding box center [800, 514] width 156 height 47
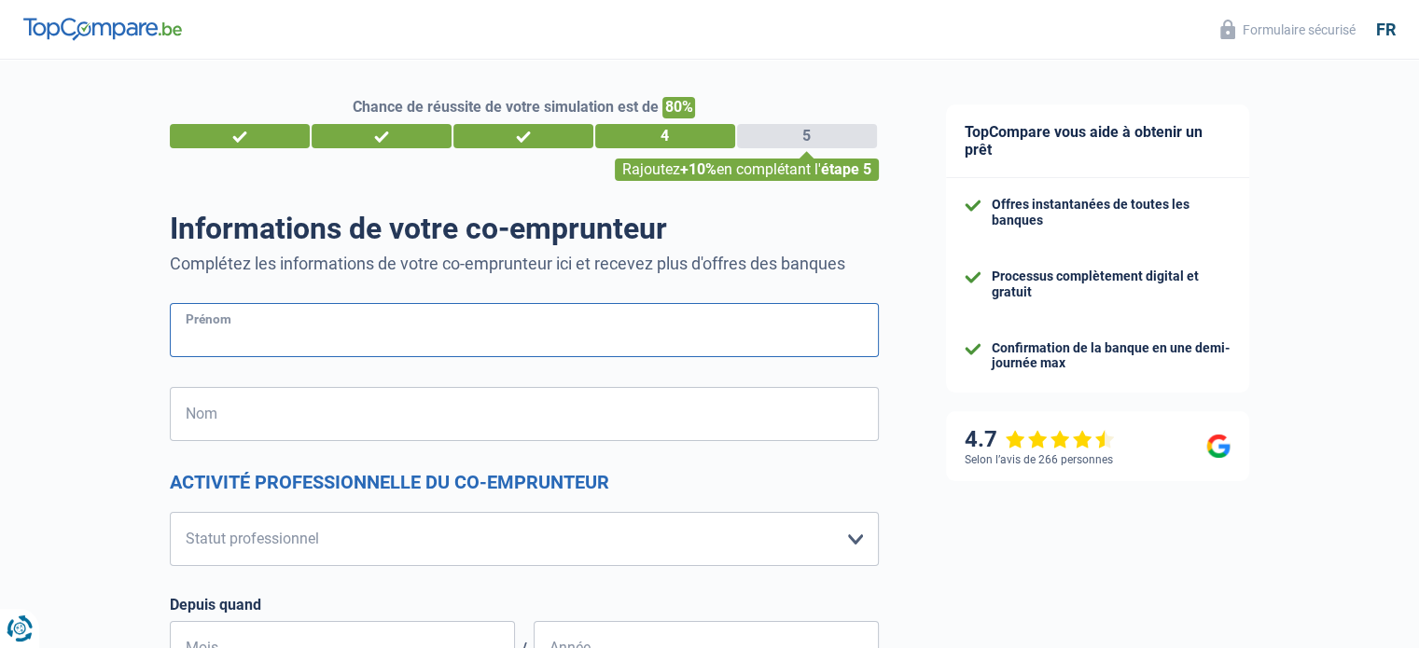
click at [264, 330] on input "Prénom" at bounding box center [524, 330] width 709 height 54
type input "johanne"
type input "Lerat"
click at [852, 540] on select "Ouvrier Employé privé Employé public Invalide Indépendant Pensionné Chômeur Mut…" at bounding box center [524, 539] width 709 height 54
select select "publicEmployee"
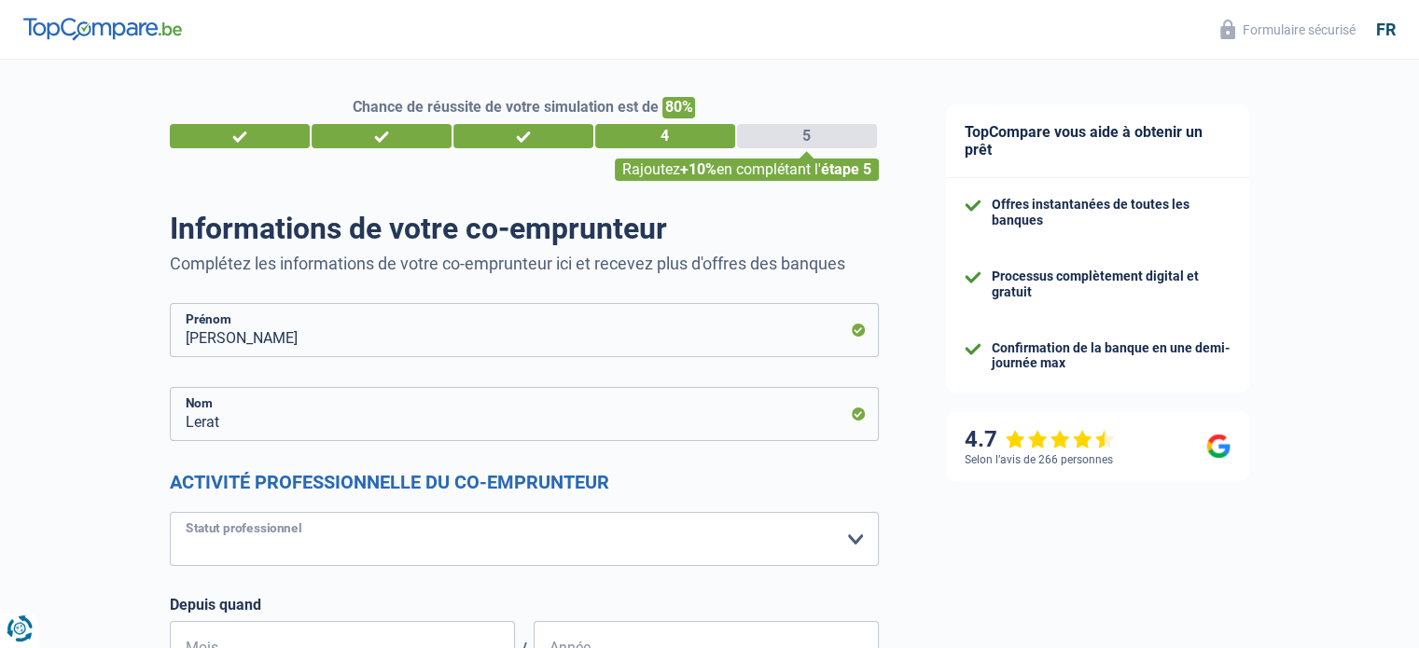
click at [170, 512] on select "Ouvrier Employé privé Employé public Invalide Indépendant Pensionné Chômeur Mut…" at bounding box center [524, 539] width 709 height 54
select select "netSalary"
select select "mealVouchers"
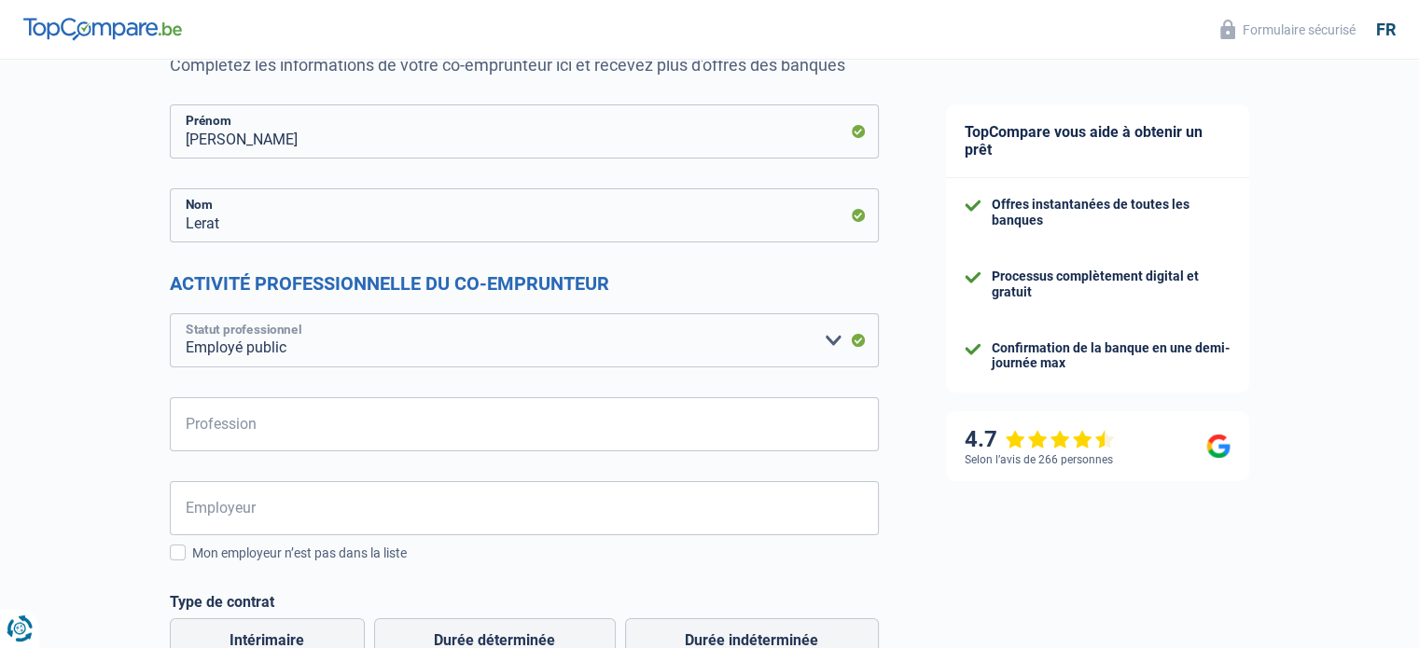
scroll to position [236, 0]
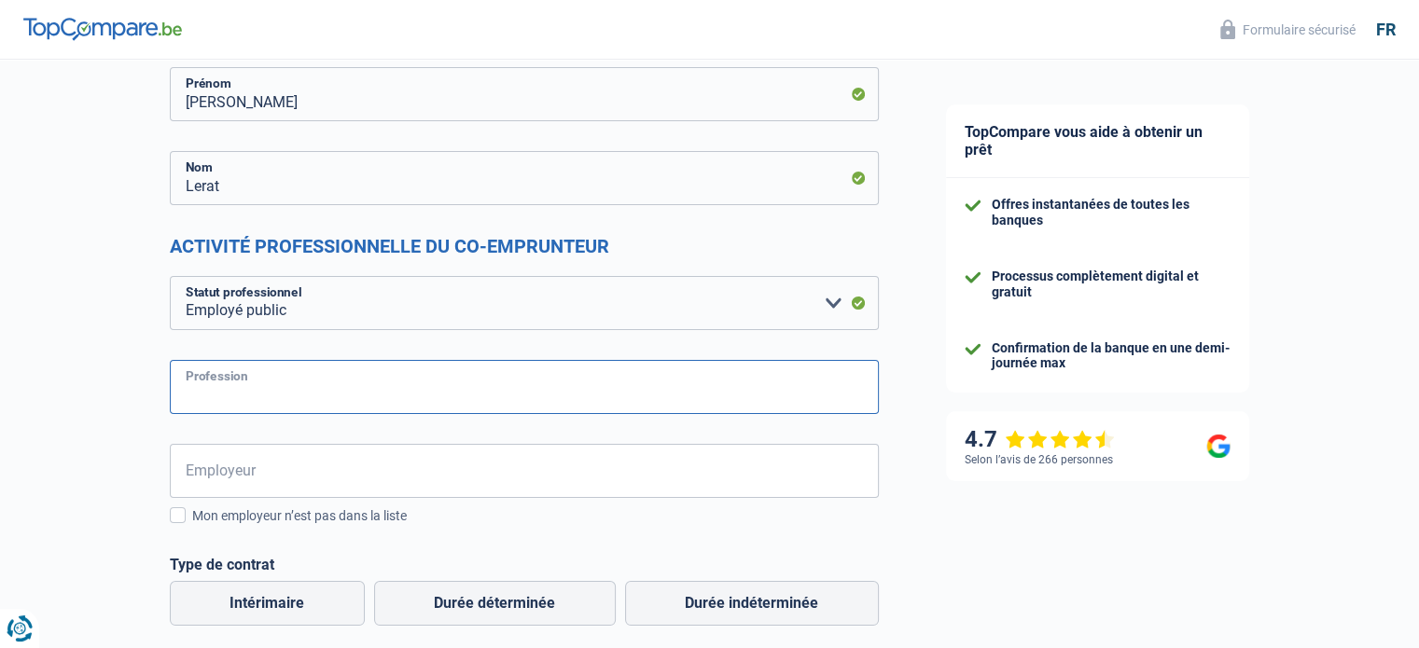
click at [371, 390] on input "Profession" at bounding box center [524, 387] width 709 height 54
type input "s"
type input "assistante sociale"
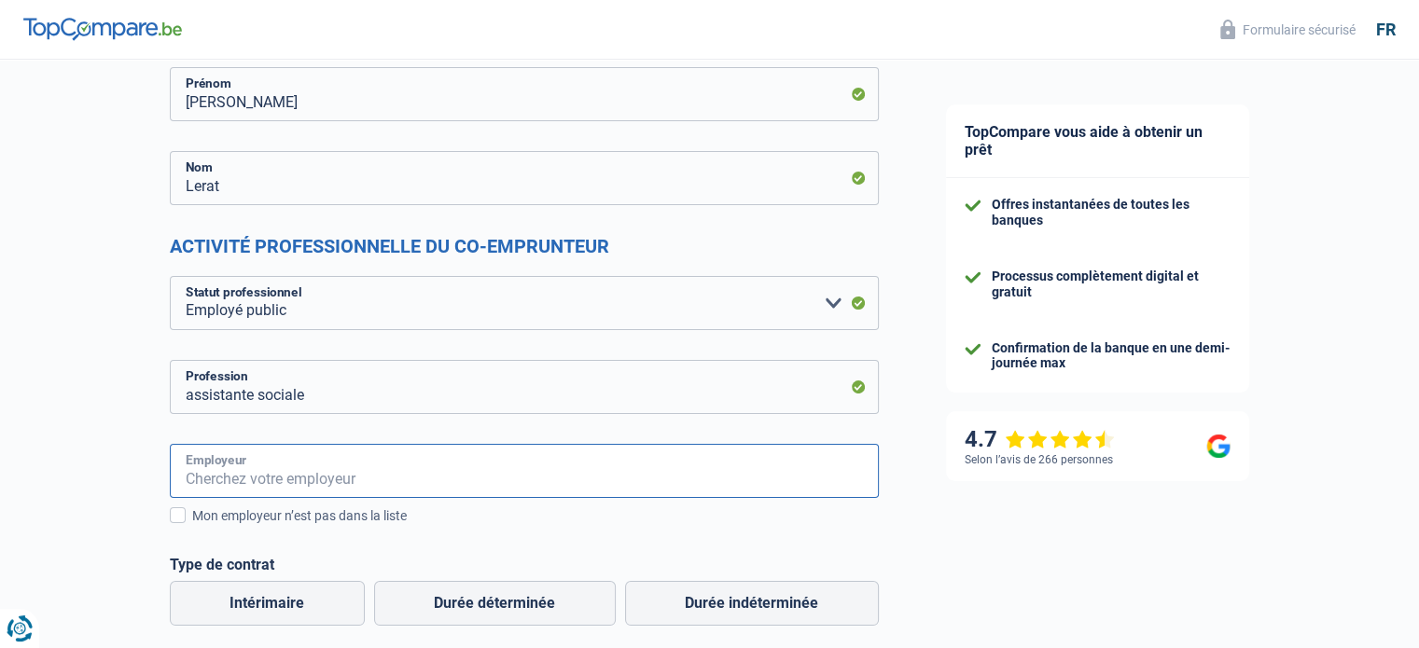
click at [326, 477] on input "Employeur" at bounding box center [524, 471] width 709 height 54
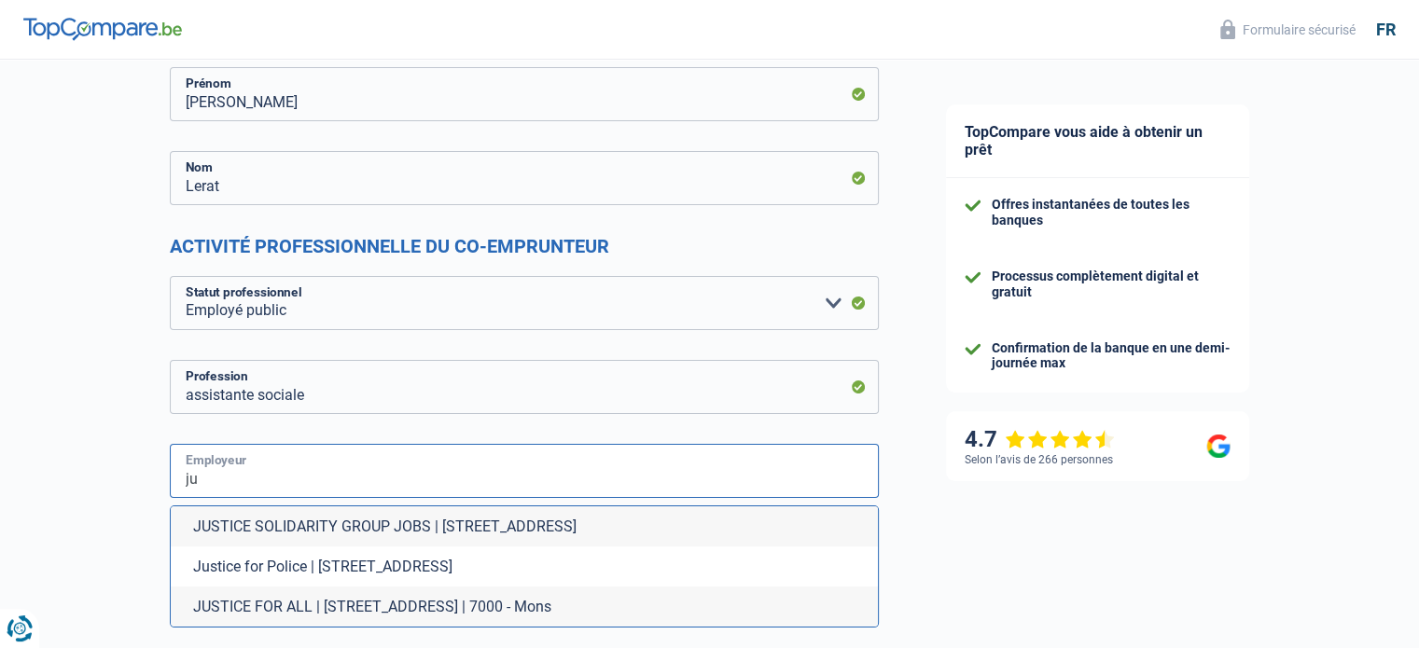
type input "j"
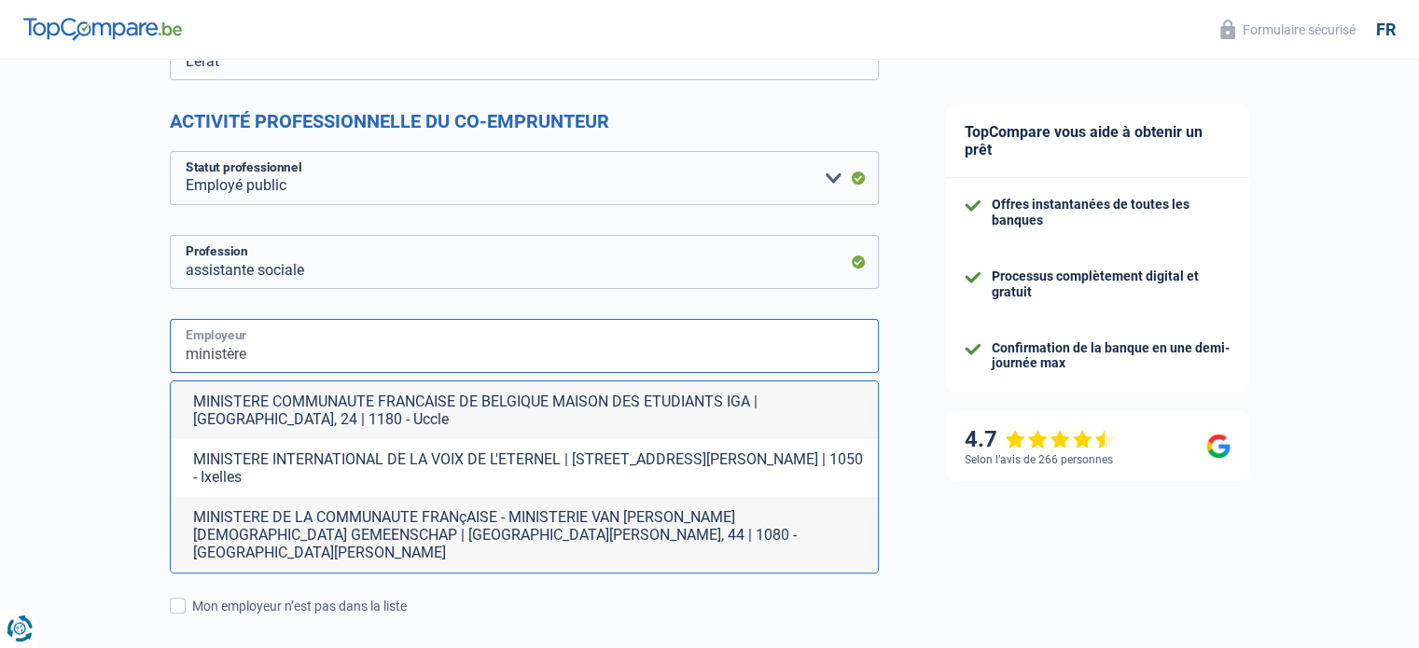
scroll to position [358, 0]
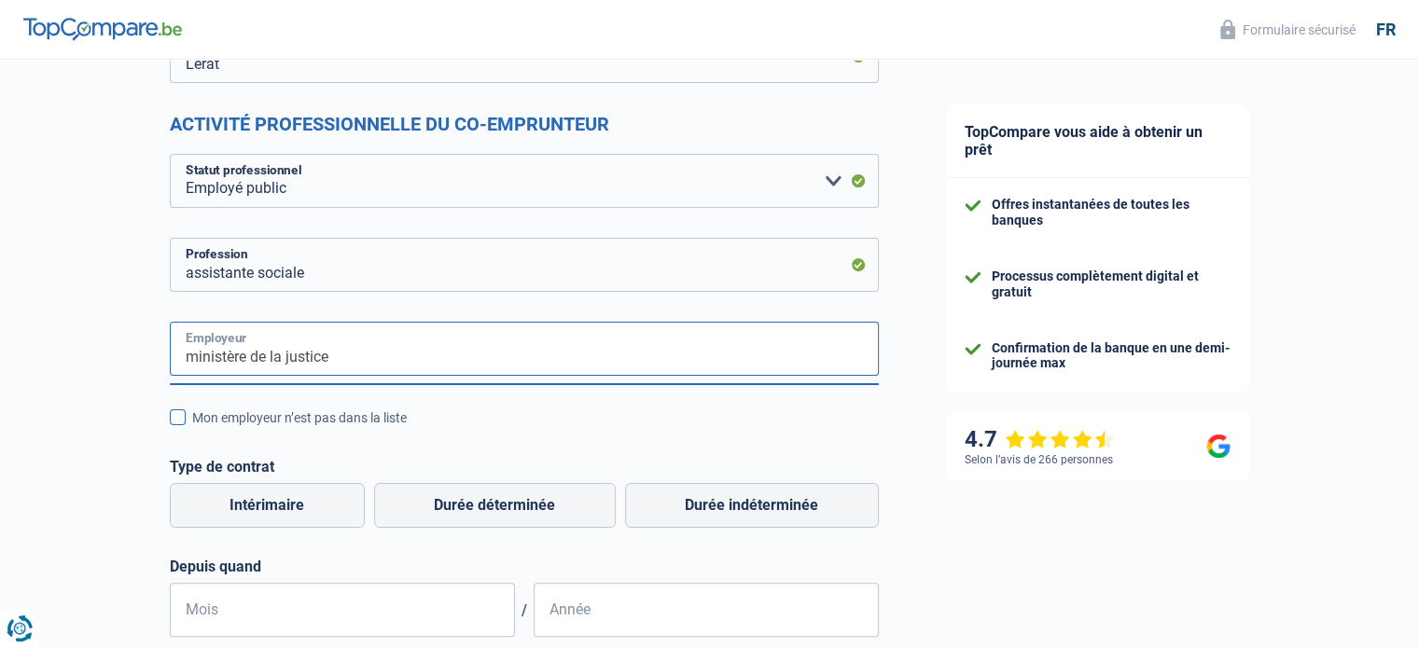
type input "ministère de la justice"
click at [175, 421] on span at bounding box center [178, 417] width 16 height 16
click at [192, 428] on input "Mon employeur n’est pas dans la liste" at bounding box center [192, 428] width 0 height 0
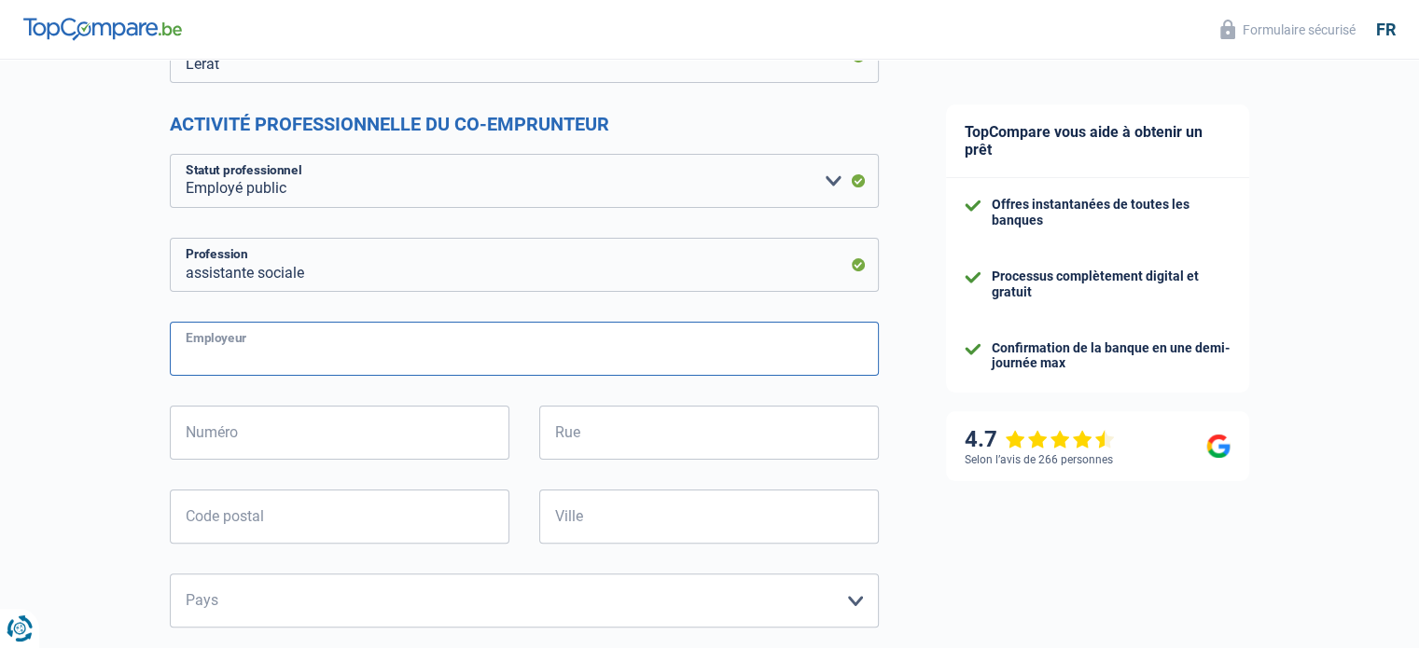
click at [196, 355] on input "Employeur" at bounding box center [524, 349] width 709 height 54
type input "etablissement pénitentiaire de Mons"
type input "24"
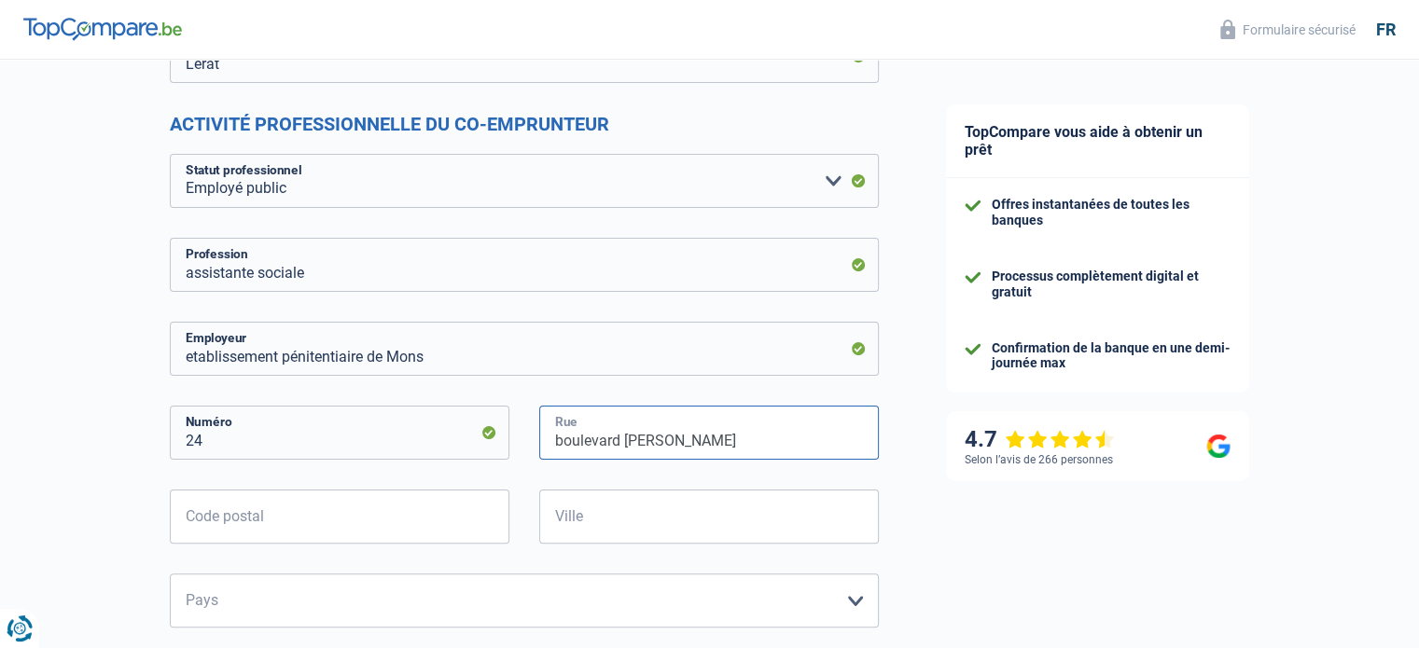
type input "boulevard winston churchill"
type input "7000"
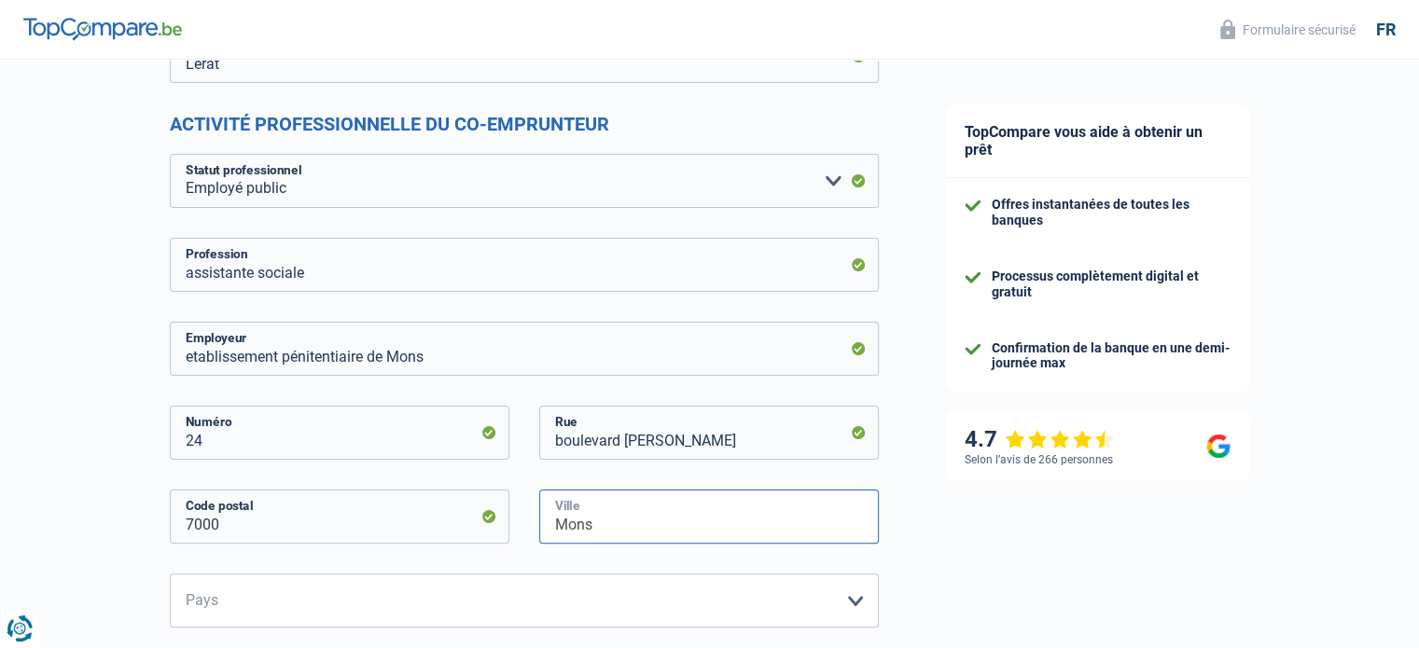
type input "Mons"
select select "BE"
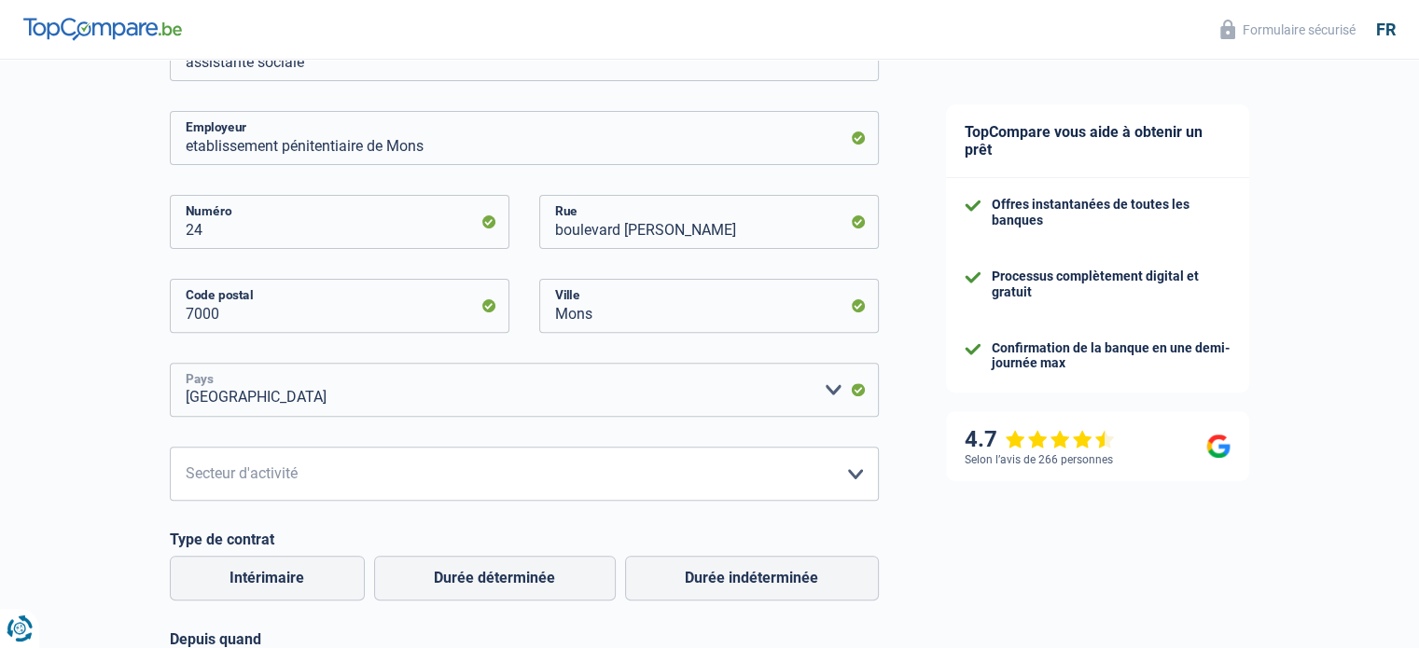
scroll to position [644, 0]
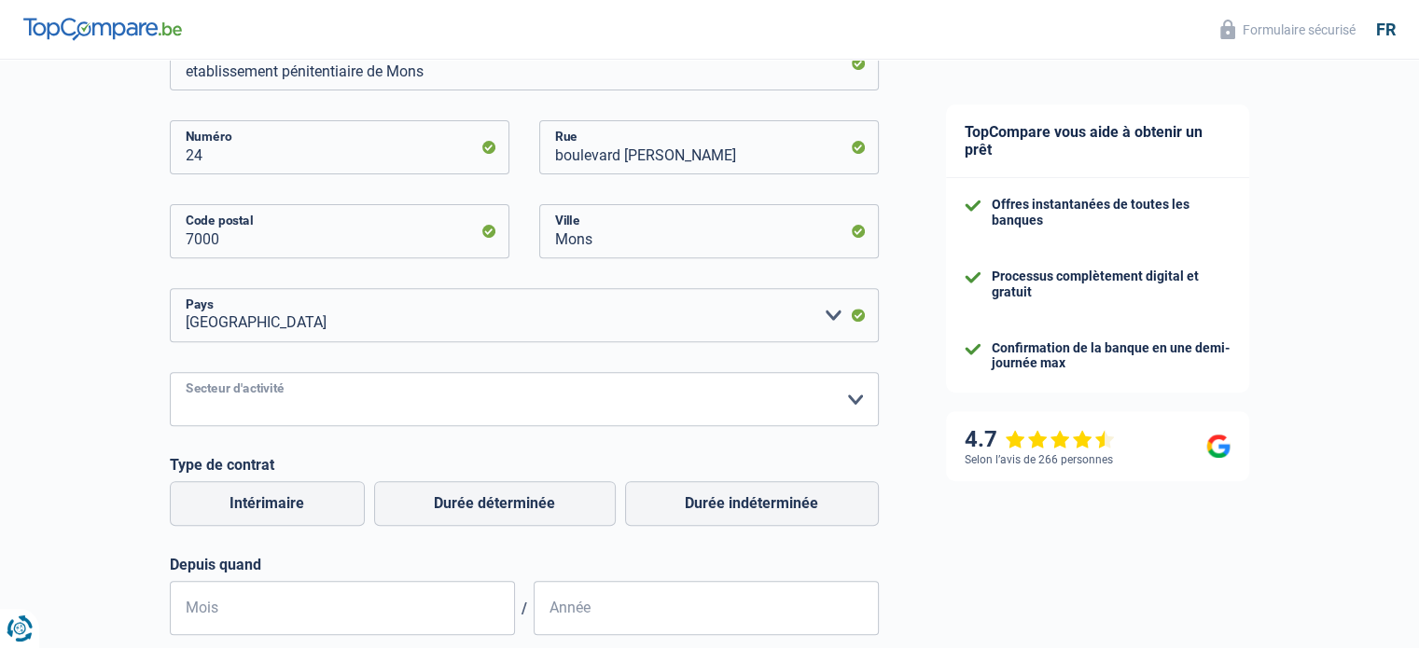
click at [861, 402] on select "Agriculture/Pêche Industrie Horeca Courier/Fitness/Taxi Construction Banques/As…" at bounding box center [524, 399] width 709 height 54
select select "stateUniversityEu"
click at [170, 372] on select "Agriculture/Pêche Industrie Horeca Courier/Fitness/Taxi Construction Banques/As…" at bounding box center [524, 399] width 709 height 54
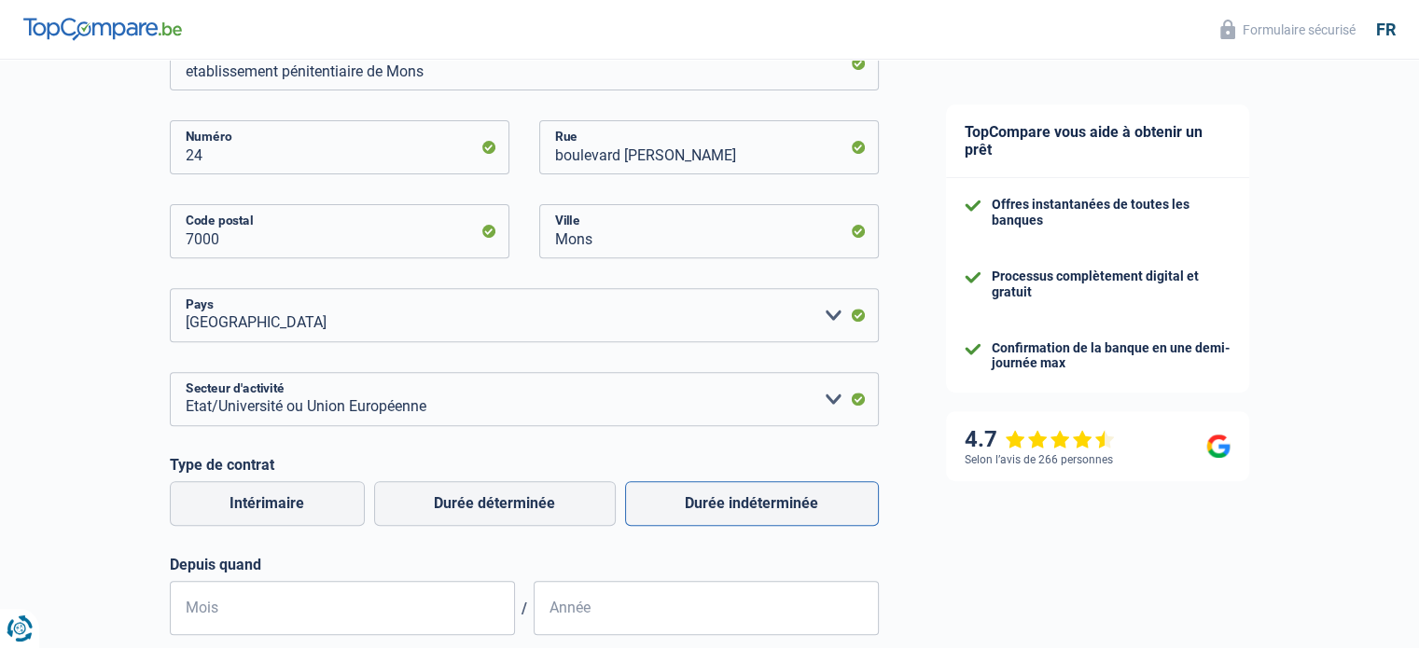
click at [731, 496] on label "Durée indéterminée" at bounding box center [752, 503] width 254 height 45
click at [731, 496] on input "Durée indéterminée" at bounding box center [752, 503] width 254 height 45
radio input "true"
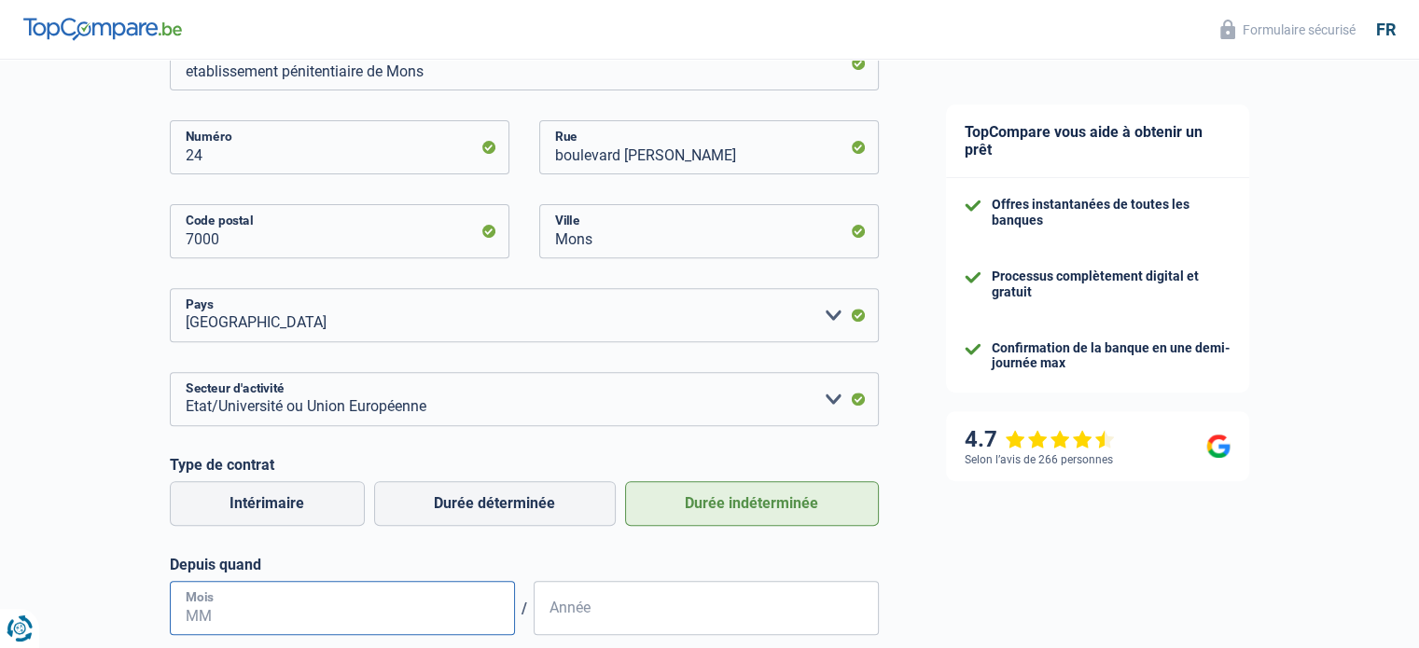
click at [283, 603] on input "Mois" at bounding box center [342, 608] width 345 height 54
type input "10"
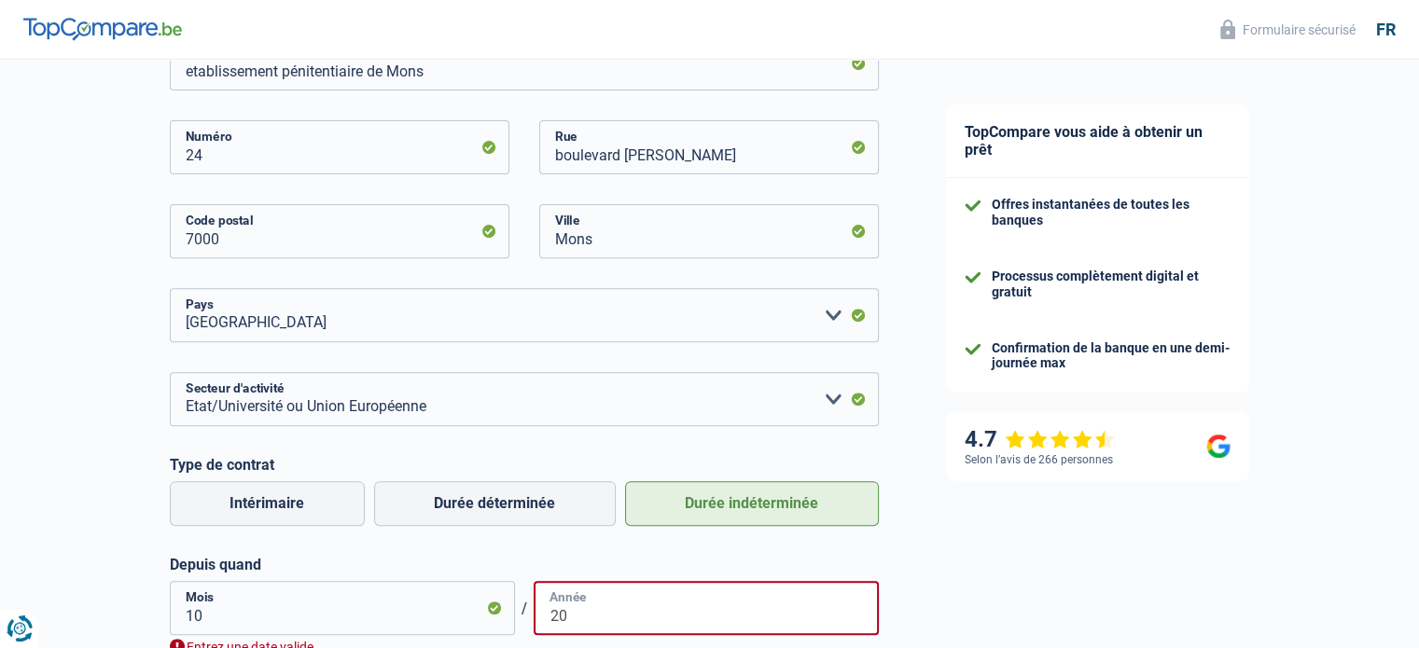
type input "2"
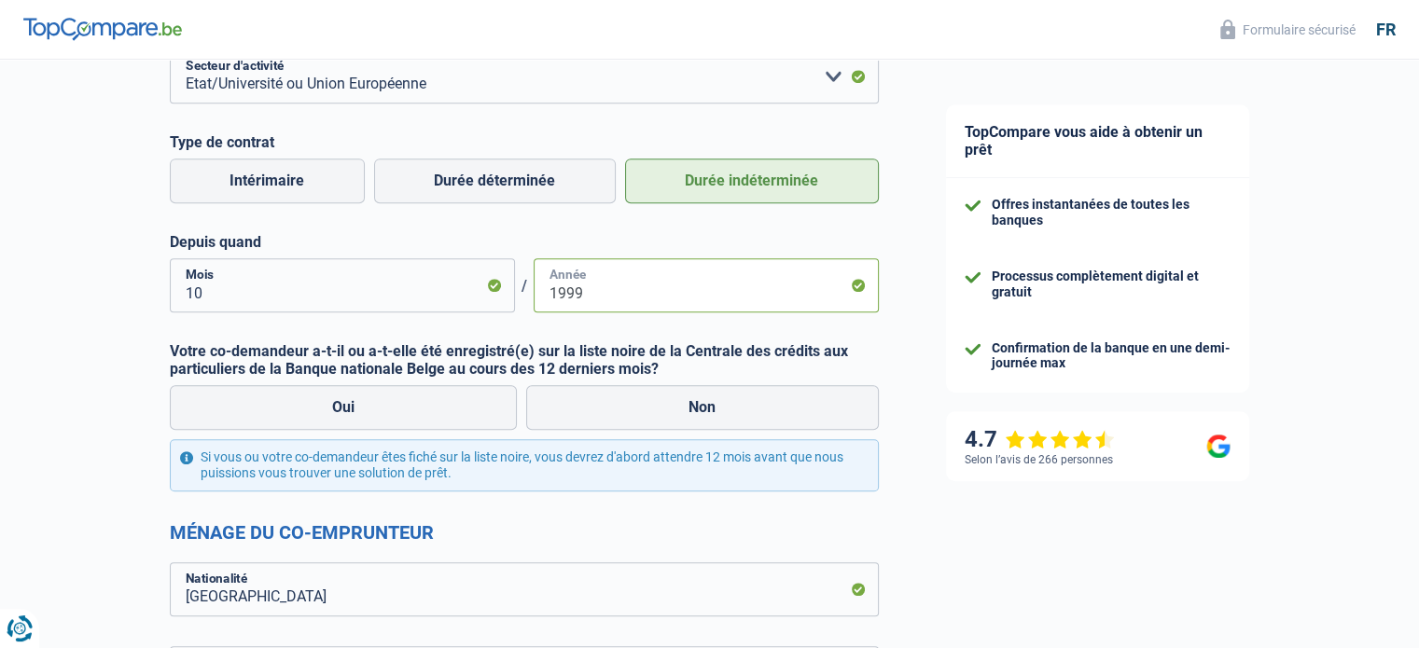
scroll to position [979, 0]
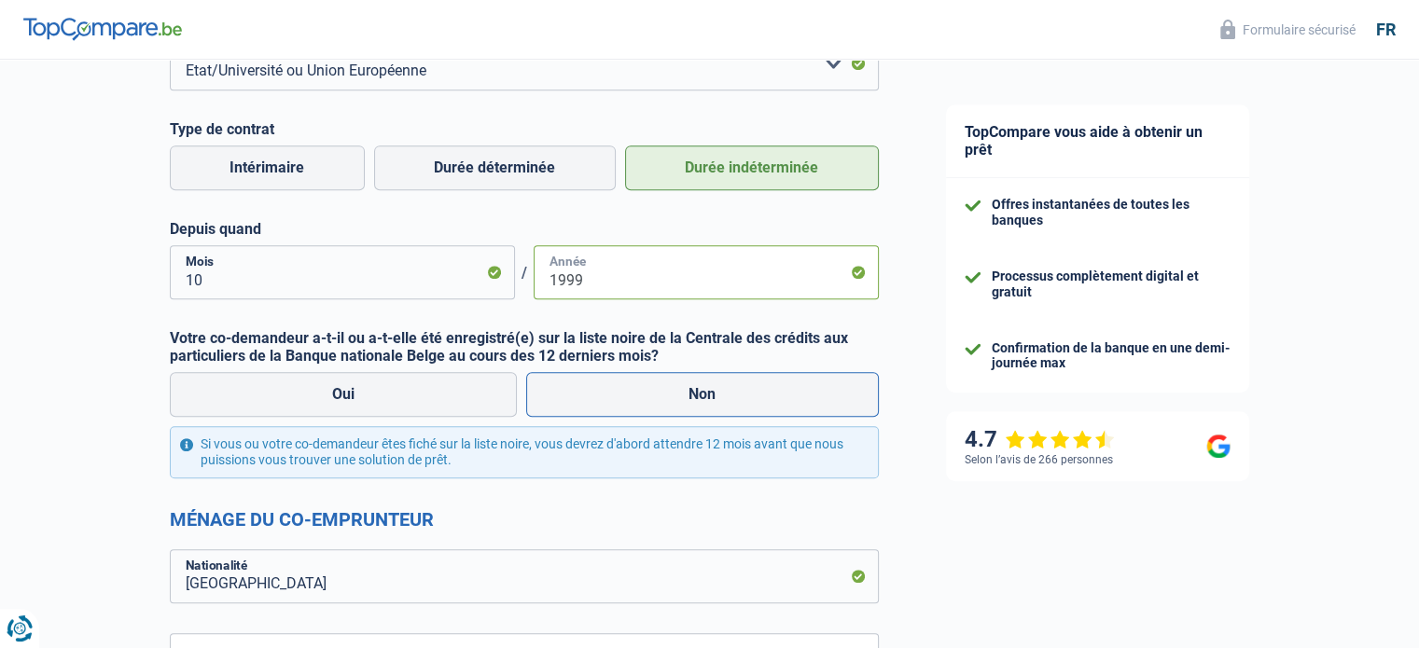
type input "1999"
click at [709, 396] on label "Non" at bounding box center [702, 394] width 353 height 45
click at [709, 396] on input "Non" at bounding box center [702, 394] width 353 height 45
radio input "true"
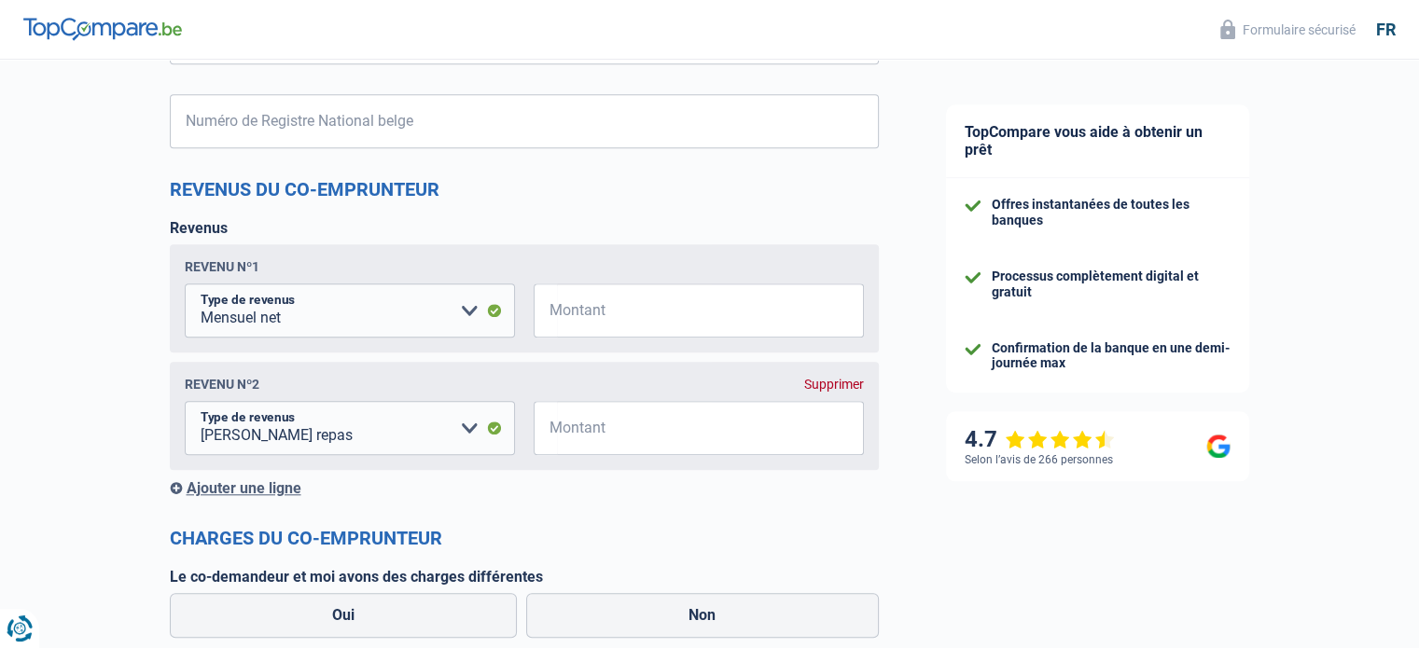
scroll to position [1848, 0]
